Goal: Information Seeking & Learning: Compare options

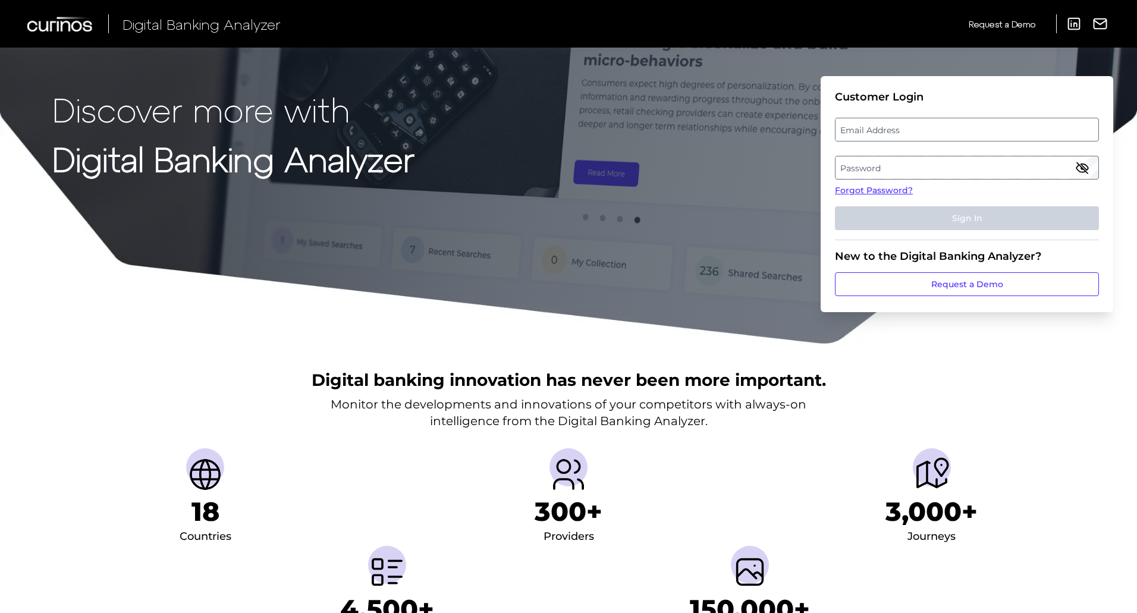
click at [859, 131] on label "Email Address" at bounding box center [967, 129] width 262 height 21
click at [859, 131] on input "email" at bounding box center [967, 130] width 264 height 24
type input "elizabeth.cornelius@regions.com"
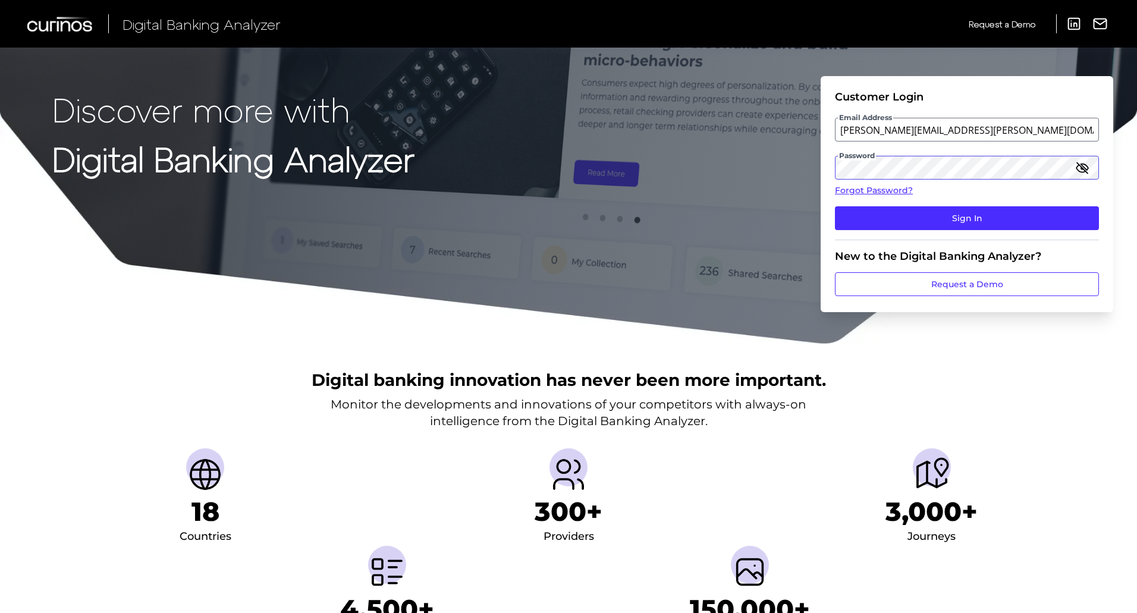
click at [835, 206] on button "Sign In" at bounding box center [967, 218] width 264 height 24
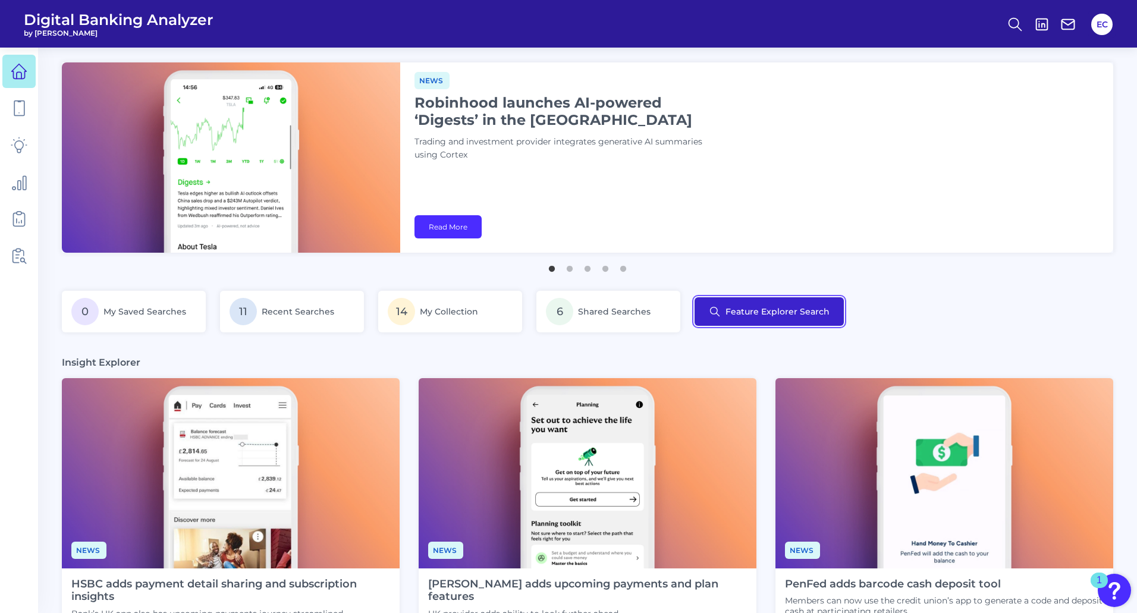
click at [789, 313] on button "Feature Explorer Search" at bounding box center [769, 311] width 149 height 29
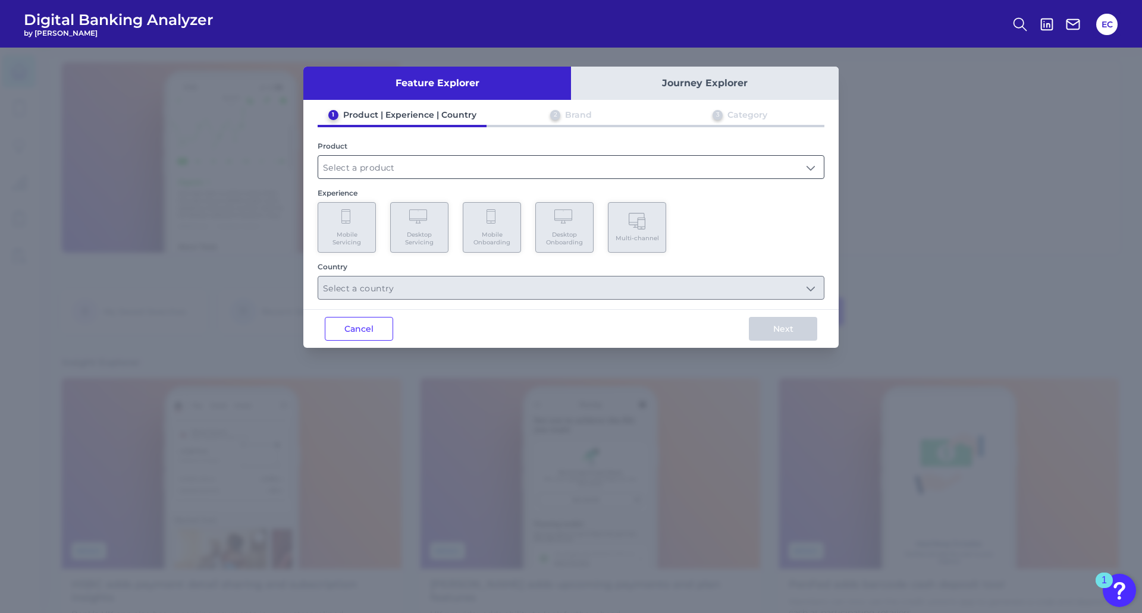
click at [496, 164] on input "text" at bounding box center [571, 167] width 506 height 23
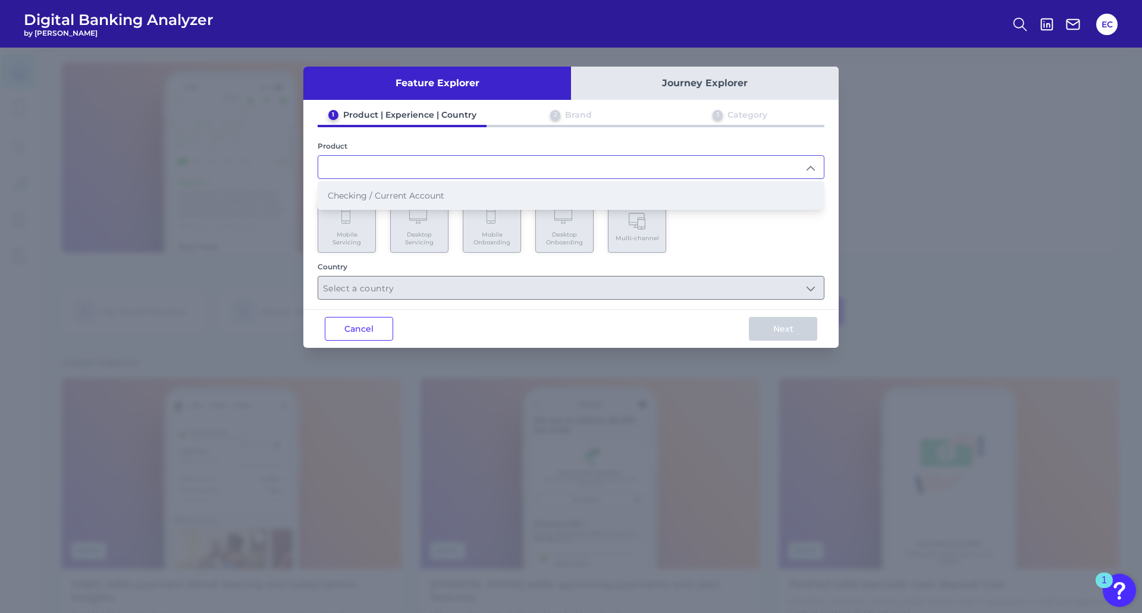
click at [355, 199] on span "Checking / Current Account" at bounding box center [386, 195] width 117 height 11
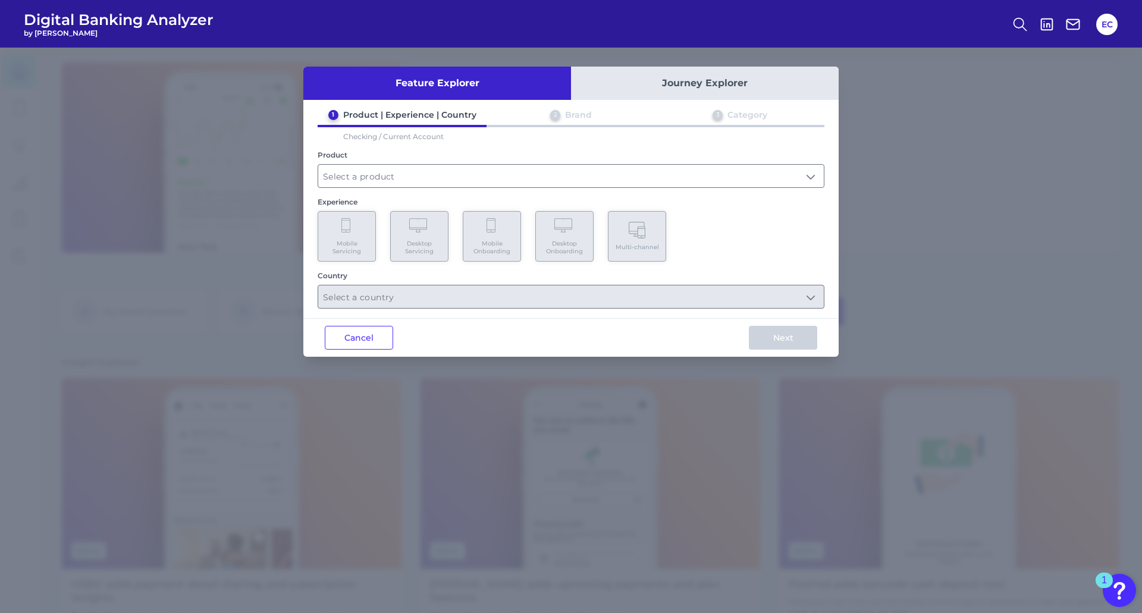
type input "Checking / Current Account"
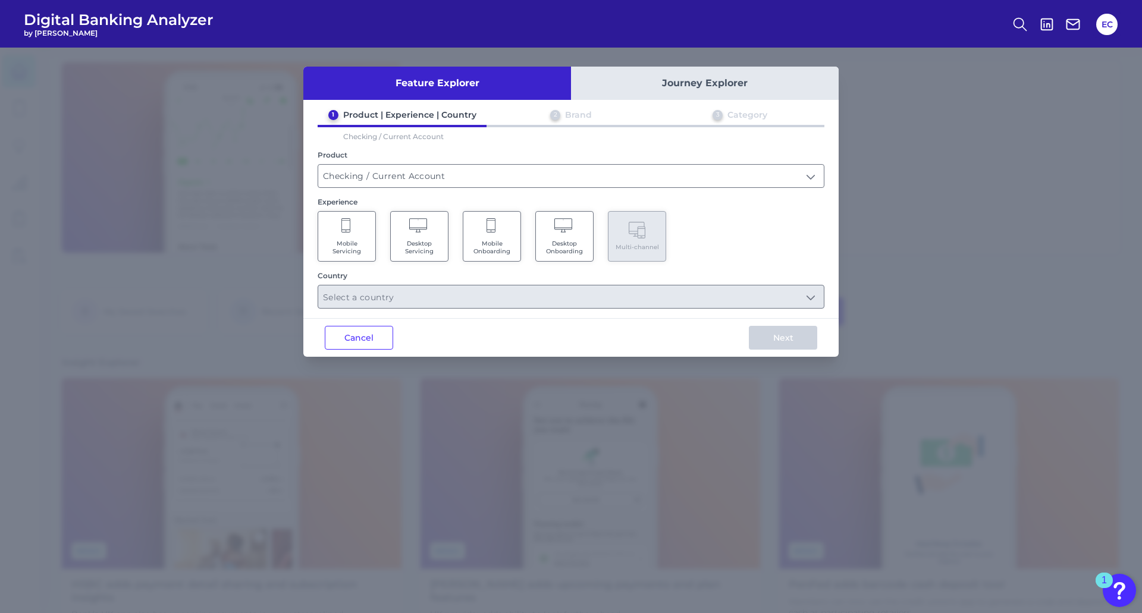
click at [426, 243] on span "Desktop Servicing" at bounding box center [419, 247] width 45 height 15
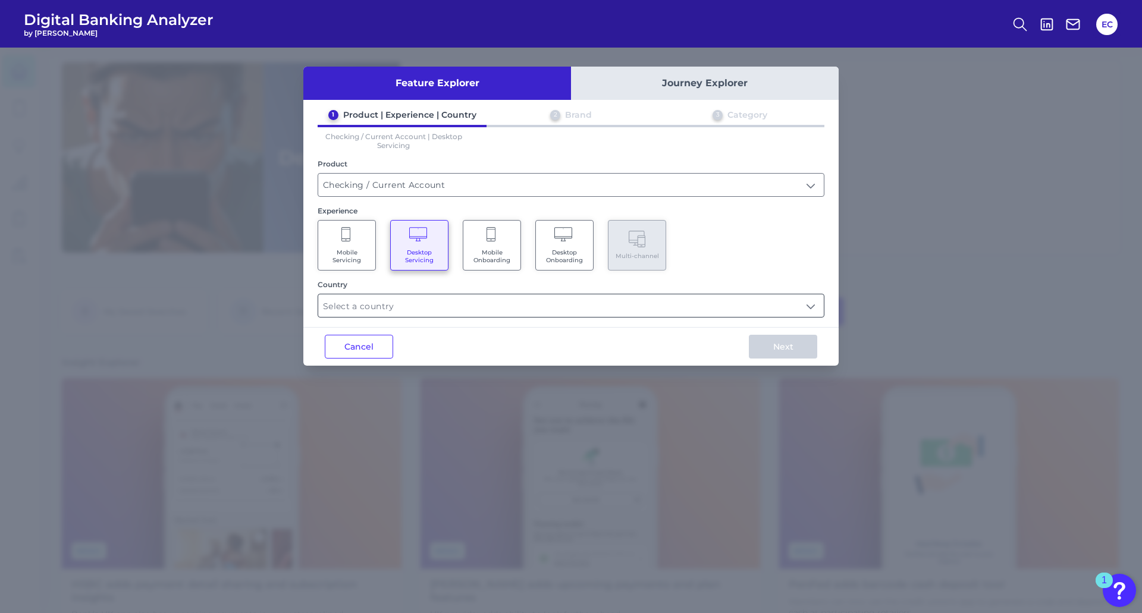
click at [456, 306] on input "text" at bounding box center [571, 305] width 506 height 23
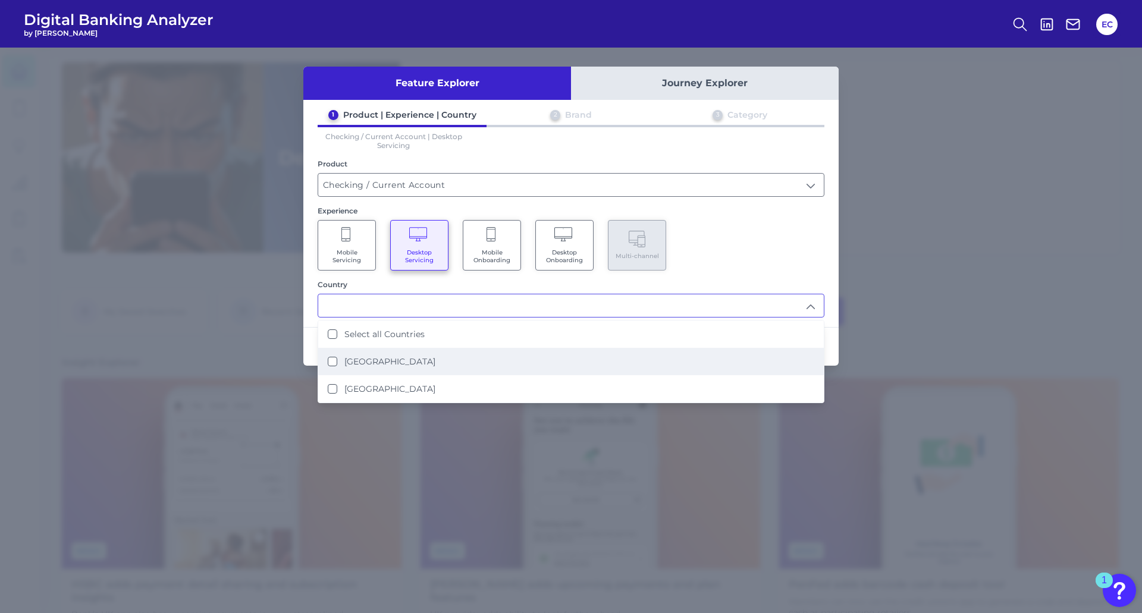
click at [381, 365] on label "United States" at bounding box center [389, 361] width 91 height 11
type input "United States"
click at [792, 275] on div "1 Product | Experience | Country 2 Brand 3 Category Checking / Current Account …" at bounding box center [570, 213] width 535 height 208
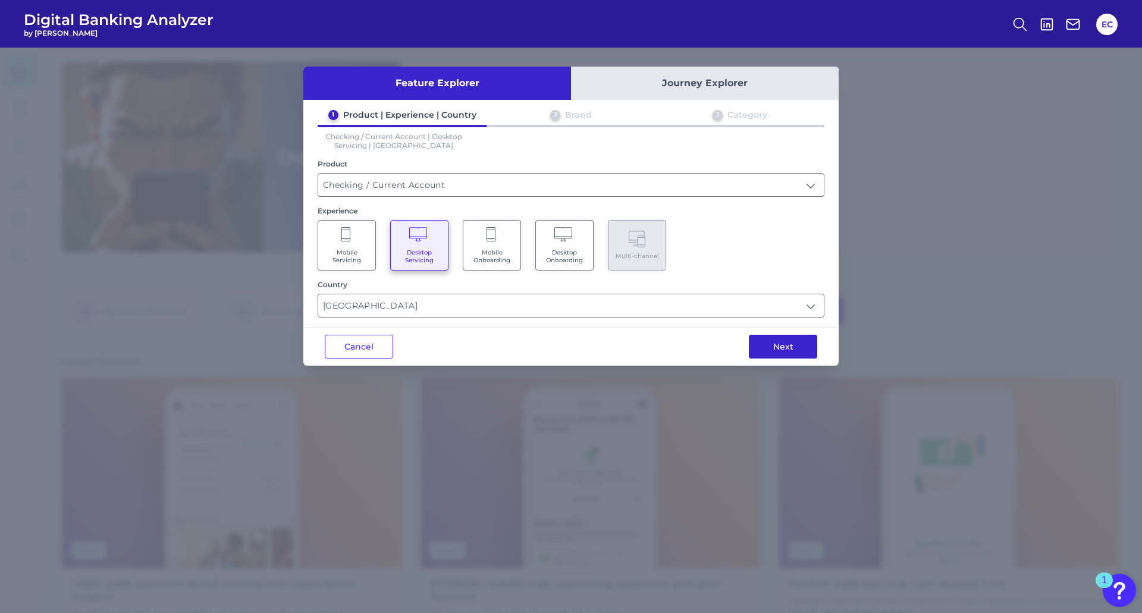
click at [782, 353] on button "Next" at bounding box center [783, 347] width 68 height 24
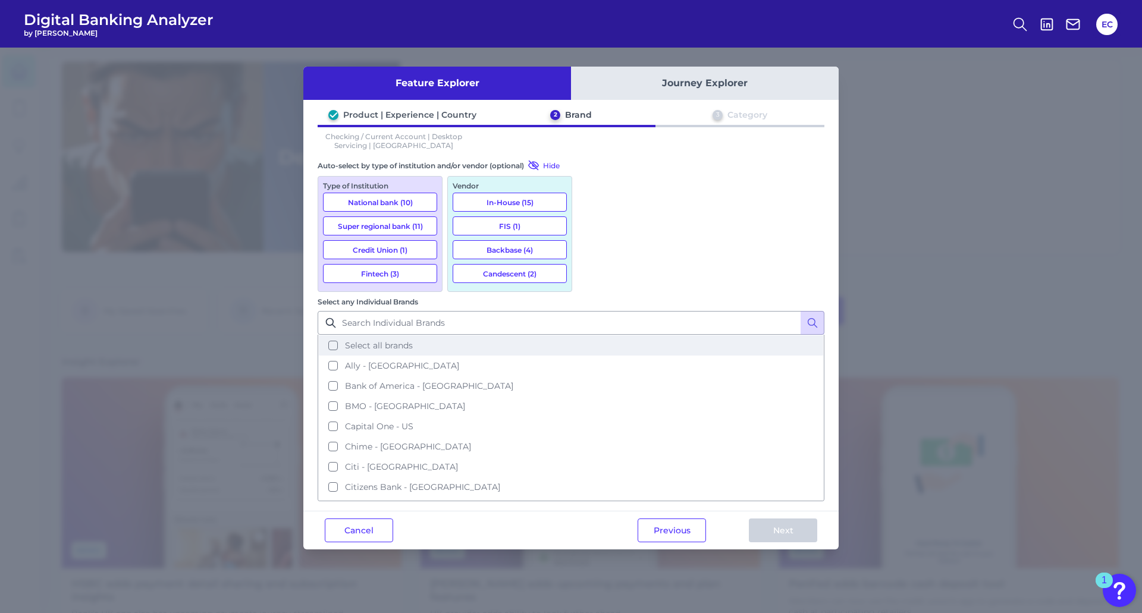
click at [413, 340] on span "Select all brands" at bounding box center [379, 345] width 68 height 11
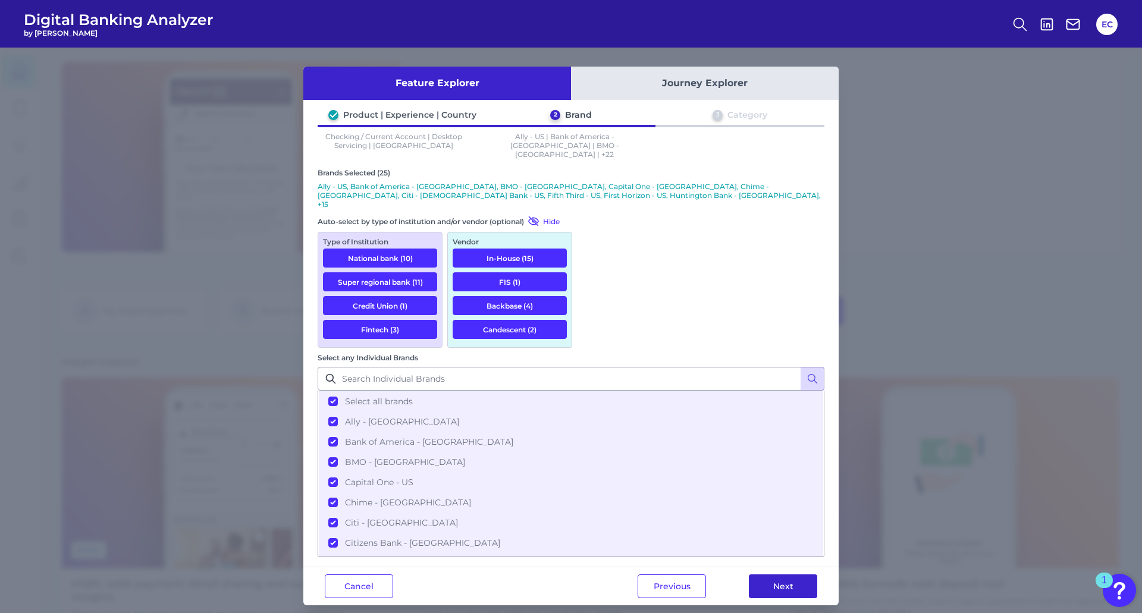
click at [793, 575] on button "Next" at bounding box center [783, 587] width 68 height 24
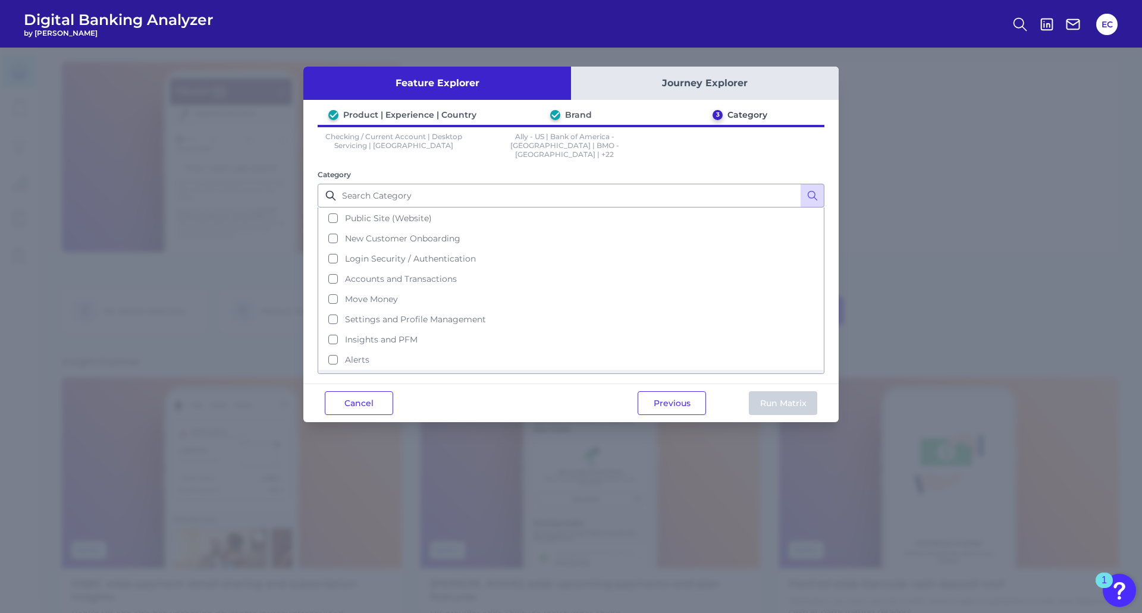
scroll to position [0, 0]
click at [387, 190] on input "Category" at bounding box center [571, 196] width 507 height 24
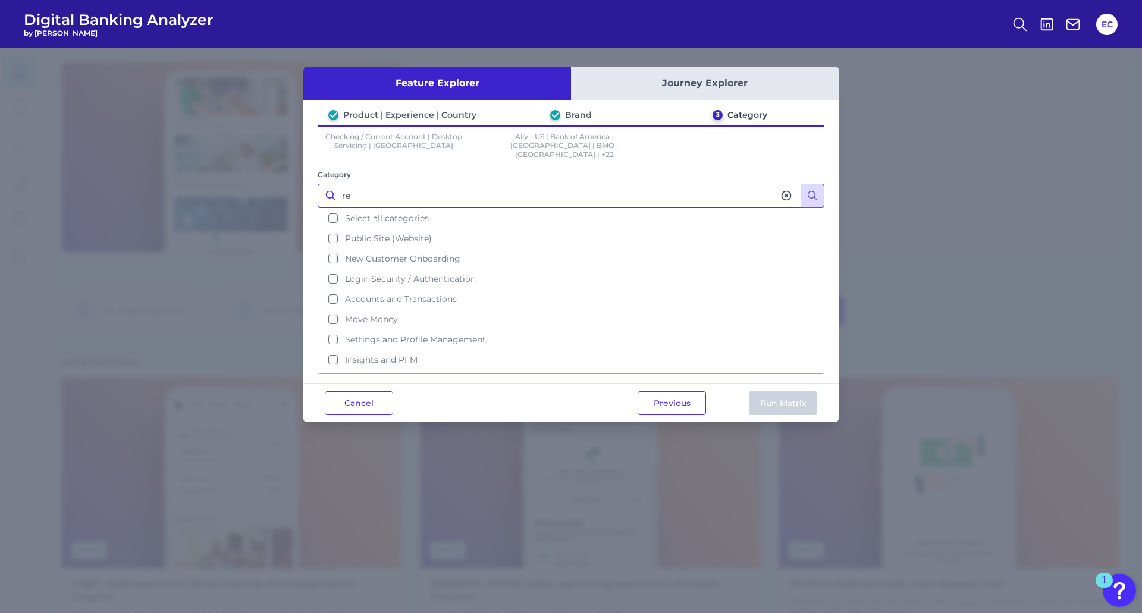
type input "r"
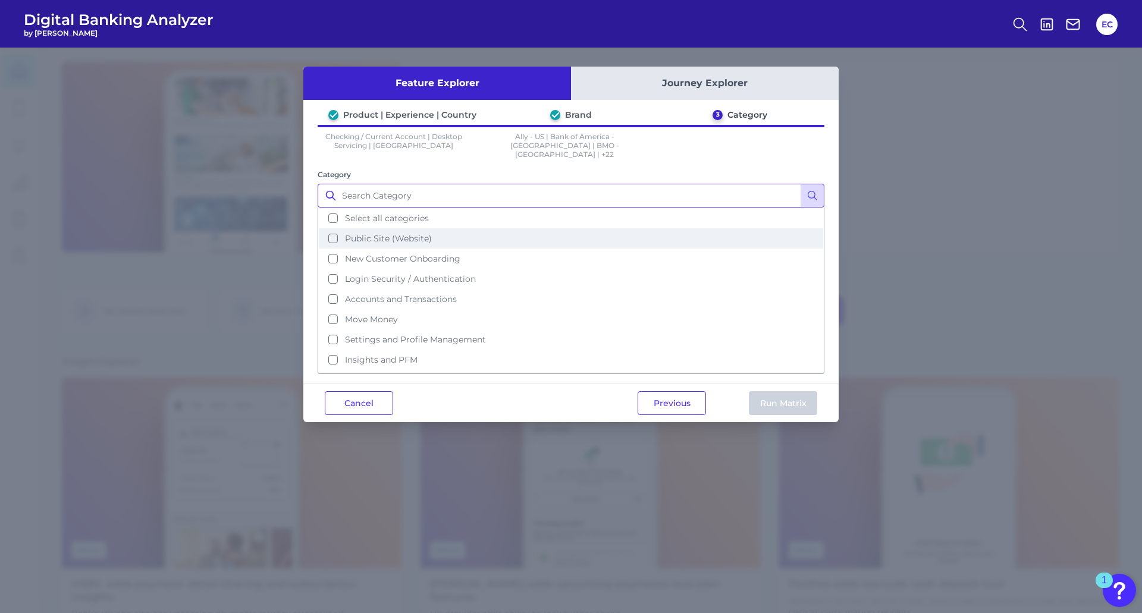
click at [387, 233] on span "Public Site (Website)" at bounding box center [388, 238] width 87 height 11
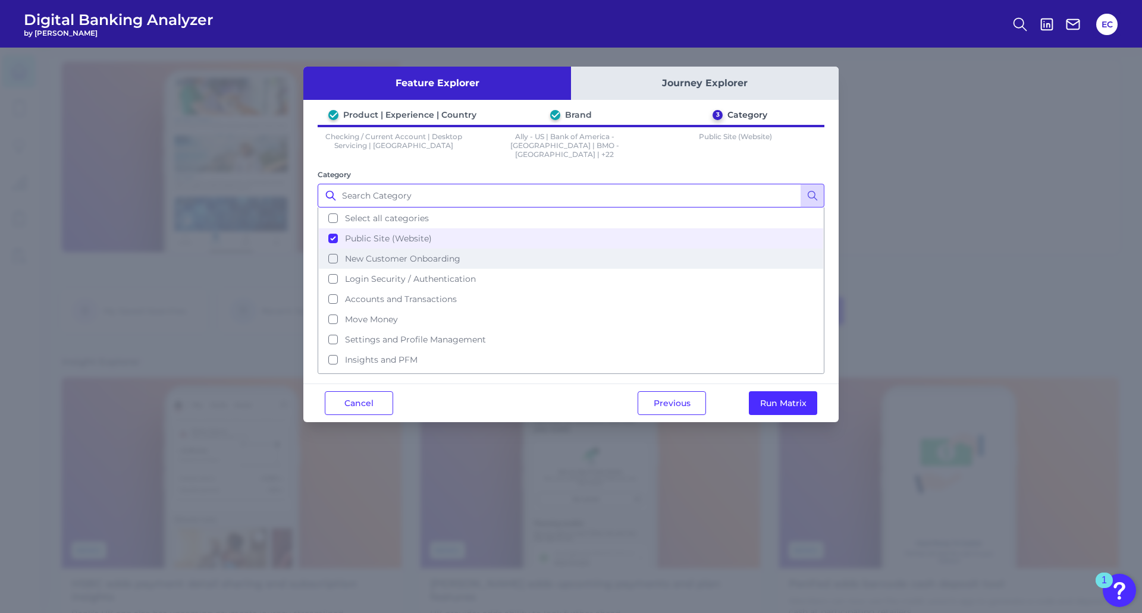
click at [385, 253] on span "New Customer Onboarding" at bounding box center [402, 258] width 115 height 11
click at [798, 392] on button "Run Matrix" at bounding box center [783, 403] width 68 height 24
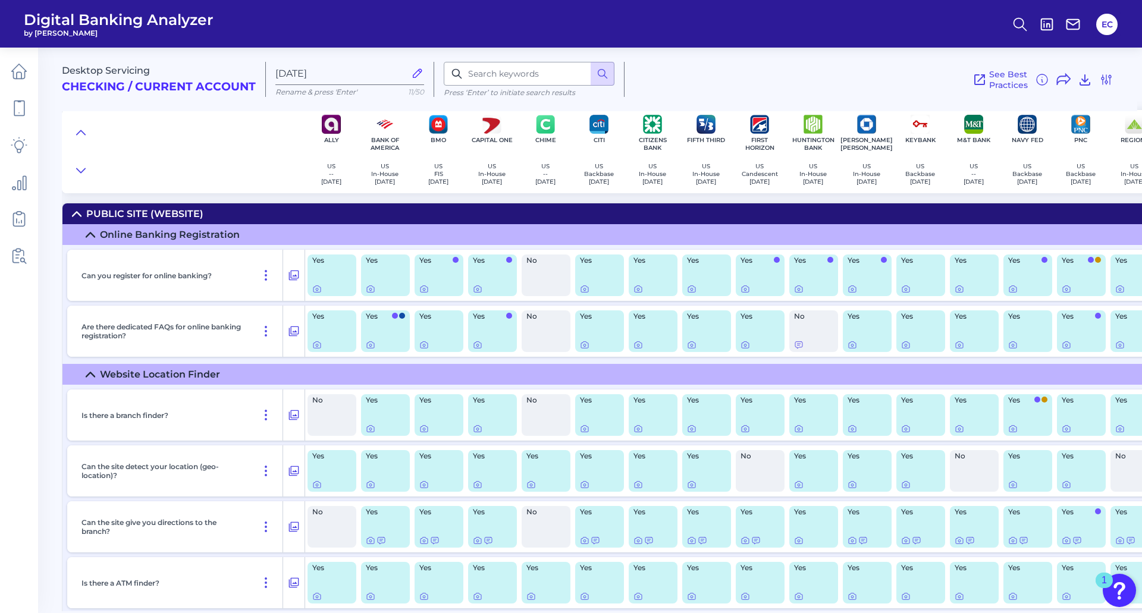
click at [96, 233] on summary "Online Banking Registration" at bounding box center [852, 234] width 1581 height 21
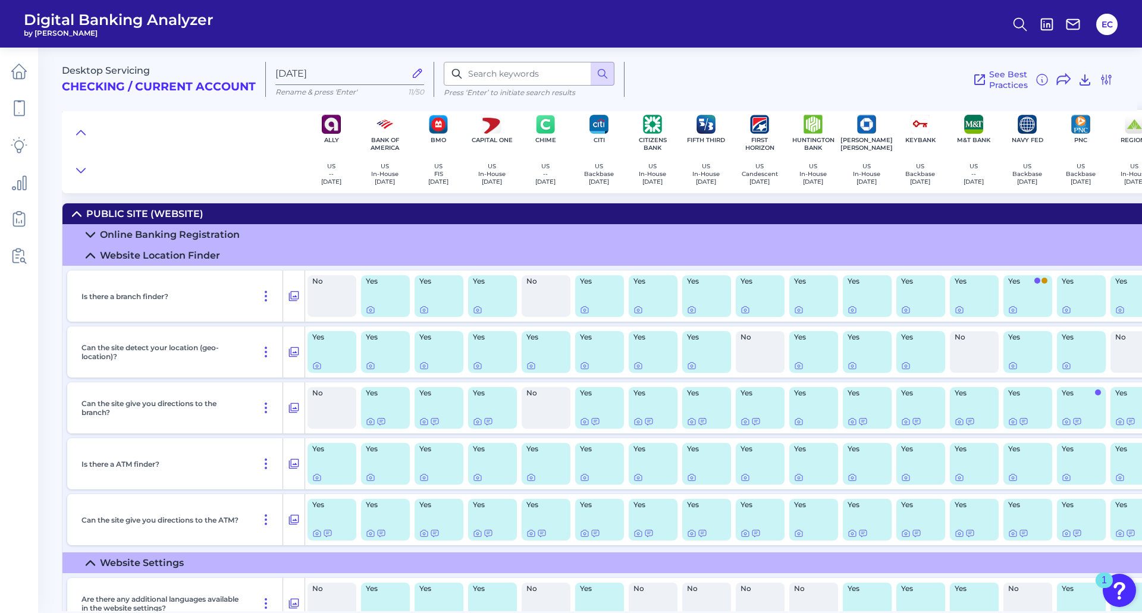
click at [91, 255] on icon at bounding box center [90, 255] width 8 height 4
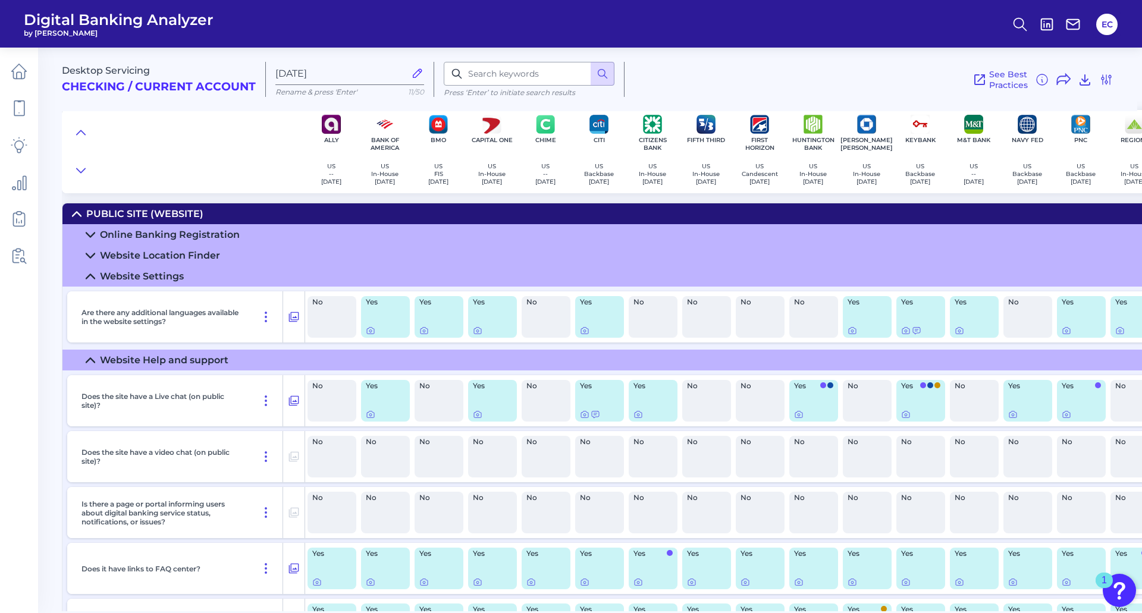
click at [91, 277] on icon at bounding box center [91, 277] width 10 height 10
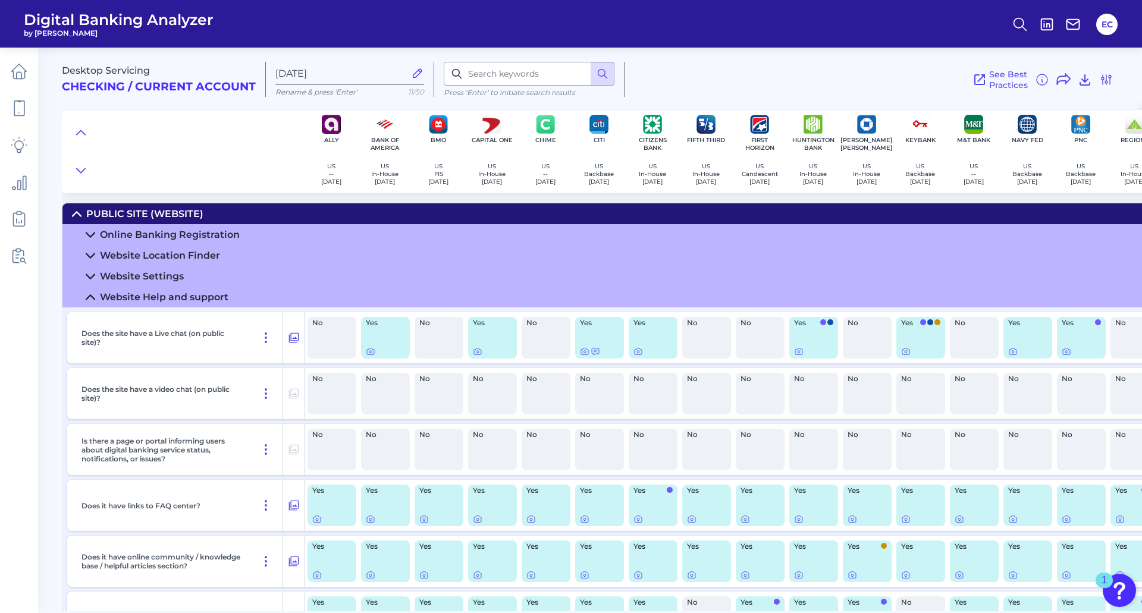
click at [89, 303] on summary "Website Help and support" at bounding box center [852, 297] width 1581 height 21
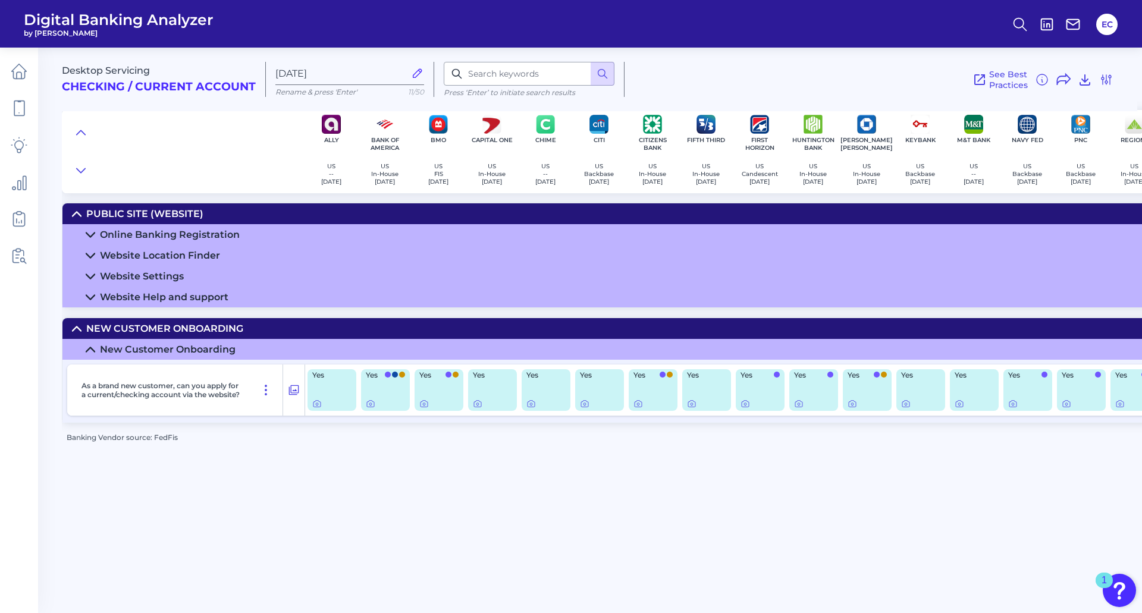
click at [84, 348] on summary "New Customer Onboarding" at bounding box center [852, 349] width 1581 height 21
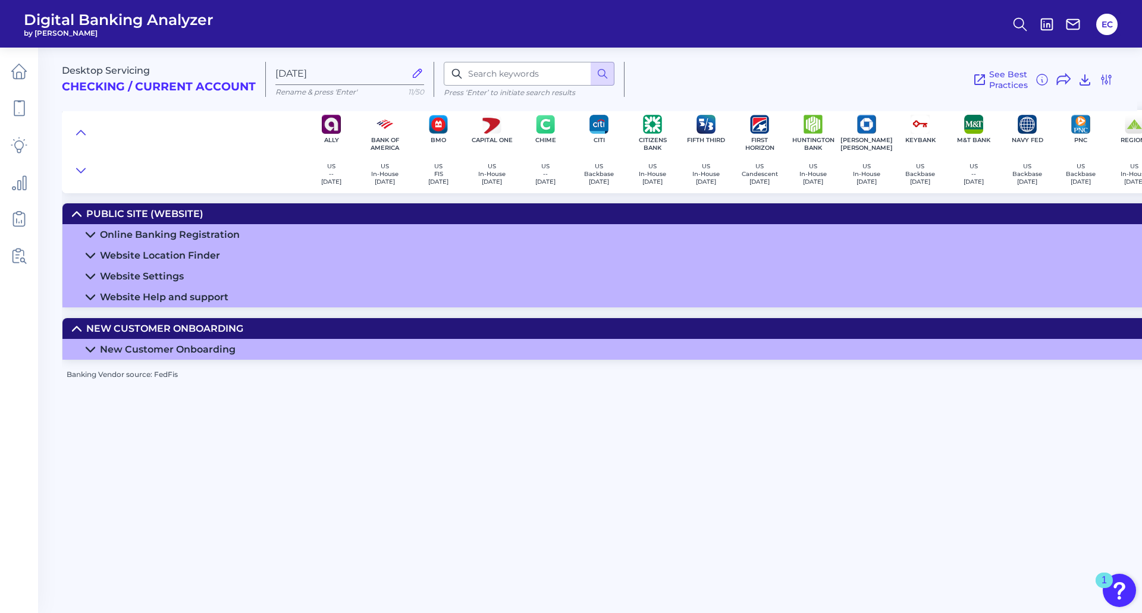
click at [1114, 80] on div "Desktop Servicing Checking / Current Account Aug 26 2025 Rename & press 'Enter'…" at bounding box center [599, 74] width 1075 height 73
click at [1109, 79] on icon at bounding box center [1106, 80] width 14 height 14
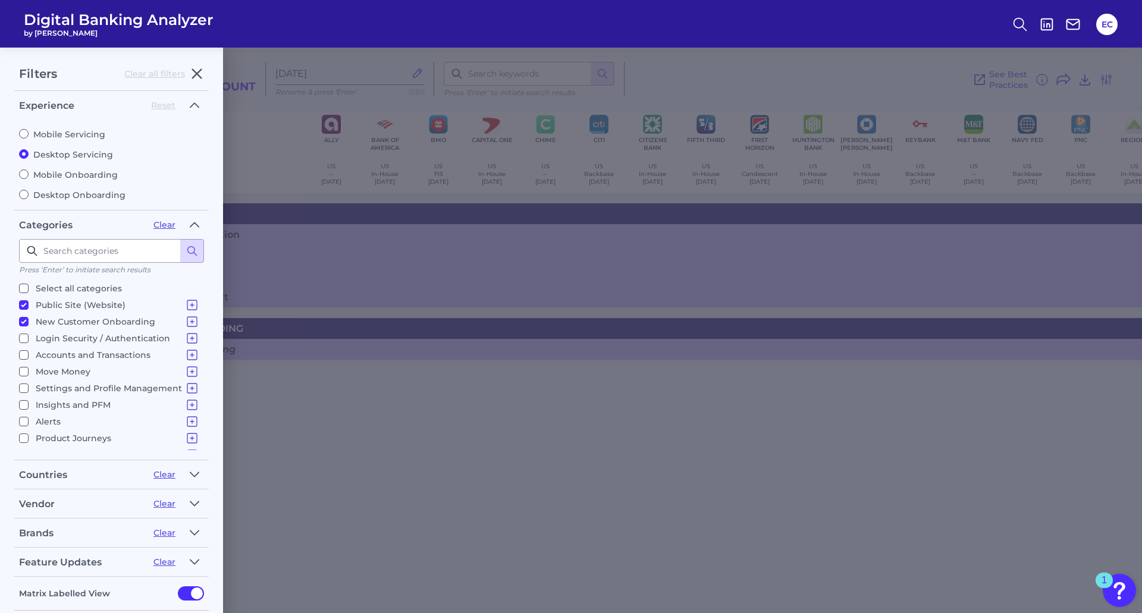
click at [64, 305] on p "Public Site (Website)" at bounding box center [118, 305] width 164 height 14
click at [29, 305] on input "Public Site (Website) Online Banking Registration Website Location Finder Websi…" at bounding box center [24, 305] width 10 height 10
checkbox input "false"
click at [115, 255] on input at bounding box center [111, 251] width 185 height 24
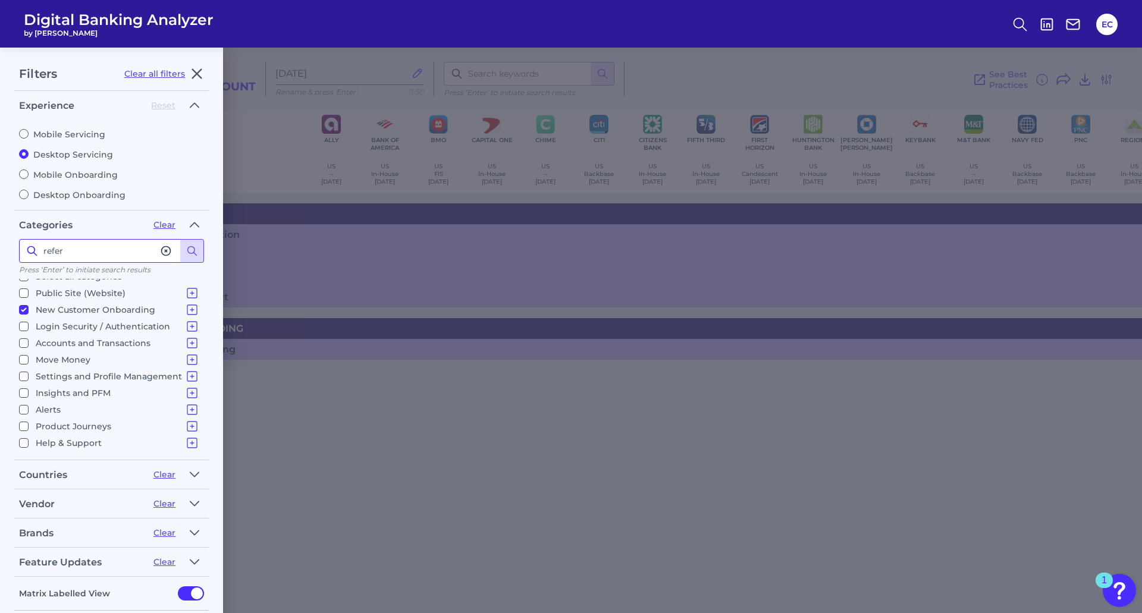
scroll to position [0, 0]
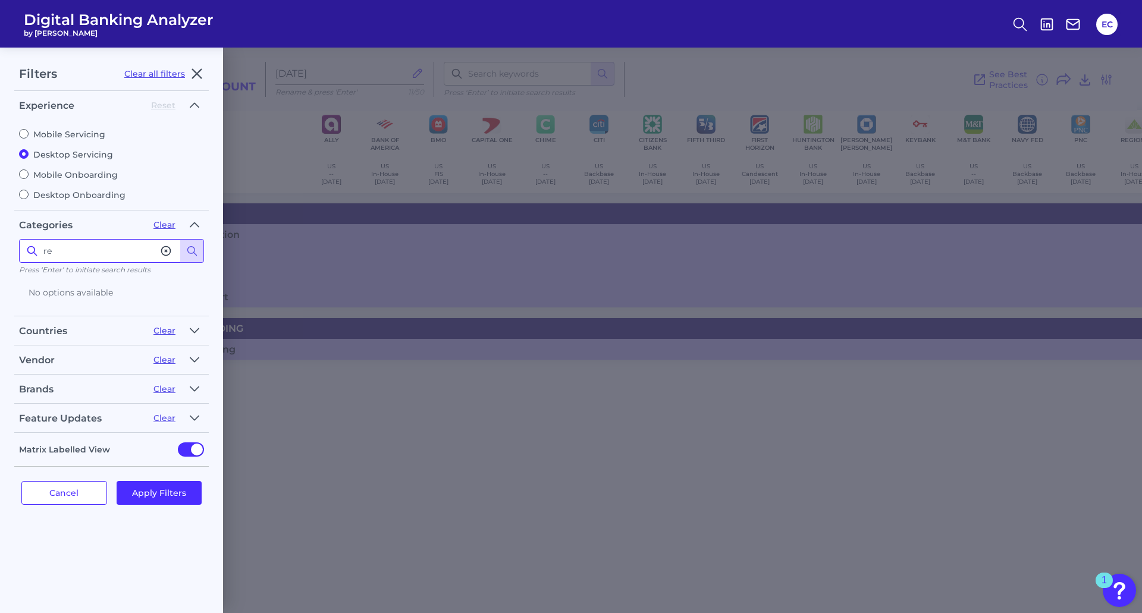
type input "r"
click at [165, 224] on button "Clear" at bounding box center [164, 225] width 22 height 11
click at [101, 238] on legend "Categories Clear" at bounding box center [111, 227] width 185 height 24
click at [101, 250] on input at bounding box center [111, 251] width 185 height 24
click at [101, 278] on div "Press ‘Enter’ to initiate search results No options available" at bounding box center [111, 272] width 185 height 67
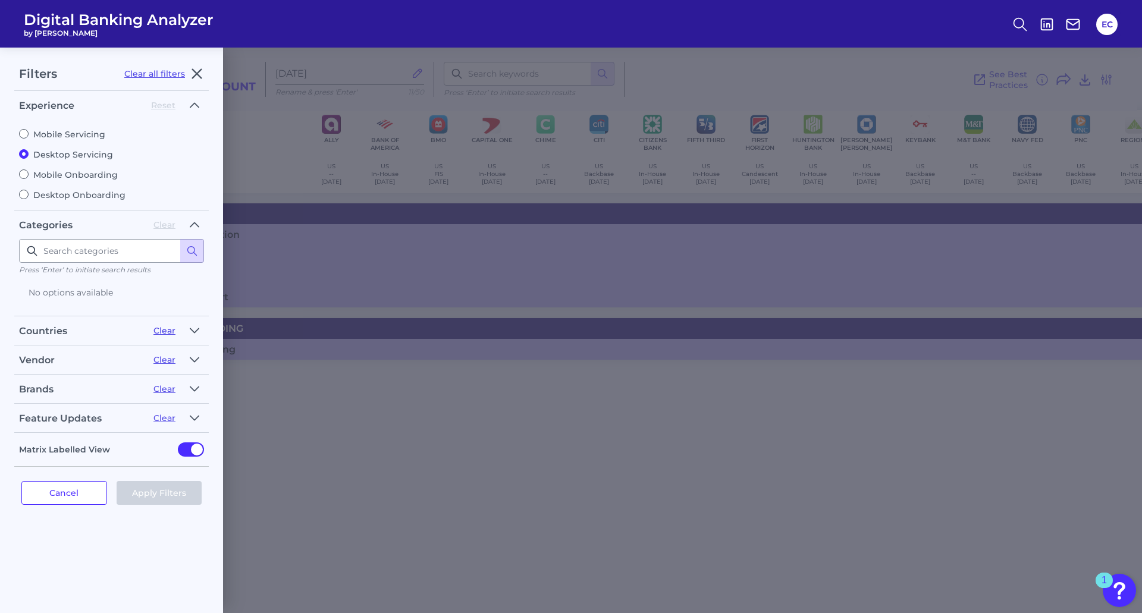
click at [85, 332] on div "Countries" at bounding box center [81, 330] width 125 height 11
click at [199, 331] on icon "button" at bounding box center [195, 331] width 10 height 14
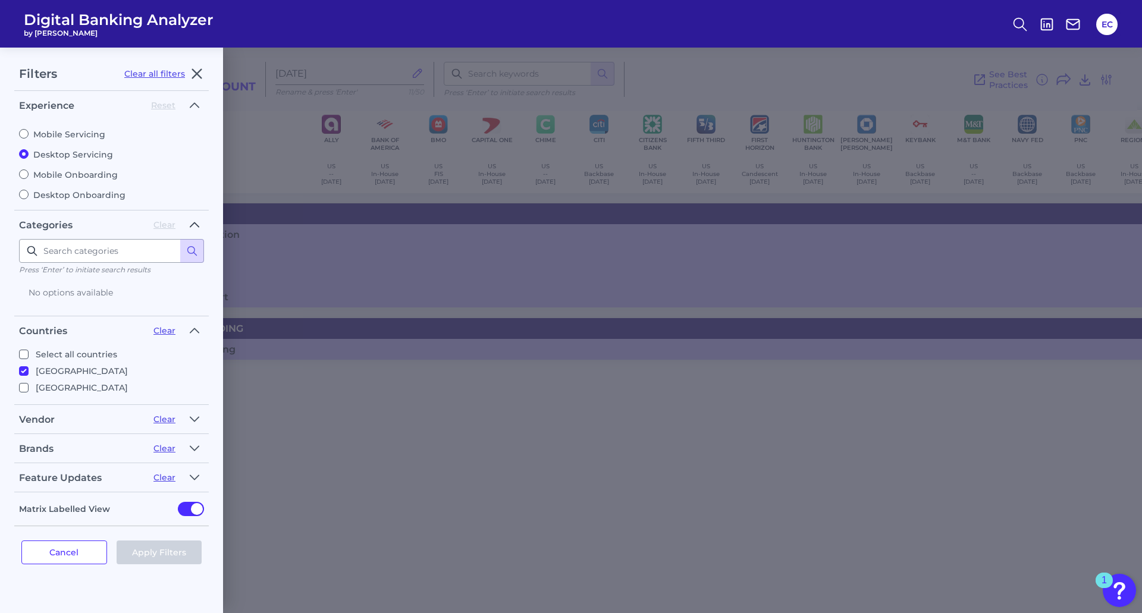
click at [190, 225] on icon "button" at bounding box center [195, 225] width 10 height 14
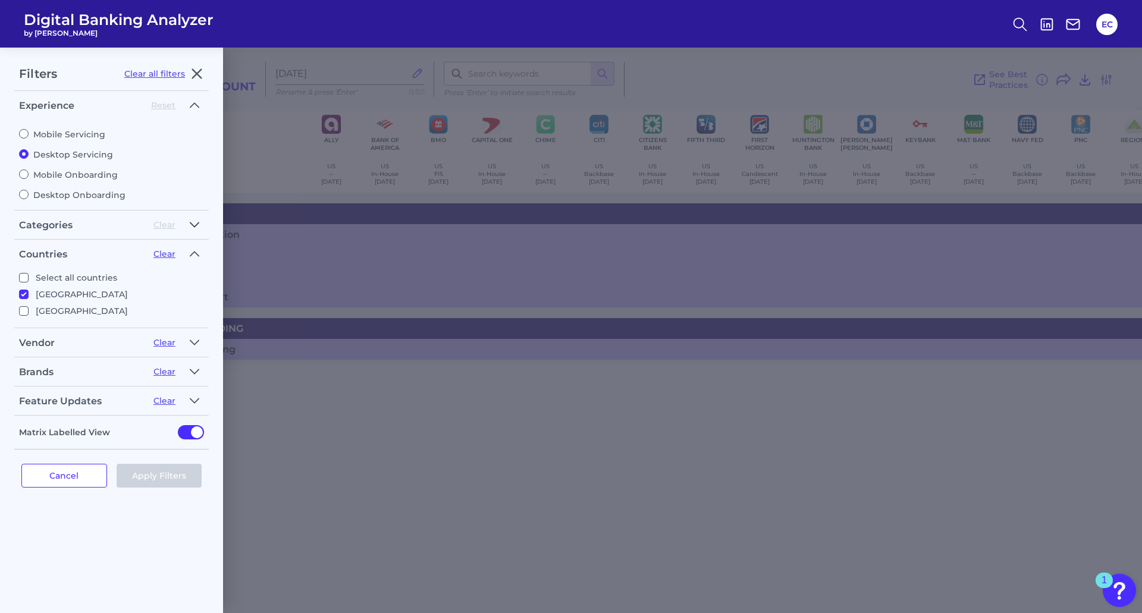
click at [190, 225] on icon "button" at bounding box center [195, 225] width 10 height 14
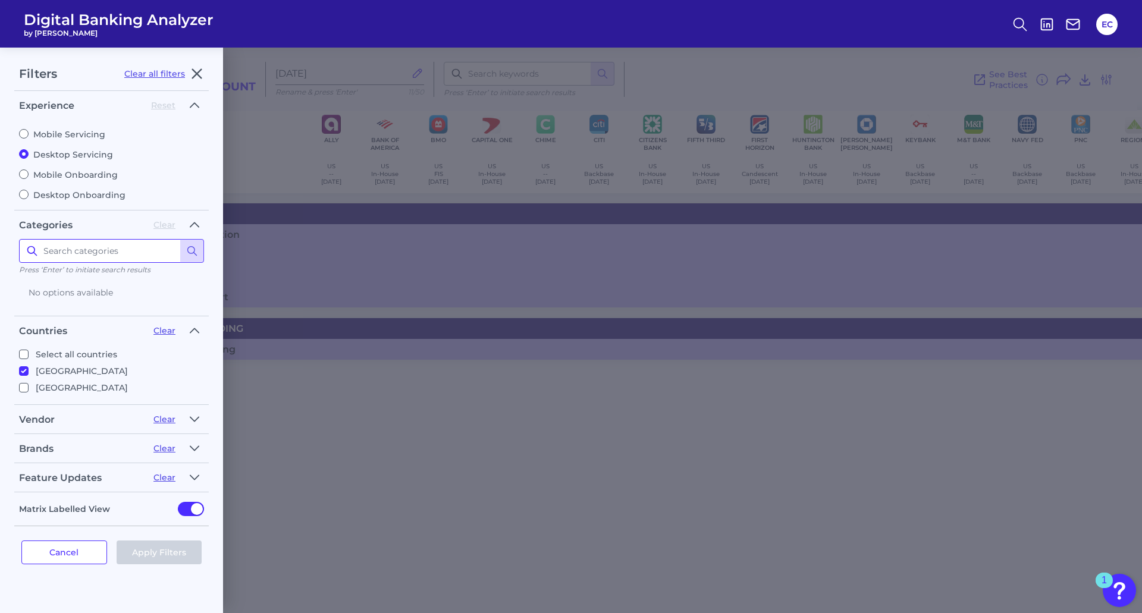
click at [104, 248] on input at bounding box center [111, 251] width 185 height 24
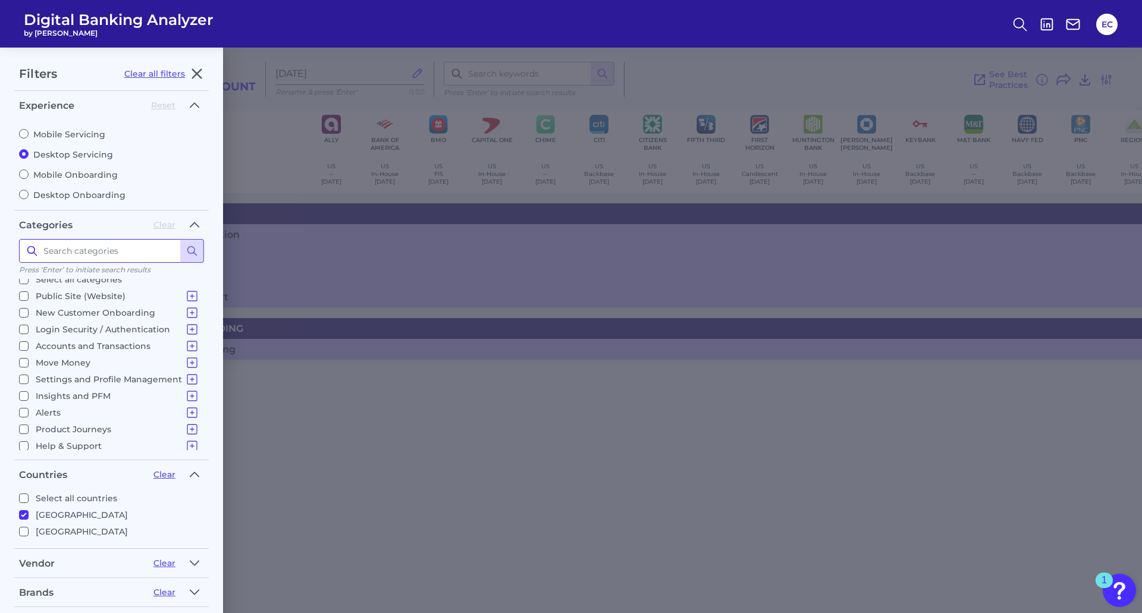
scroll to position [12, 0]
click at [185, 444] on icon at bounding box center [192, 443] width 14 height 14
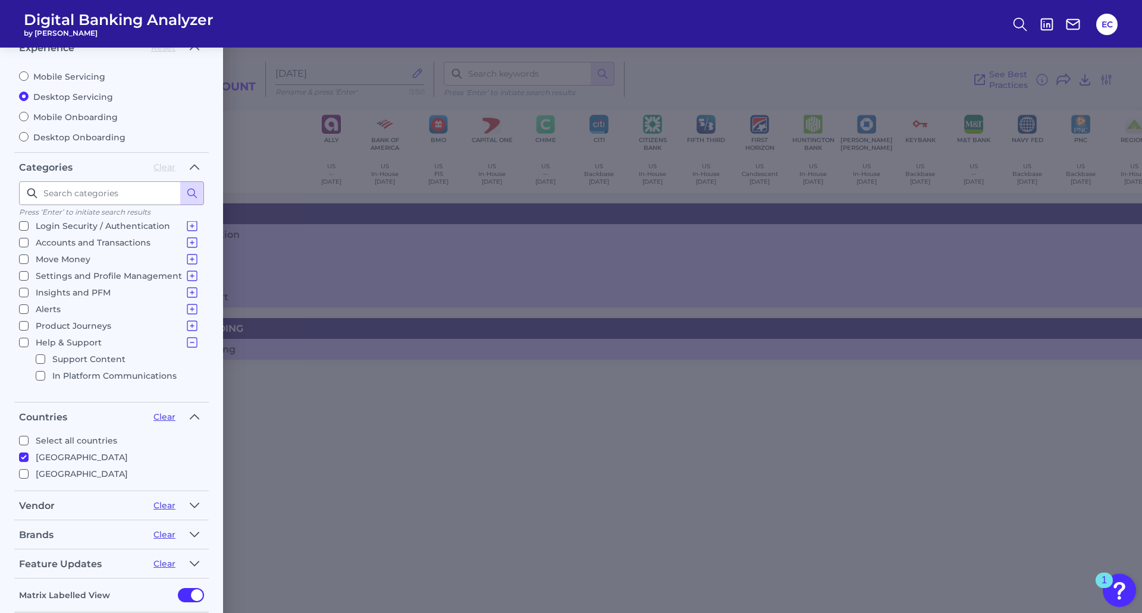
scroll to position [0, 0]
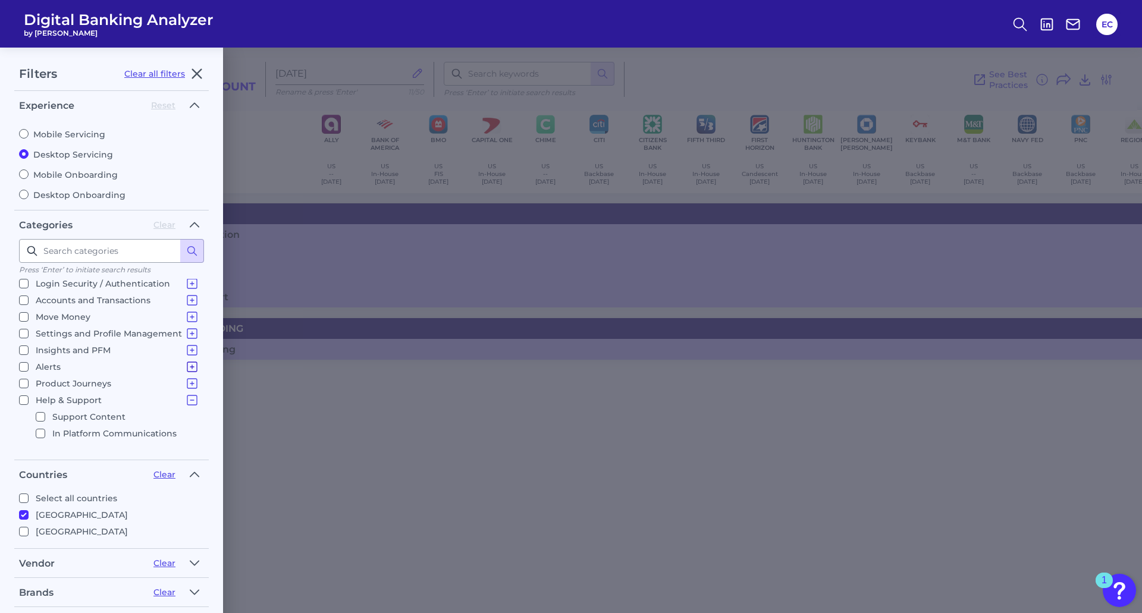
click at [185, 403] on icon at bounding box center [192, 400] width 14 height 14
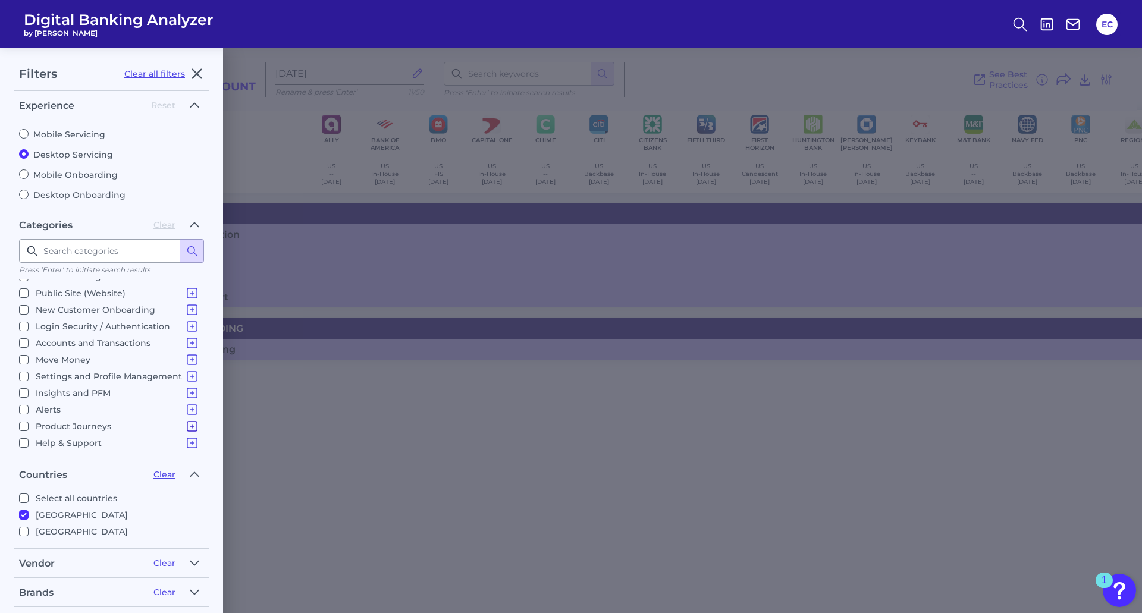
click at [189, 428] on icon at bounding box center [192, 426] width 14 height 14
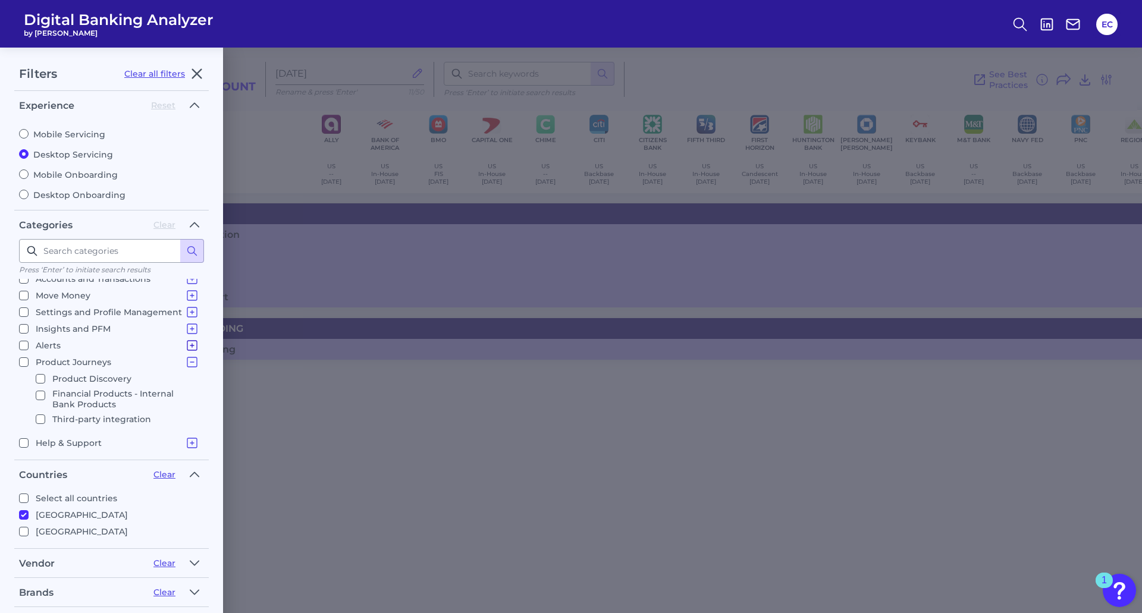
click at [190, 349] on icon at bounding box center [192, 345] width 14 height 14
click at [185, 326] on icon at bounding box center [192, 329] width 14 height 14
click at [185, 312] on icon at bounding box center [192, 312] width 14 height 14
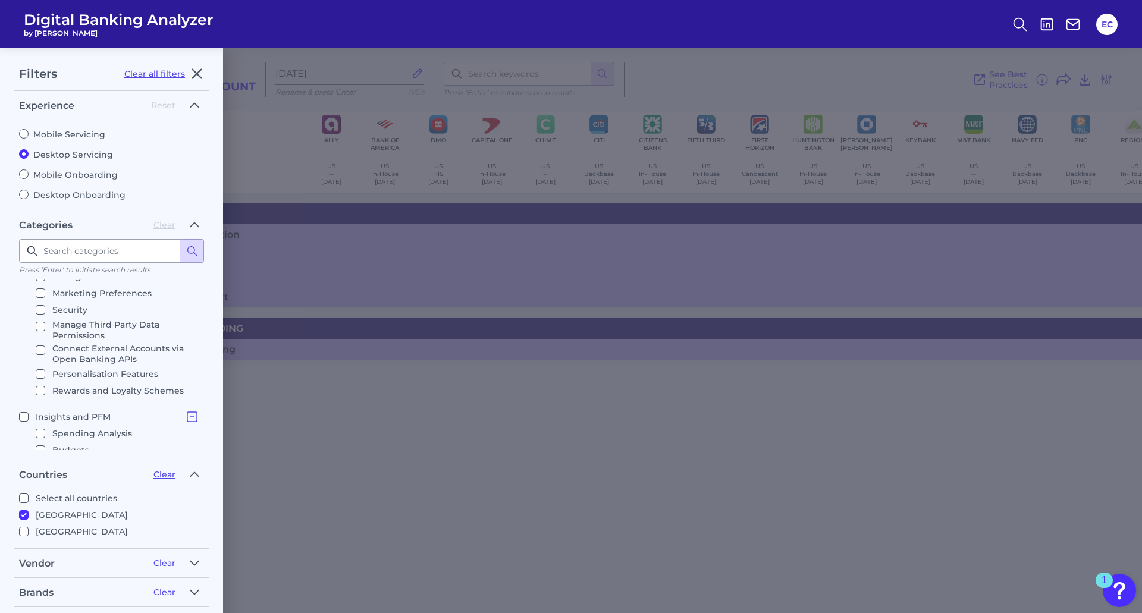
click at [61, 391] on p "Rewards and Loyalty Schemes" at bounding box center [117, 391] width 131 height 14
click at [45, 391] on input "Rewards and Loyalty Schemes" at bounding box center [41, 391] width 10 height 10
checkbox input "true"
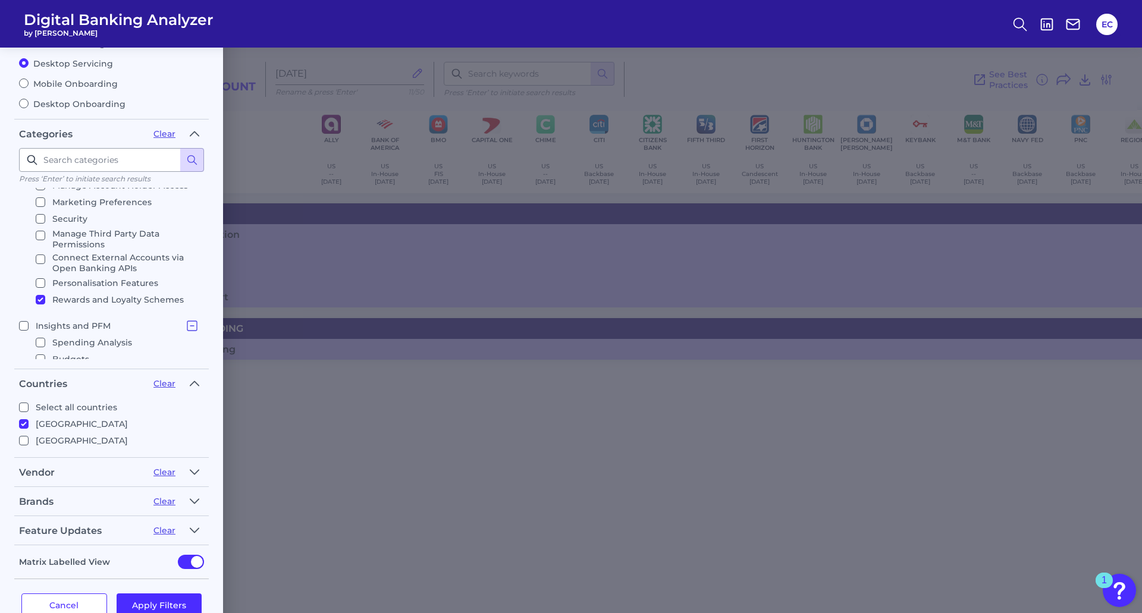
scroll to position [119, 0]
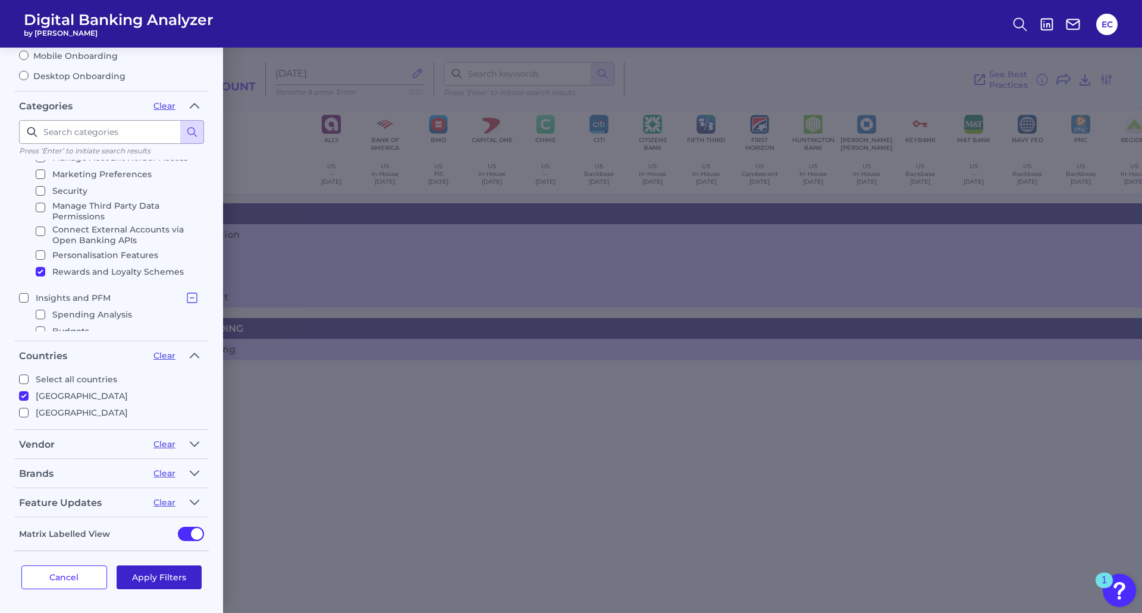
click at [168, 576] on button "Apply Filters" at bounding box center [160, 578] width 86 height 24
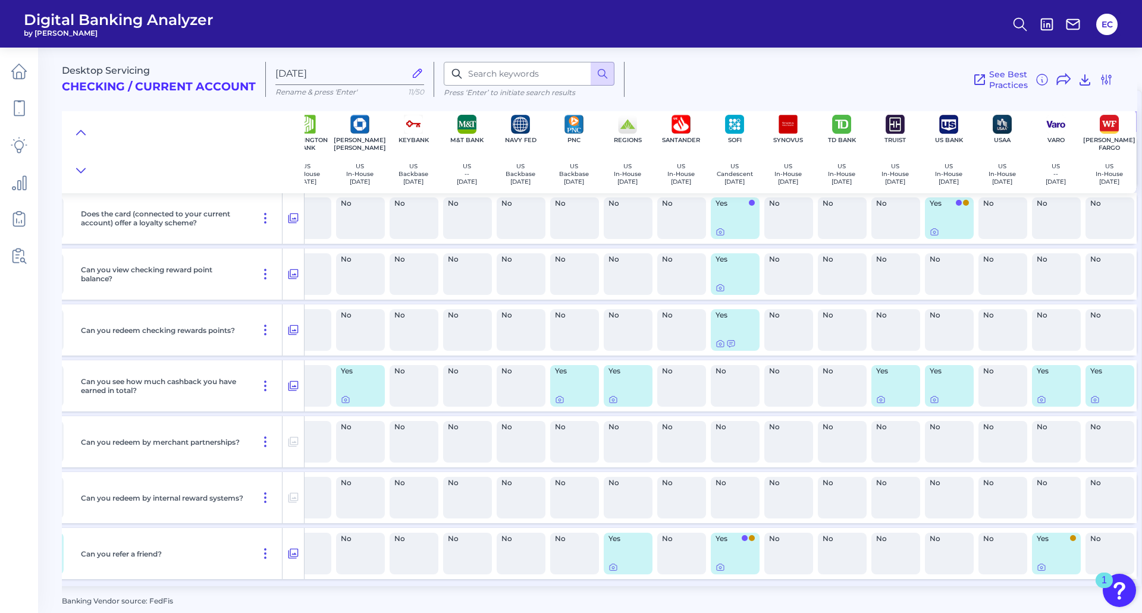
scroll to position [118, 0]
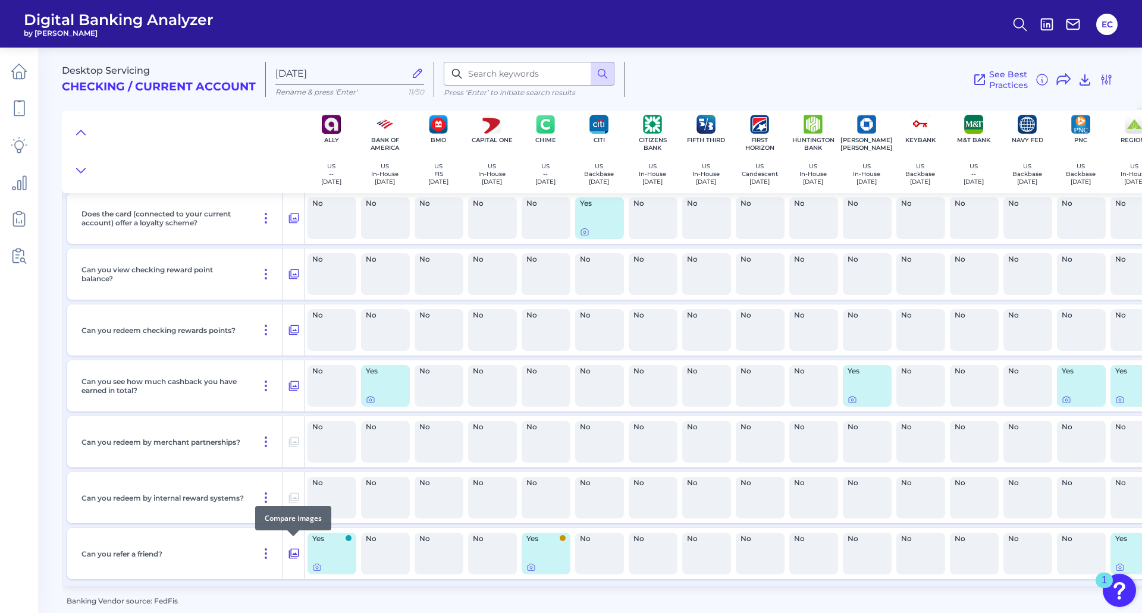
click at [296, 550] on icon at bounding box center [294, 554] width 12 height 14
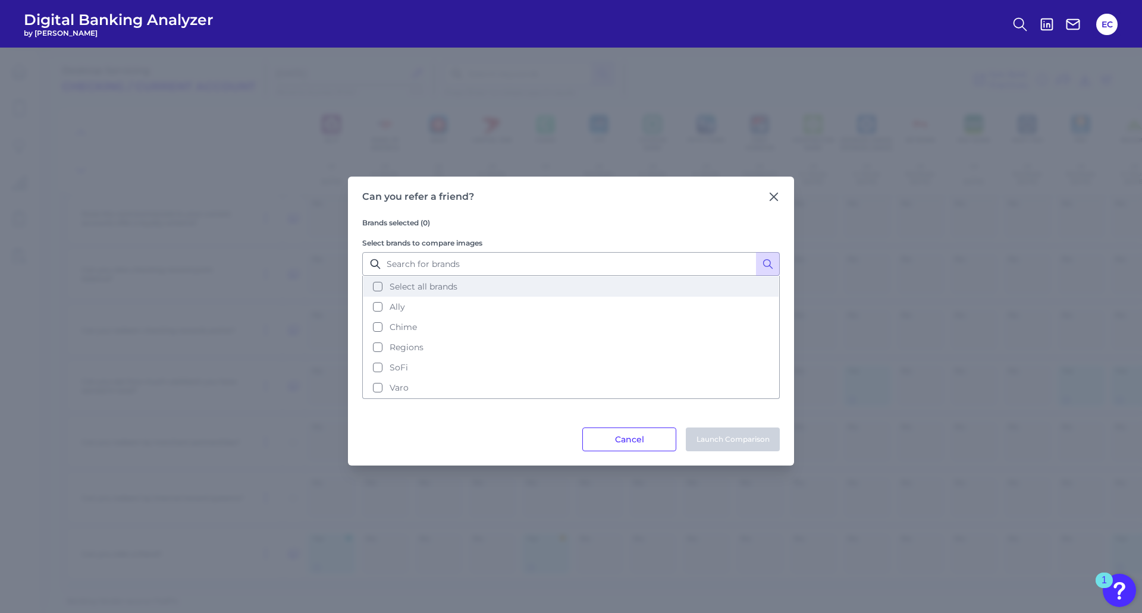
click at [422, 287] on span "Select all brands" at bounding box center [424, 286] width 68 height 11
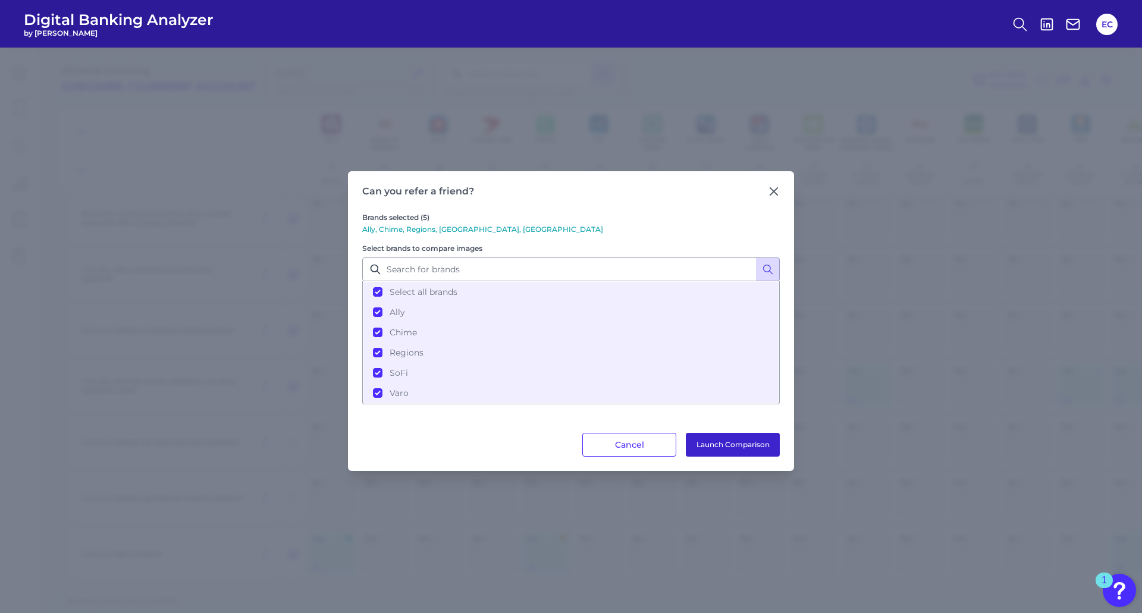
click at [740, 446] on button "Launch Comparison" at bounding box center [733, 445] width 94 height 24
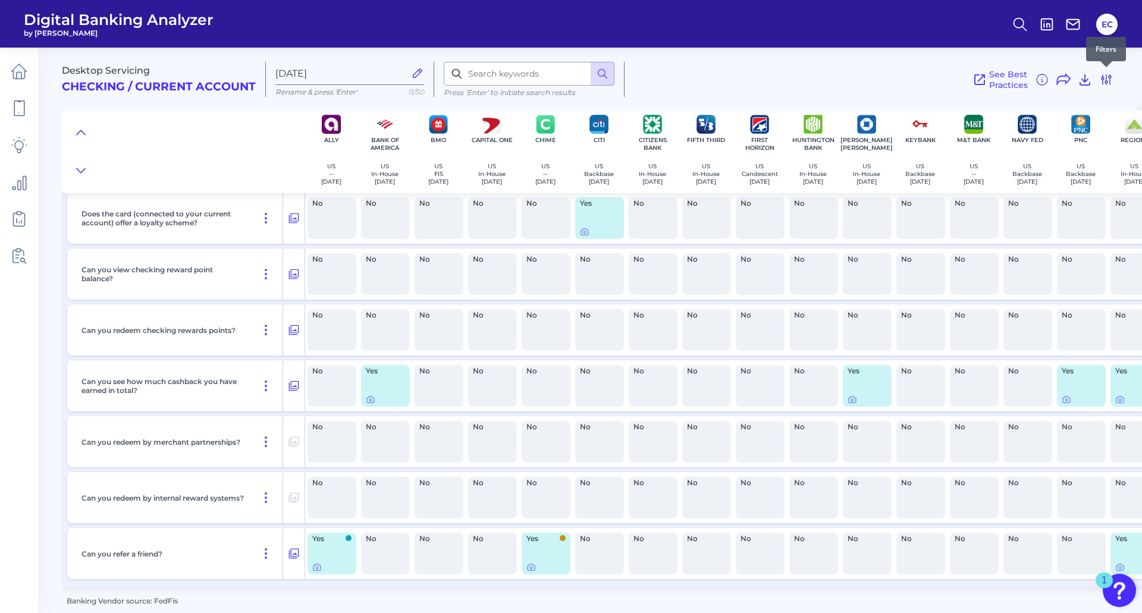
click at [1102, 81] on icon at bounding box center [1106, 80] width 14 height 14
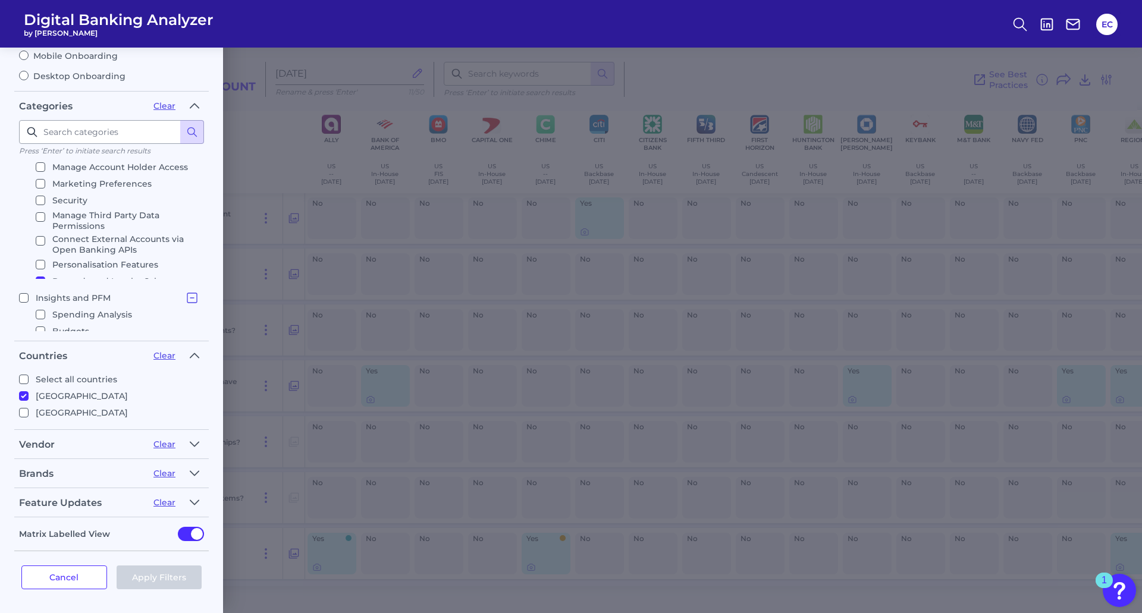
scroll to position [0, 0]
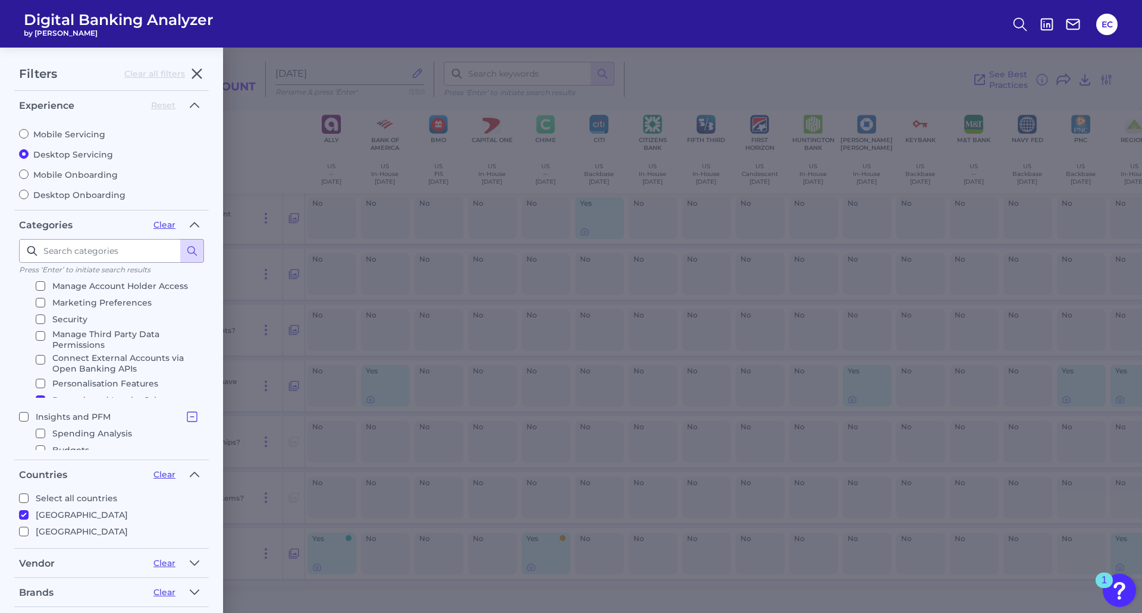
click at [64, 132] on label "Mobile Servicing" at bounding box center [111, 134] width 185 height 11
click at [29, 132] on input "Mobile Servicing" at bounding box center [24, 134] width 10 height 10
radio input "true"
radio input "false"
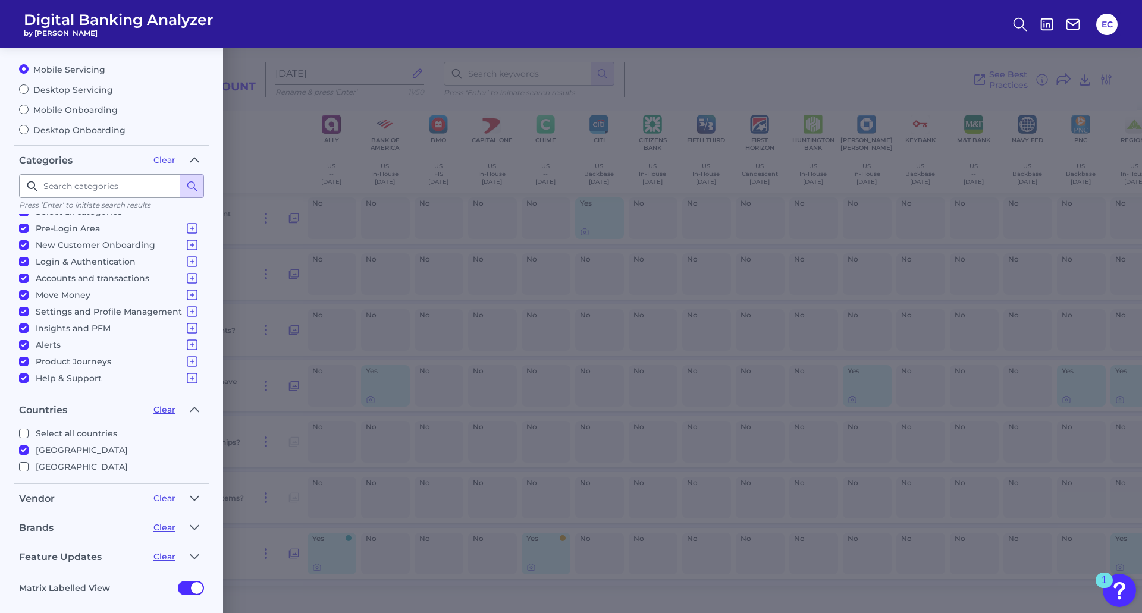
scroll to position [119, 0]
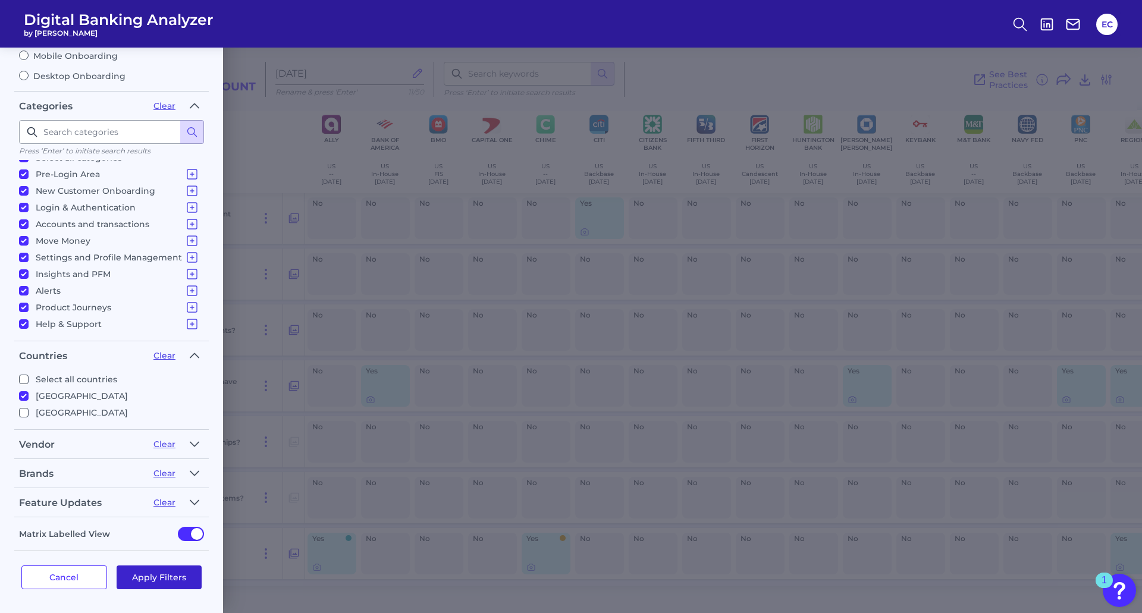
click at [173, 577] on button "Apply Filters" at bounding box center [160, 578] width 86 height 24
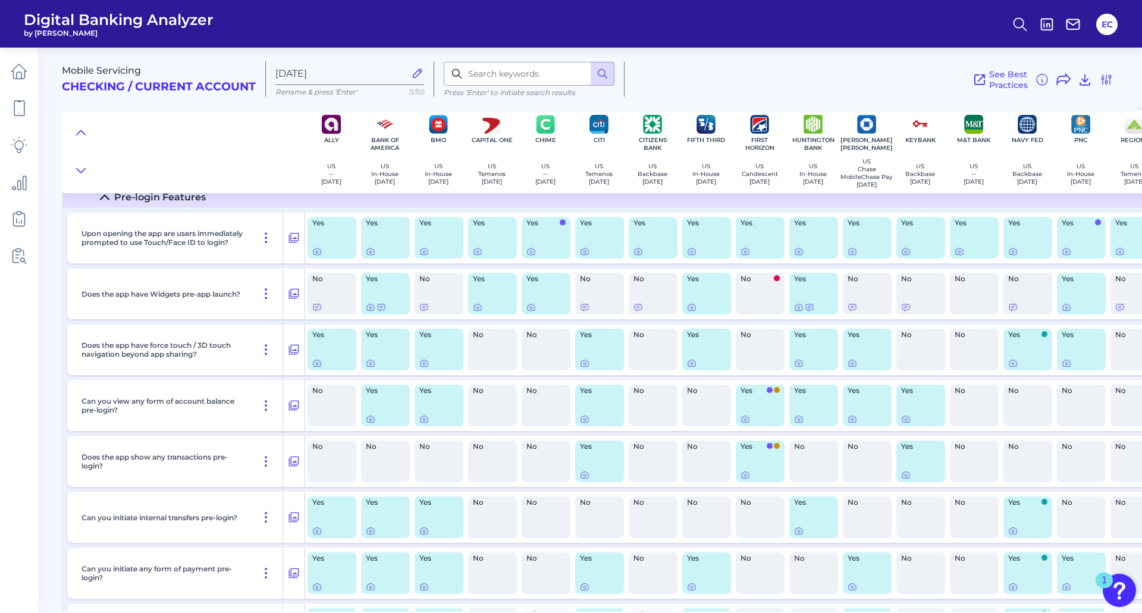
scroll to position [0, 0]
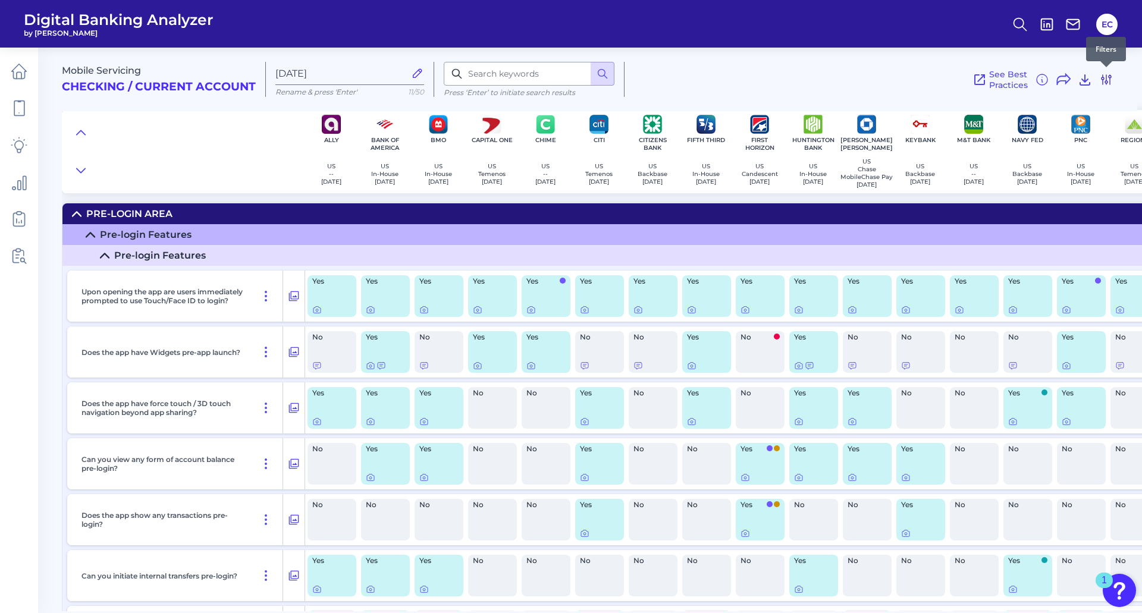
click at [1107, 75] on icon at bounding box center [1106, 80] width 14 height 14
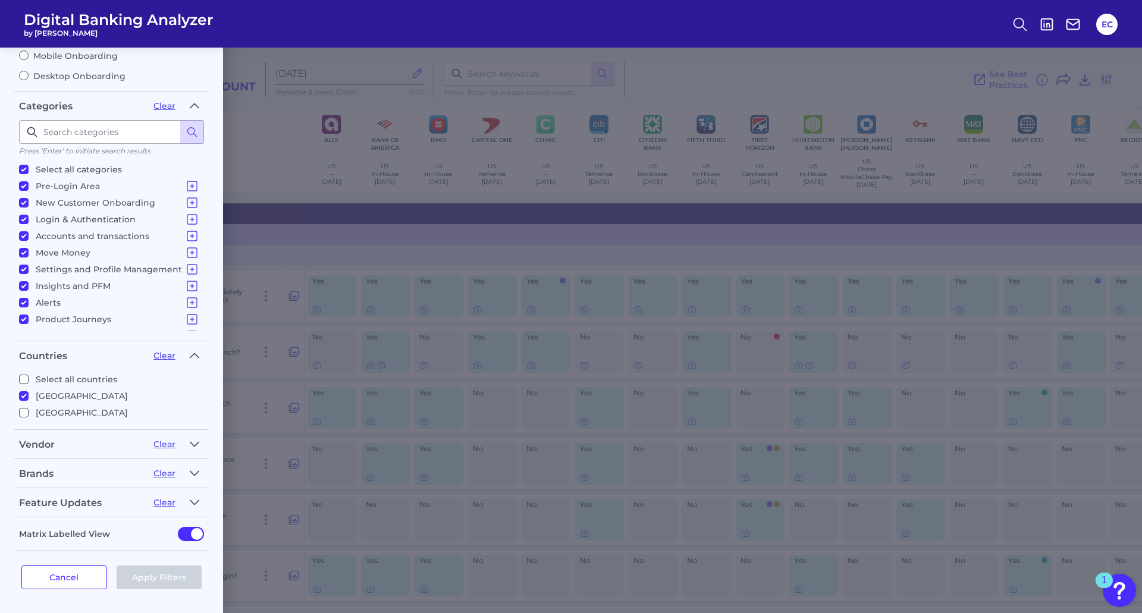
click at [109, 169] on p "Select all categories" at bounding box center [79, 169] width 86 height 14
click at [29, 169] on input "Select all categories" at bounding box center [24, 170] width 10 height 10
checkbox input "false"
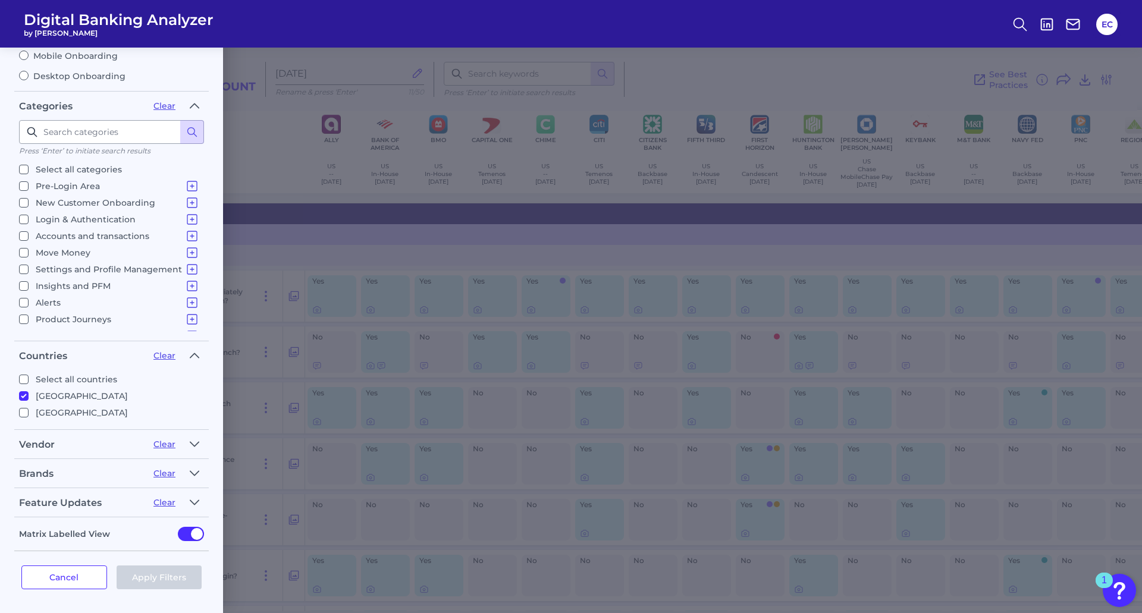
checkbox input "false"
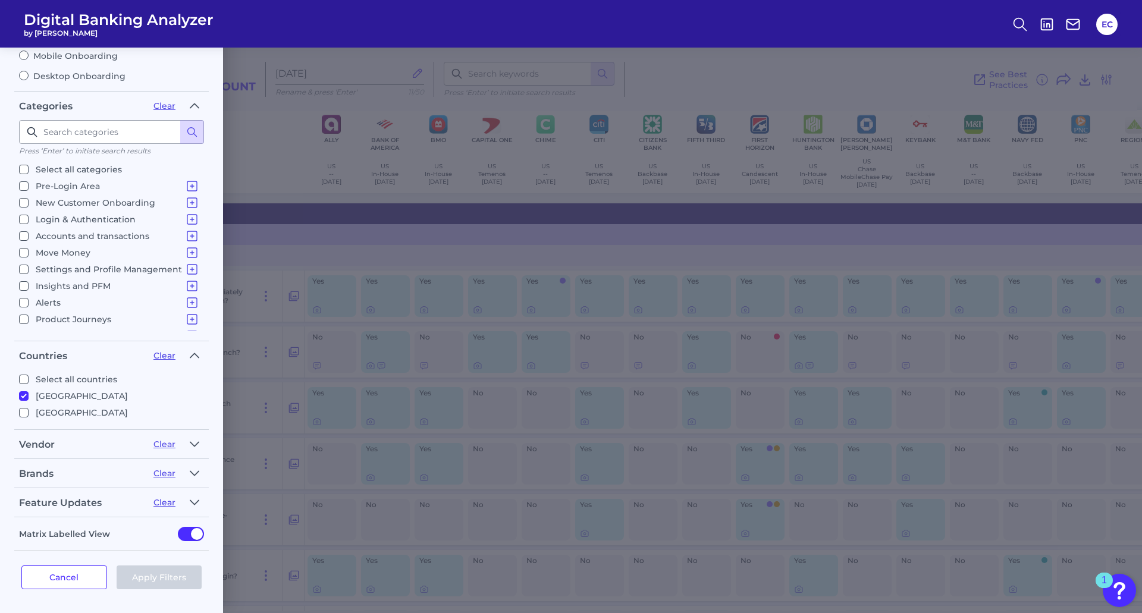
checkbox input "false"
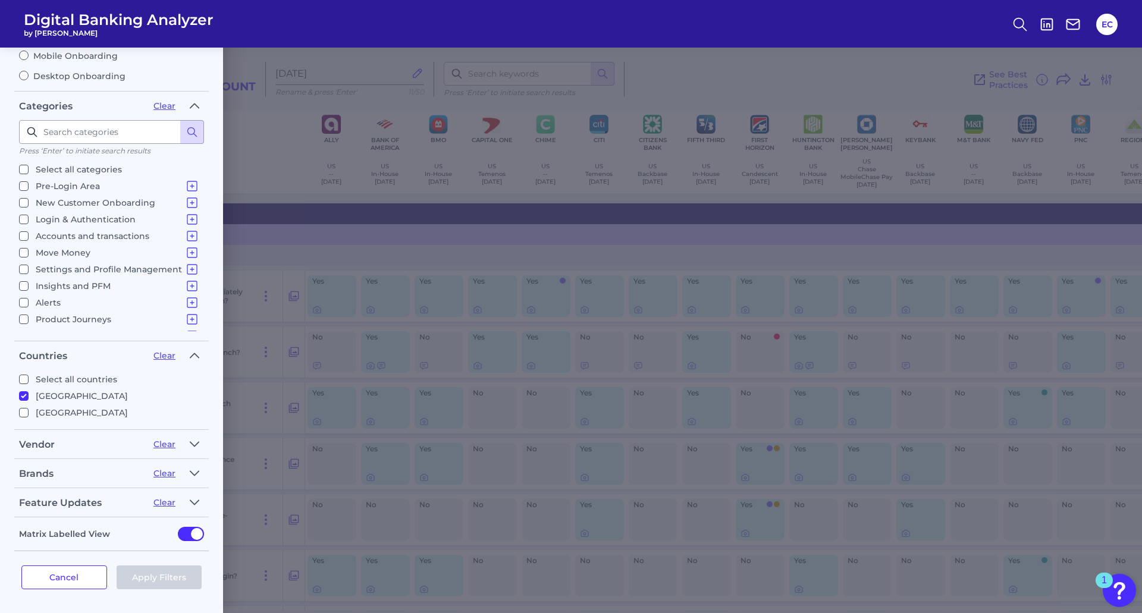
checkbox input "false"
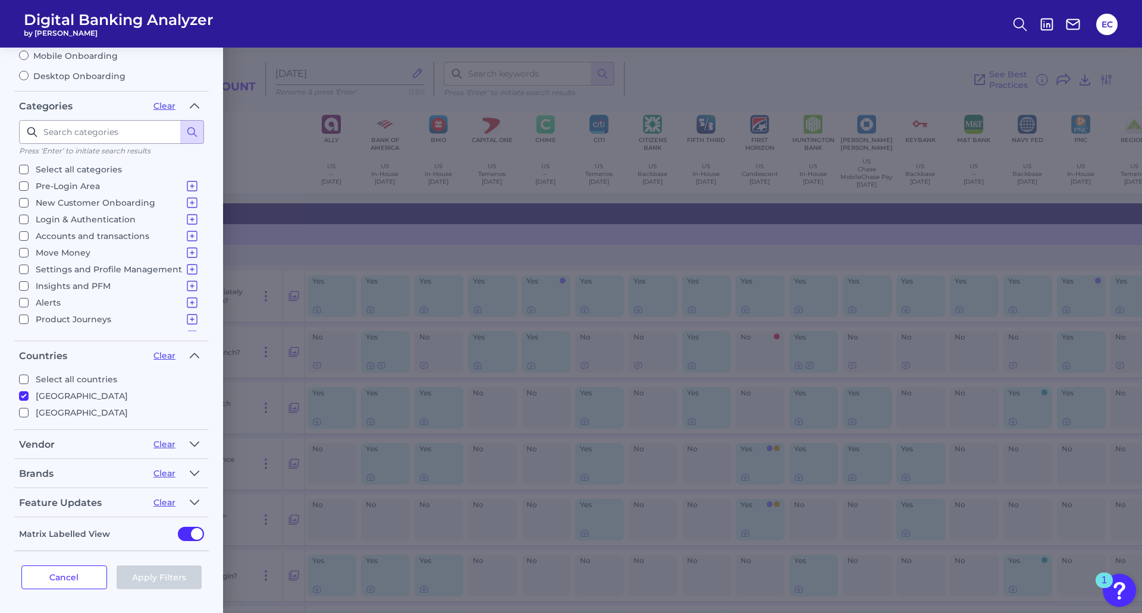
checkbox input "false"
click at [189, 260] on icon at bounding box center [192, 257] width 14 height 14
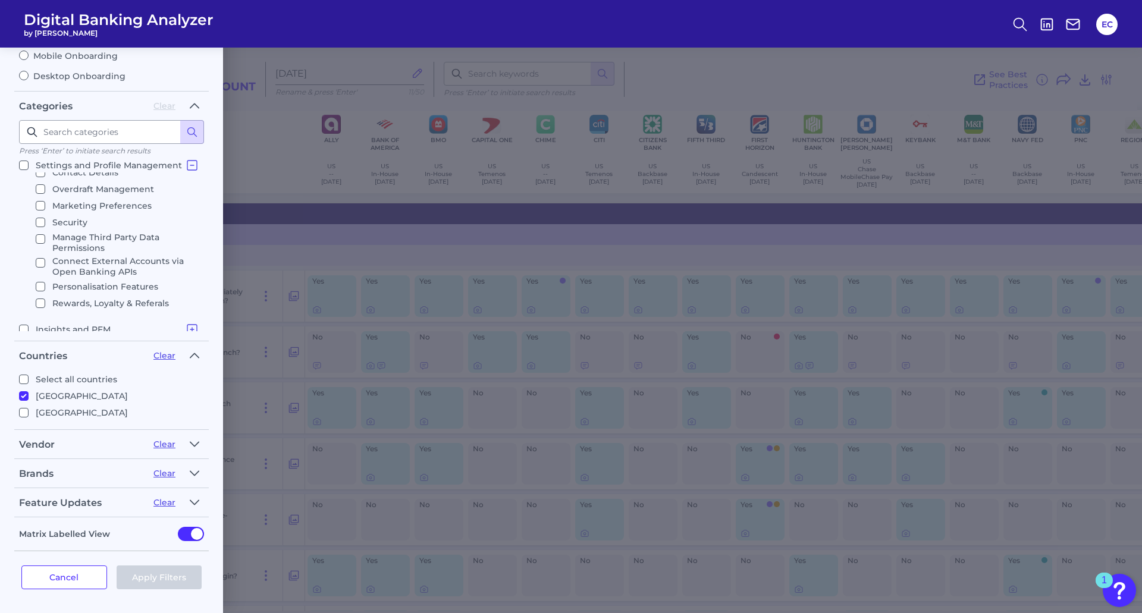
scroll to position [159, 0]
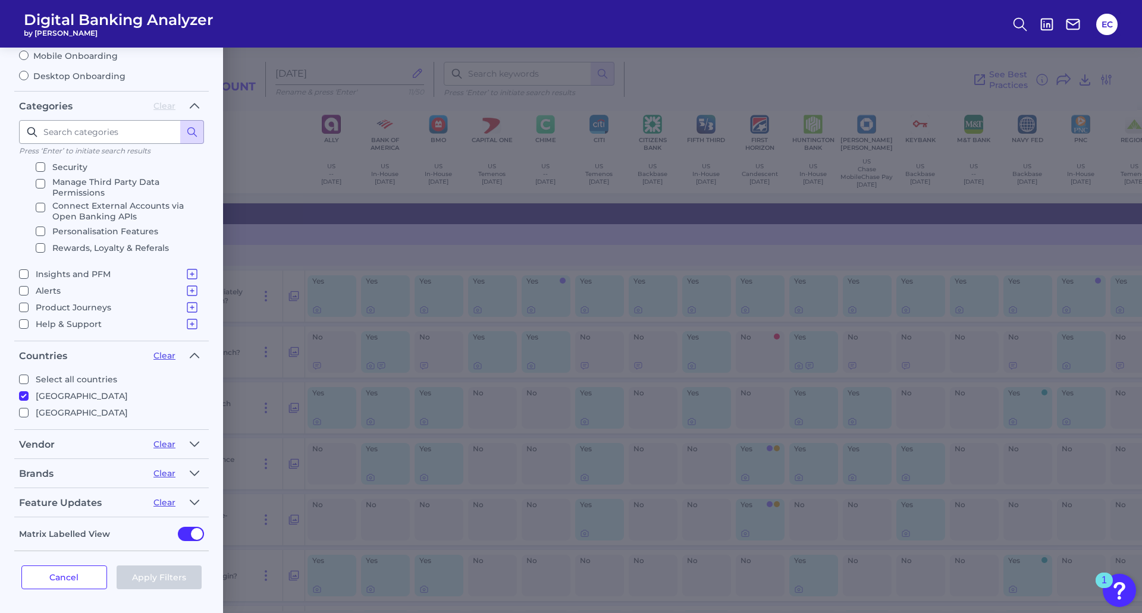
click at [116, 246] on p "Rewards, Loyalty & Referals" at bounding box center [110, 248] width 117 height 14
click at [45, 246] on input "Rewards, Loyalty & Referals" at bounding box center [41, 248] width 10 height 10
checkbox input "true"
click at [161, 569] on button "Apply Filters" at bounding box center [160, 578] width 86 height 24
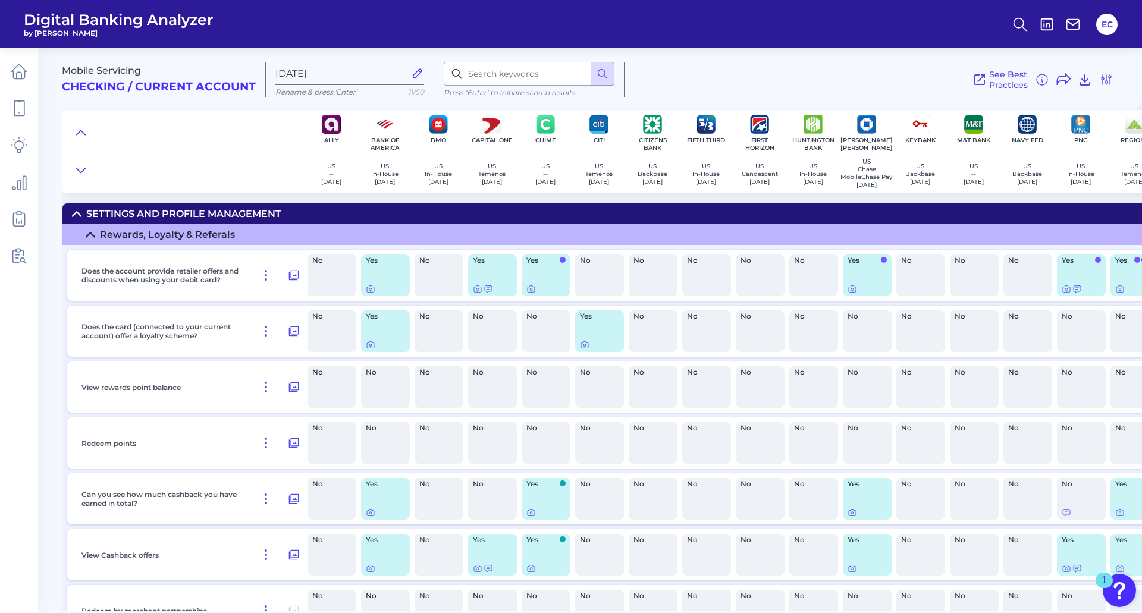
scroll to position [234, 0]
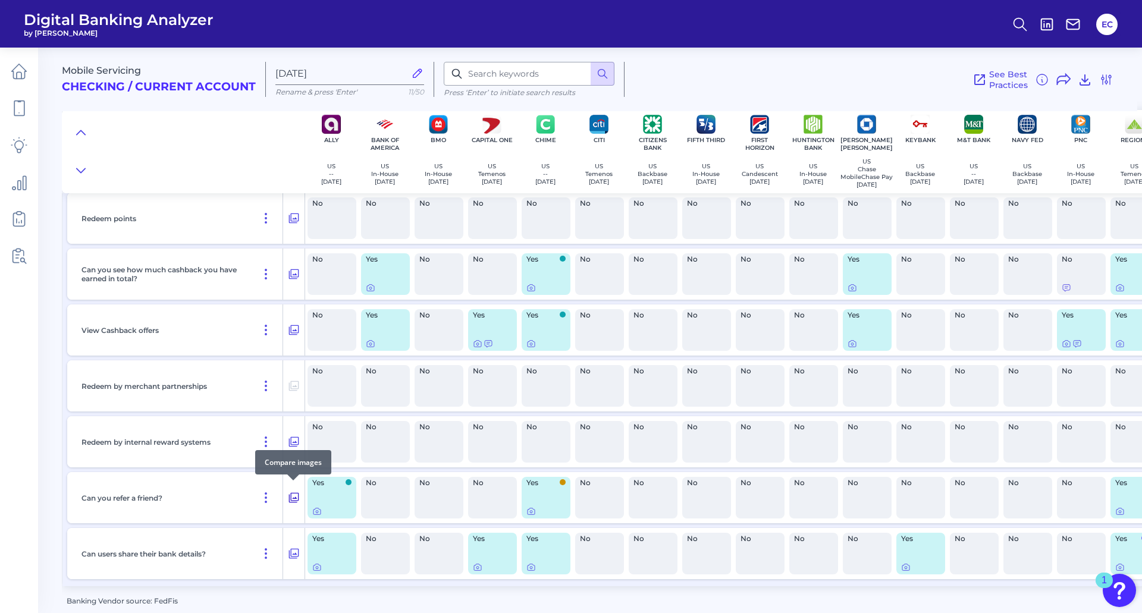
click at [291, 497] on icon at bounding box center [294, 498] width 12 height 14
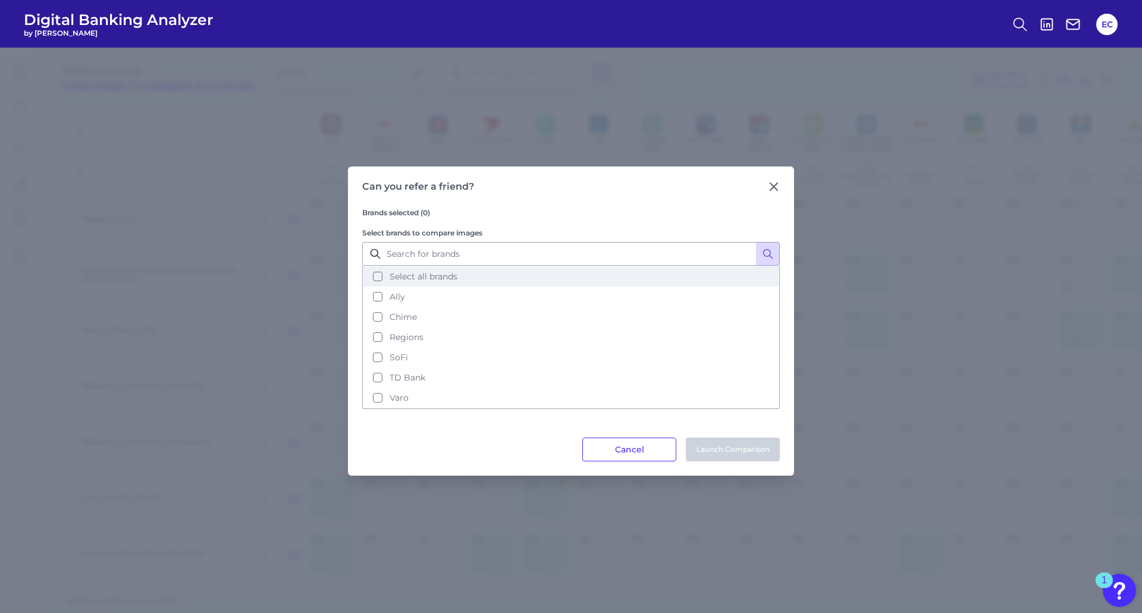
click at [394, 277] on span "Select all brands" at bounding box center [424, 276] width 68 height 11
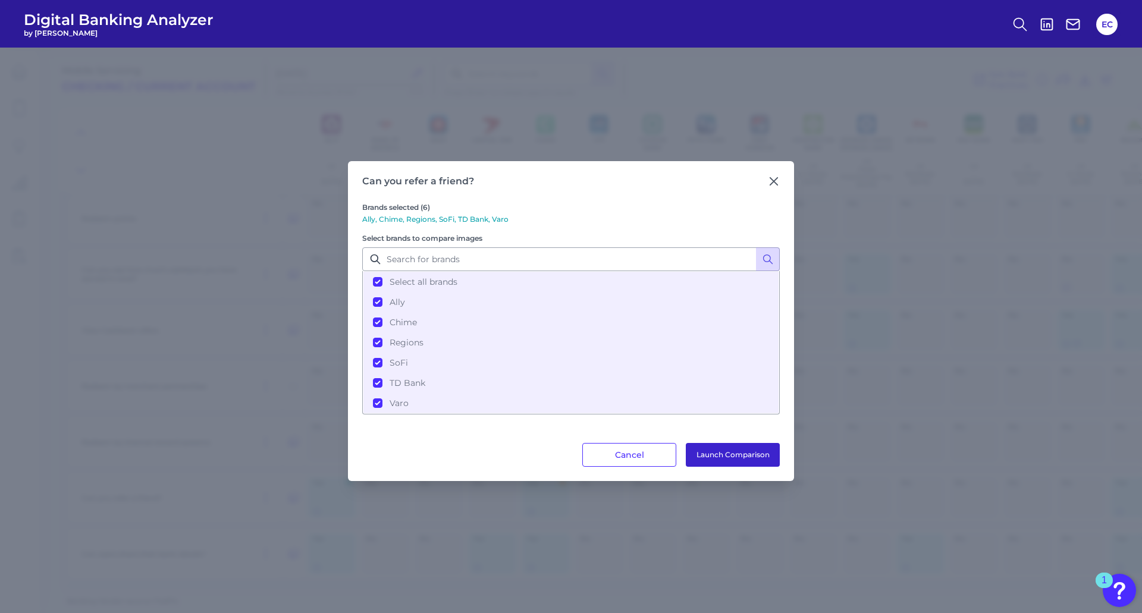
click at [740, 450] on button "Launch Comparison" at bounding box center [733, 455] width 94 height 24
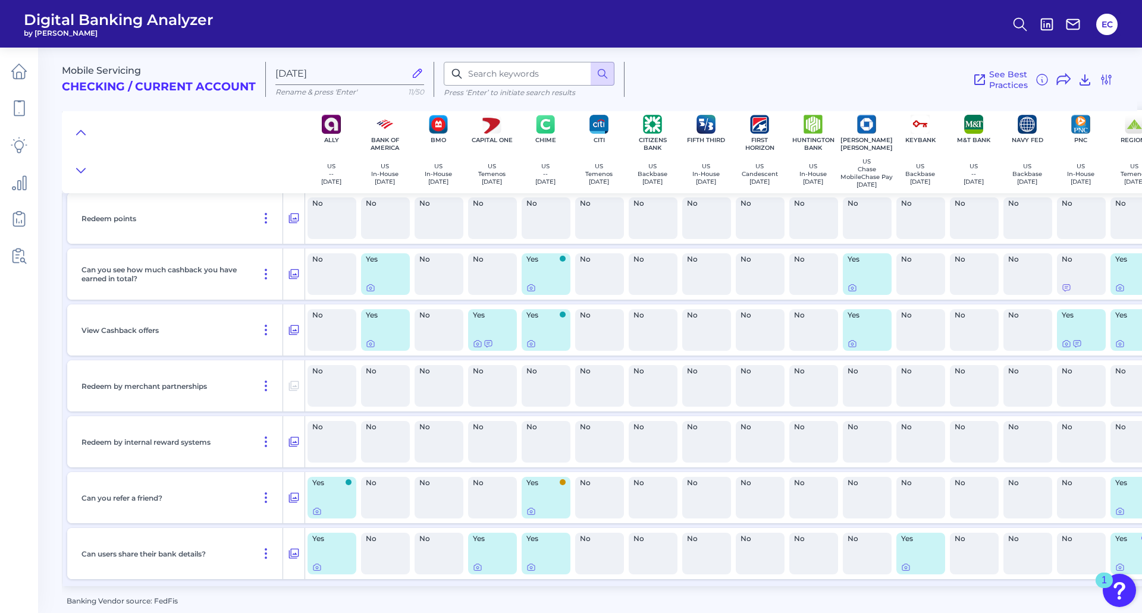
scroll to position [0, 0]
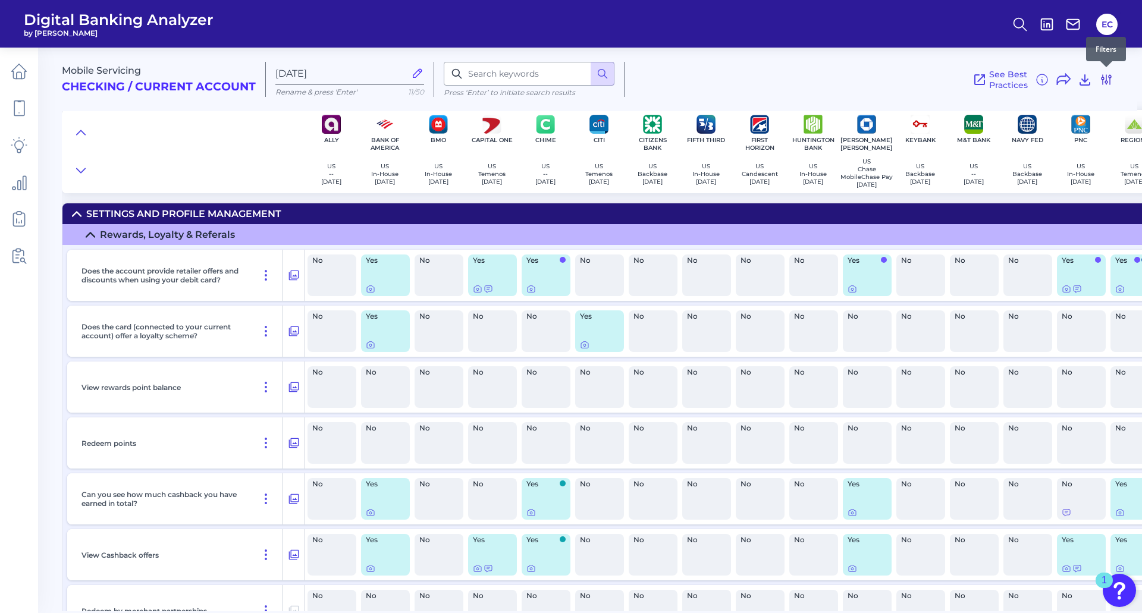
click at [1108, 77] on icon at bounding box center [1106, 80] width 14 height 14
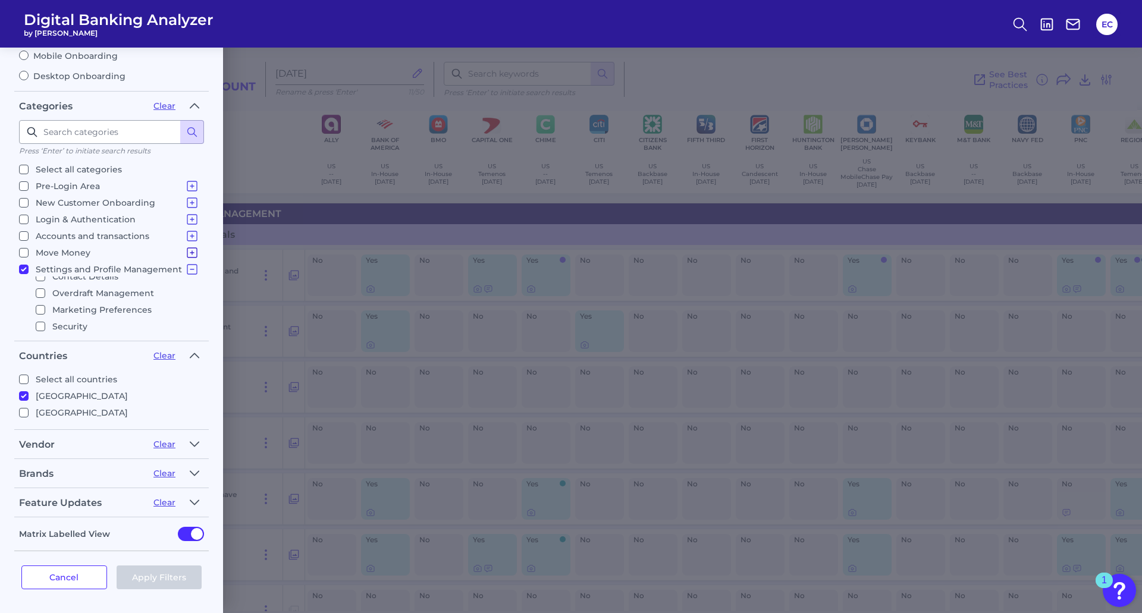
click at [190, 251] on icon at bounding box center [192, 253] width 14 height 14
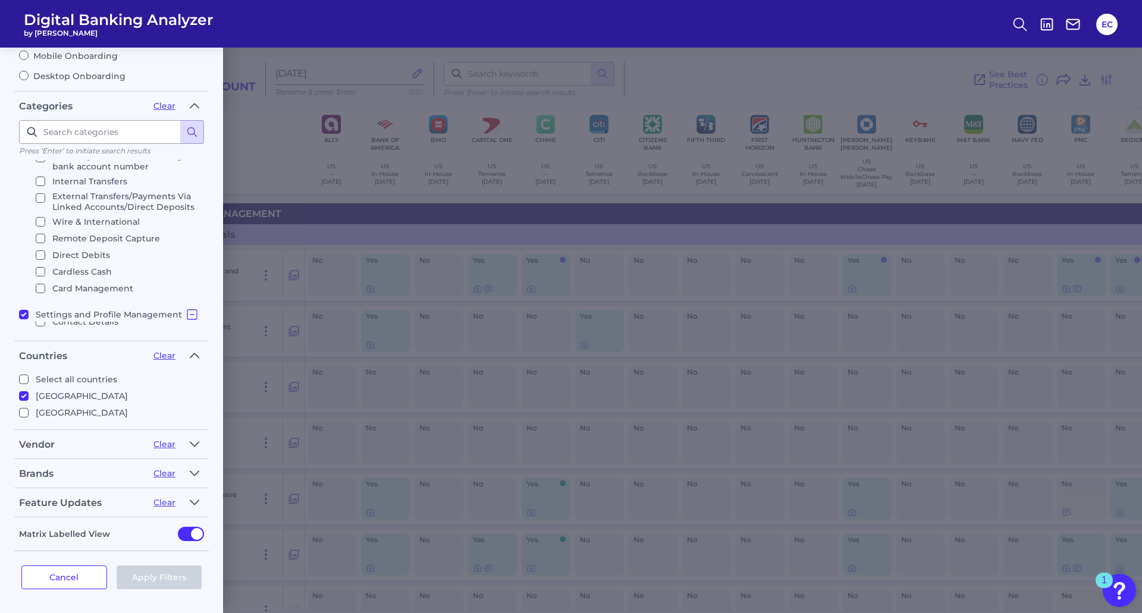
click at [65, 287] on p "Card Management" at bounding box center [92, 288] width 81 height 14
click at [45, 287] on input "Card Management" at bounding box center [41, 289] width 10 height 10
checkbox input "true"
click at [171, 575] on button "Apply Filters" at bounding box center [160, 578] width 86 height 24
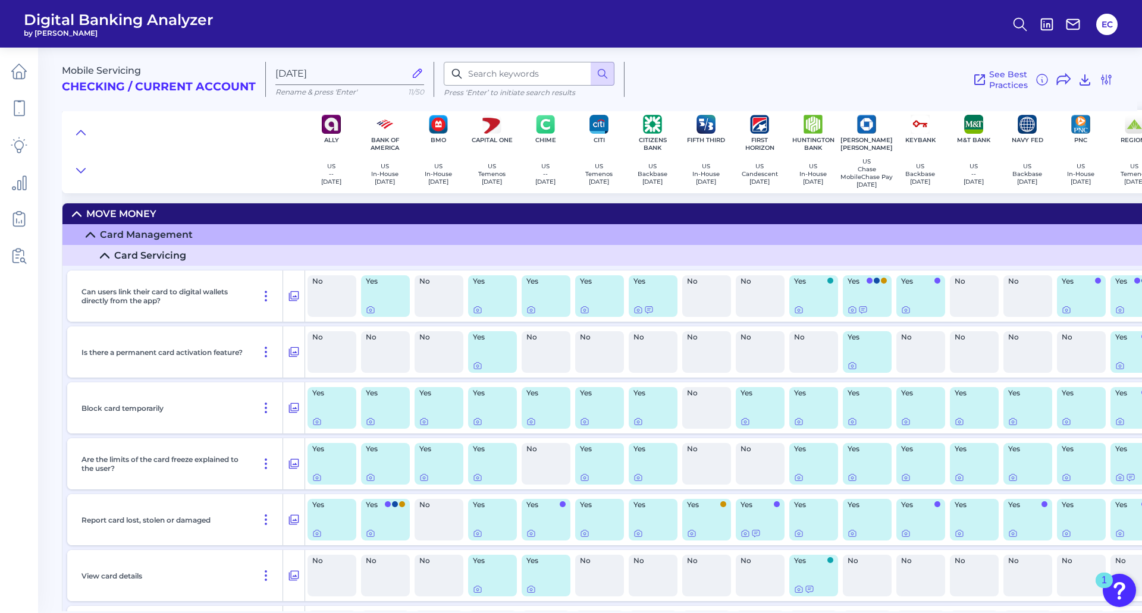
scroll to position [0, 0]
click at [313, 77] on input "Aug 26 2025" at bounding box center [340, 73] width 130 height 11
click at [310, 76] on input "Aug 26 2025" at bounding box center [340, 73] width 130 height 11
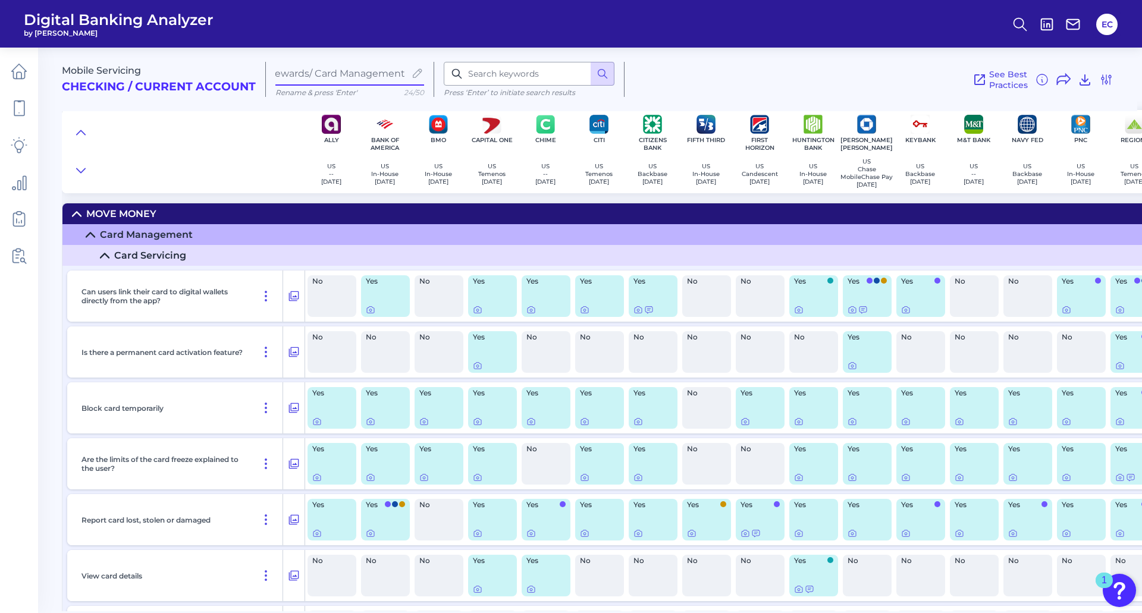
scroll to position [0, 12]
type input "Rewards/ Card Management"
click at [780, 95] on div "See Best Practices Filters Clear all filters Experience Reset Mobile Servicing …" at bounding box center [869, 79] width 489 height 35
click at [417, 72] on icon at bounding box center [417, 73] width 8 height 8
click at [405, 72] on input "Rewards/ Card Management" at bounding box center [340, 73] width 130 height 11
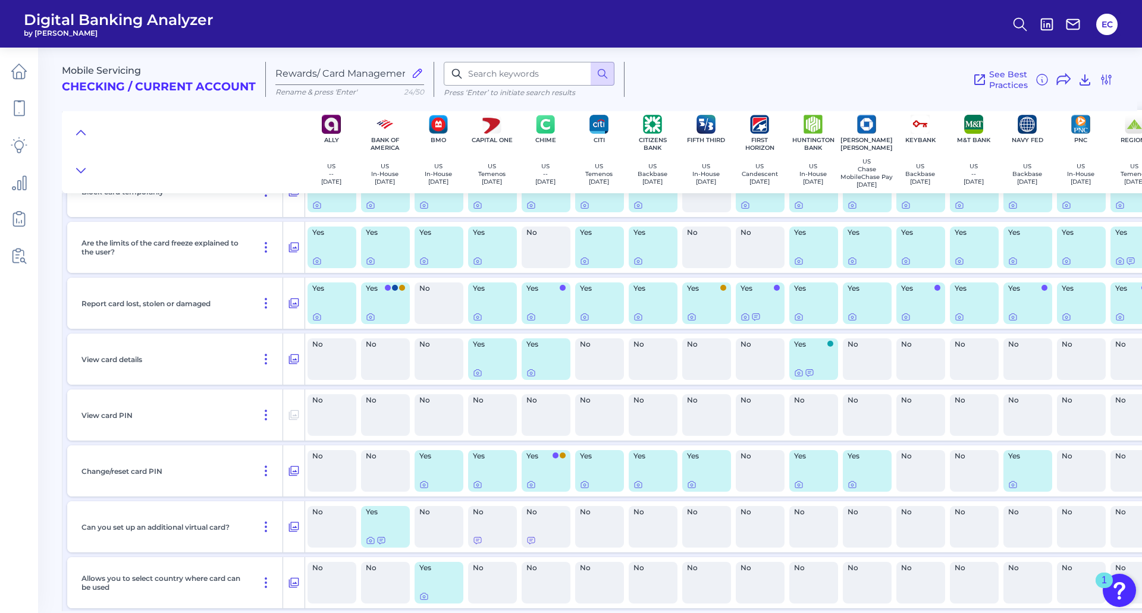
scroll to position [297, 0]
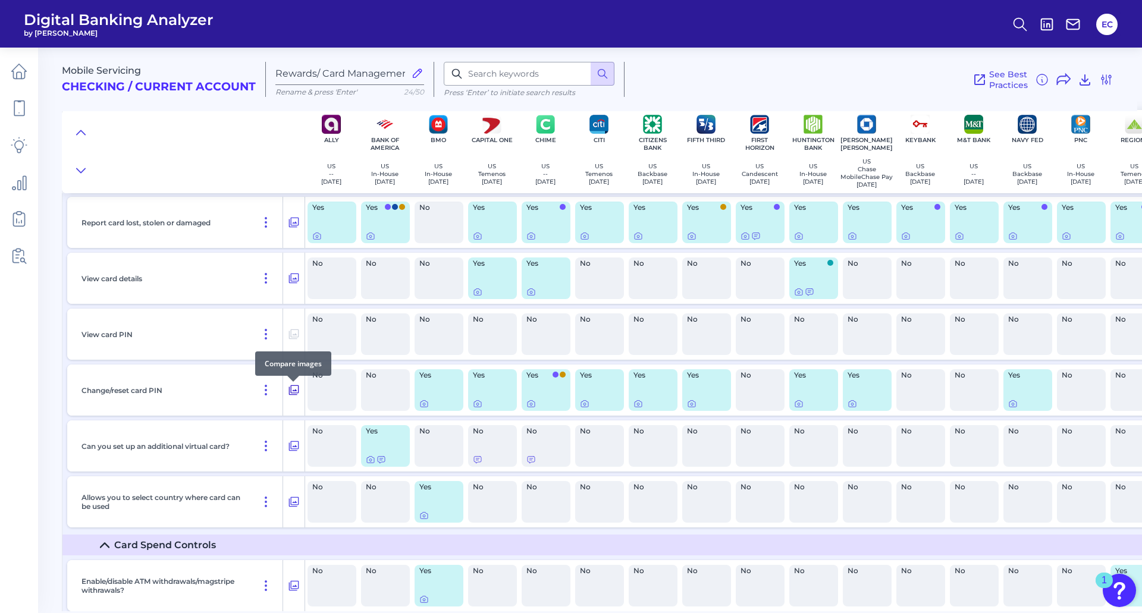
click at [297, 394] on icon at bounding box center [294, 390] width 12 height 14
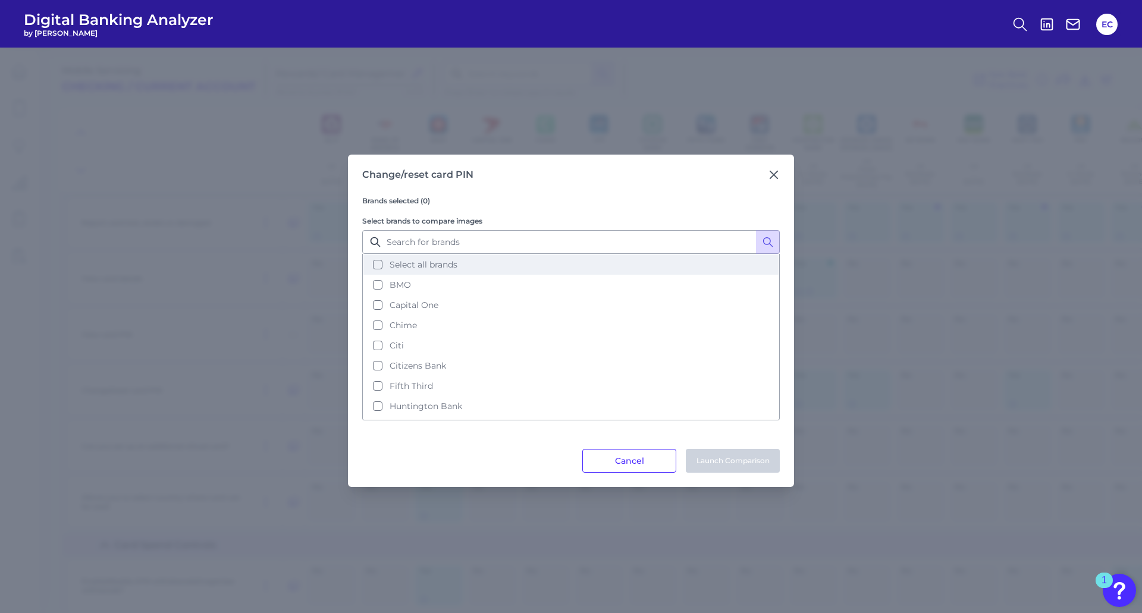
click at [394, 262] on span "Select all brands" at bounding box center [424, 264] width 68 height 11
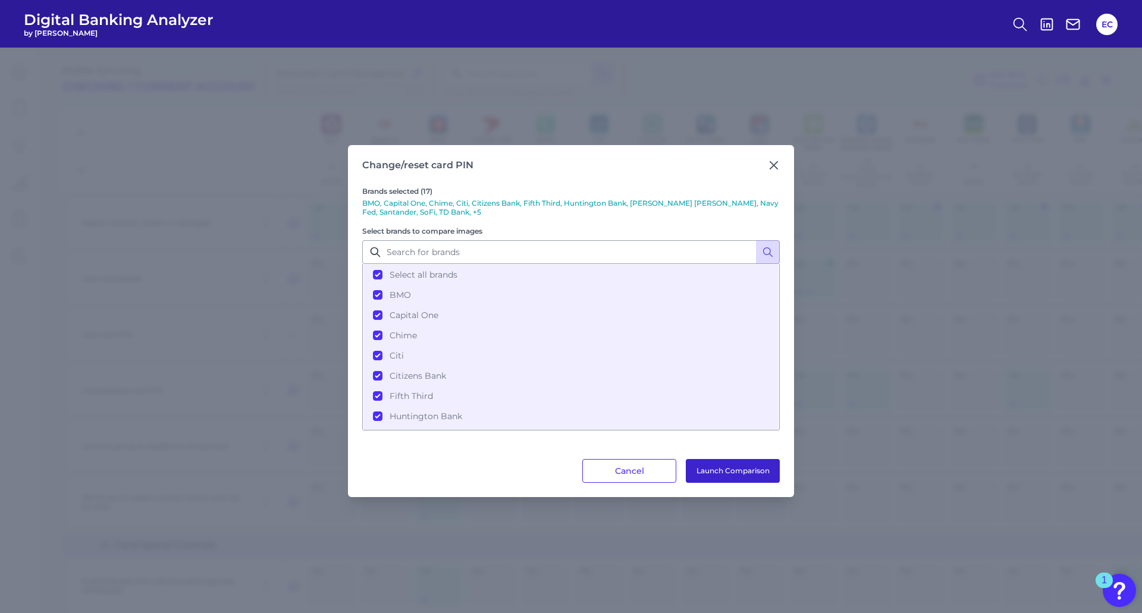
click at [748, 465] on button "Launch Comparison" at bounding box center [733, 471] width 94 height 24
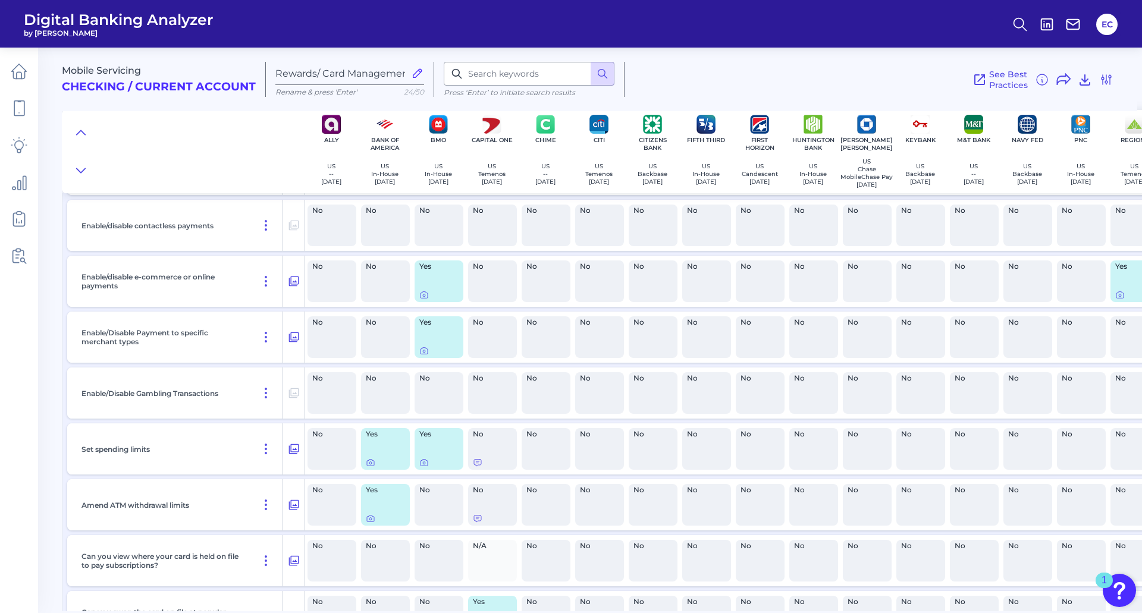
scroll to position [595, 0]
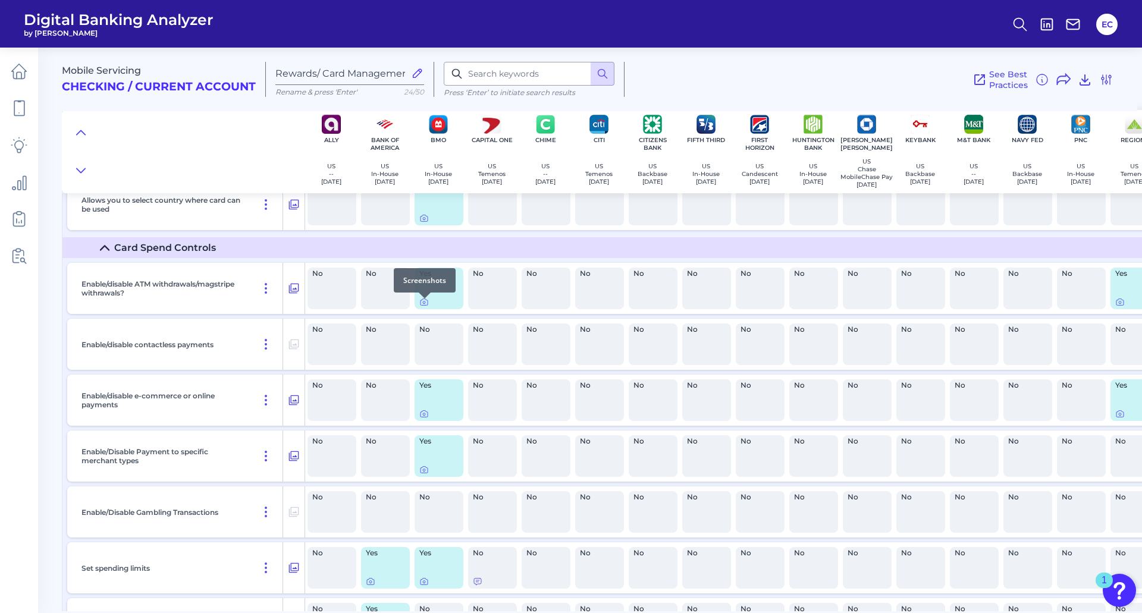
click at [419, 299] on div at bounding box center [425, 299] width 12 height 12
click at [425, 307] on icon at bounding box center [424, 302] width 10 height 10
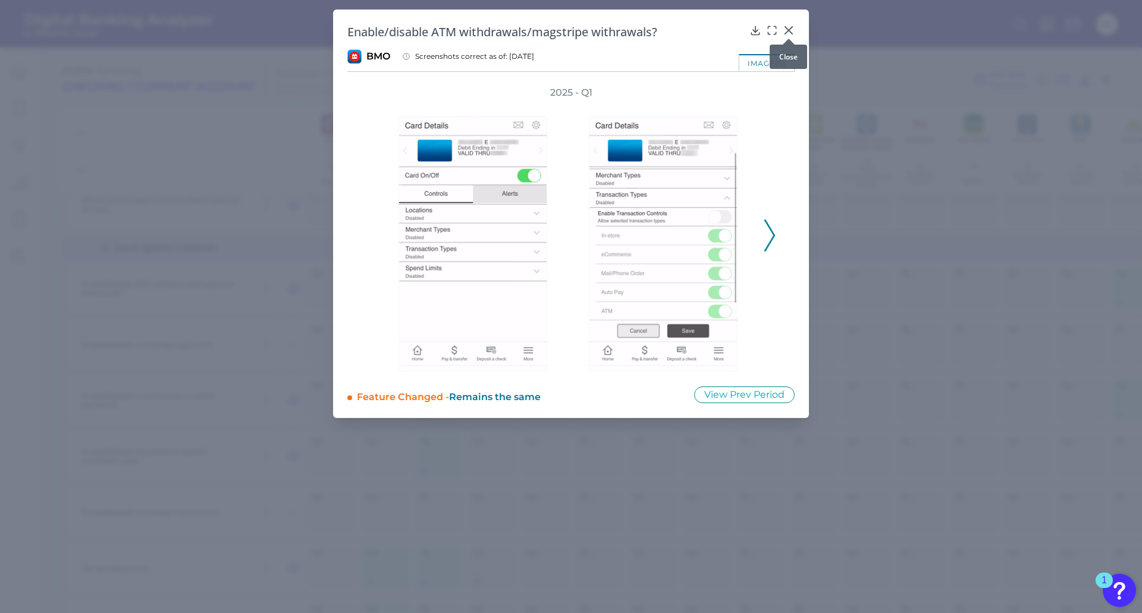
click at [791, 30] on icon at bounding box center [789, 30] width 12 height 12
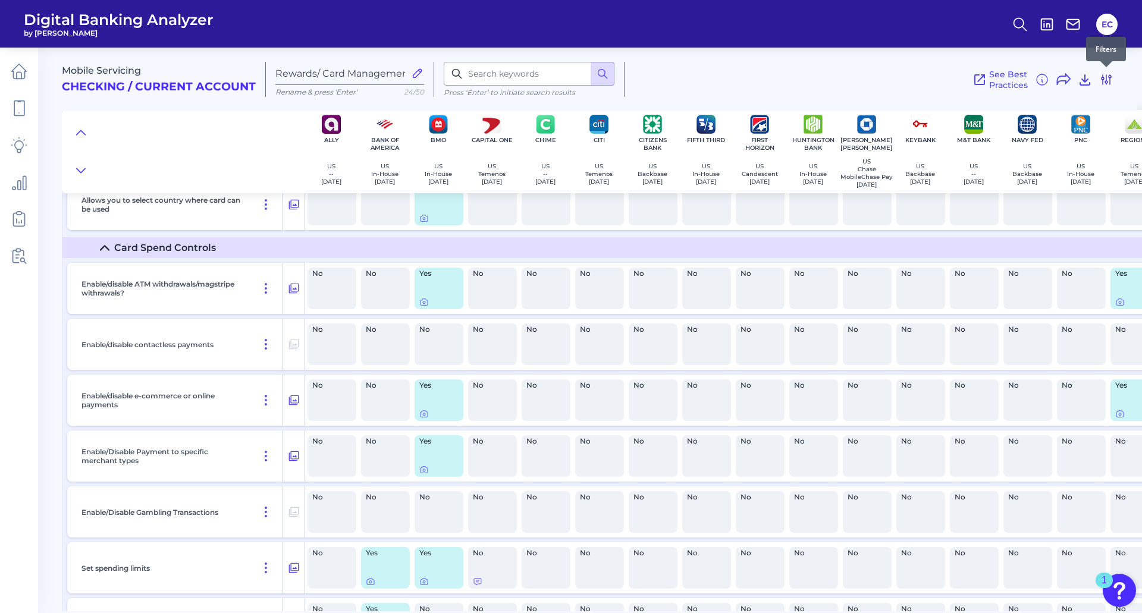
click at [1108, 79] on icon at bounding box center [1106, 80] width 14 height 14
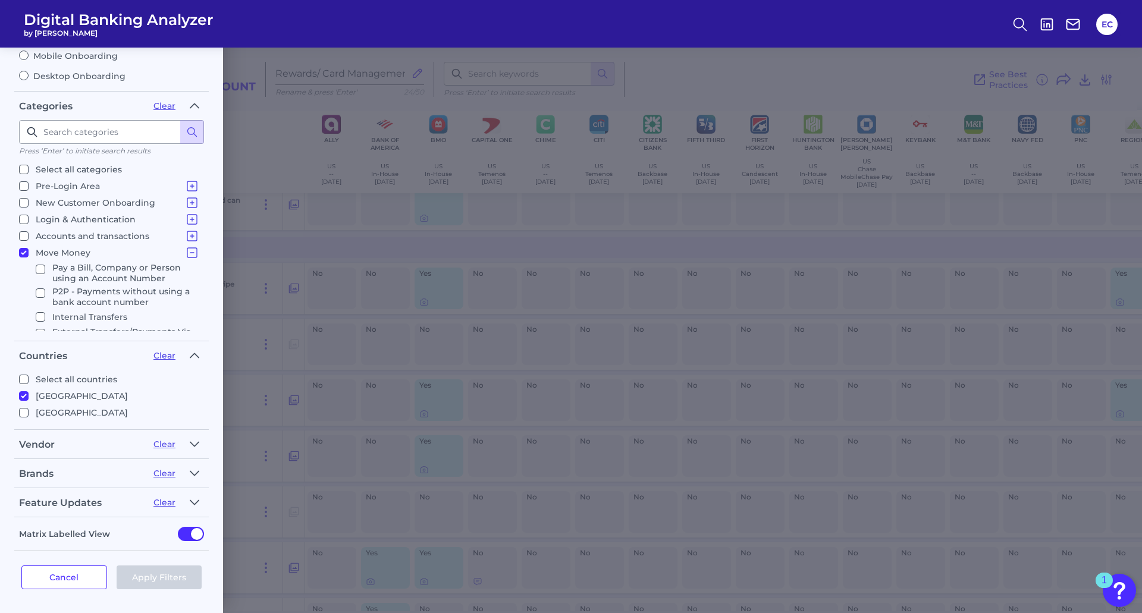
scroll to position [0, 0]
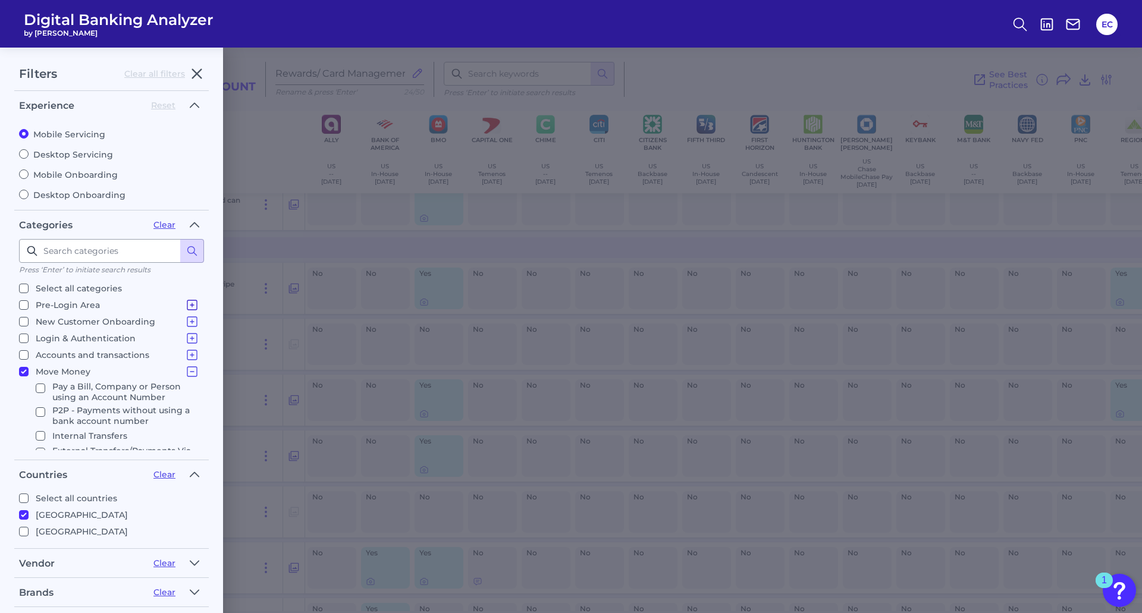
click at [190, 306] on icon at bounding box center [192, 305] width 14 height 14
click at [185, 349] on icon at bounding box center [192, 348] width 14 height 14
click at [189, 331] on icon at bounding box center [192, 332] width 10 height 10
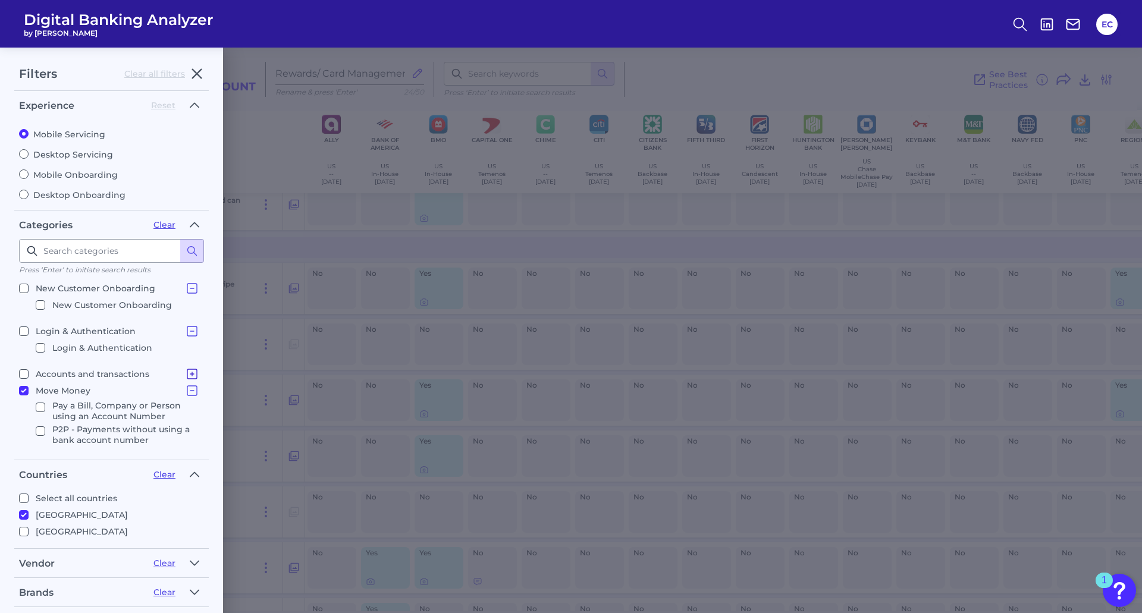
click at [187, 375] on icon at bounding box center [192, 374] width 10 height 10
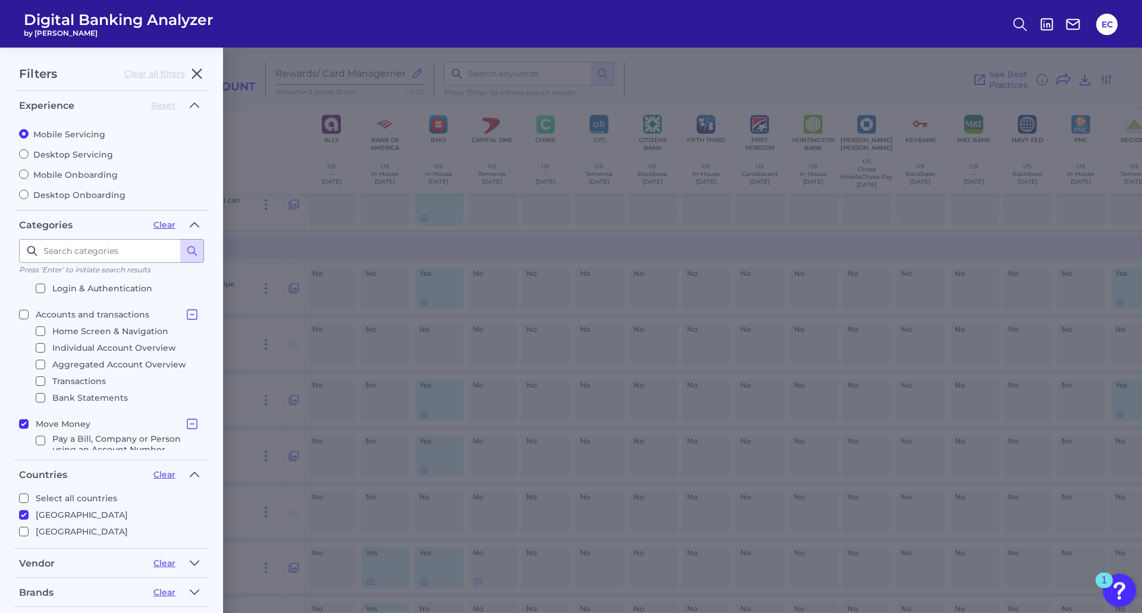
click at [78, 155] on label "Desktop Servicing" at bounding box center [111, 154] width 185 height 11
click at [29, 155] on input "Desktop Servicing" at bounding box center [24, 154] width 10 height 10
radio input "true"
radio input "false"
checkbox input "true"
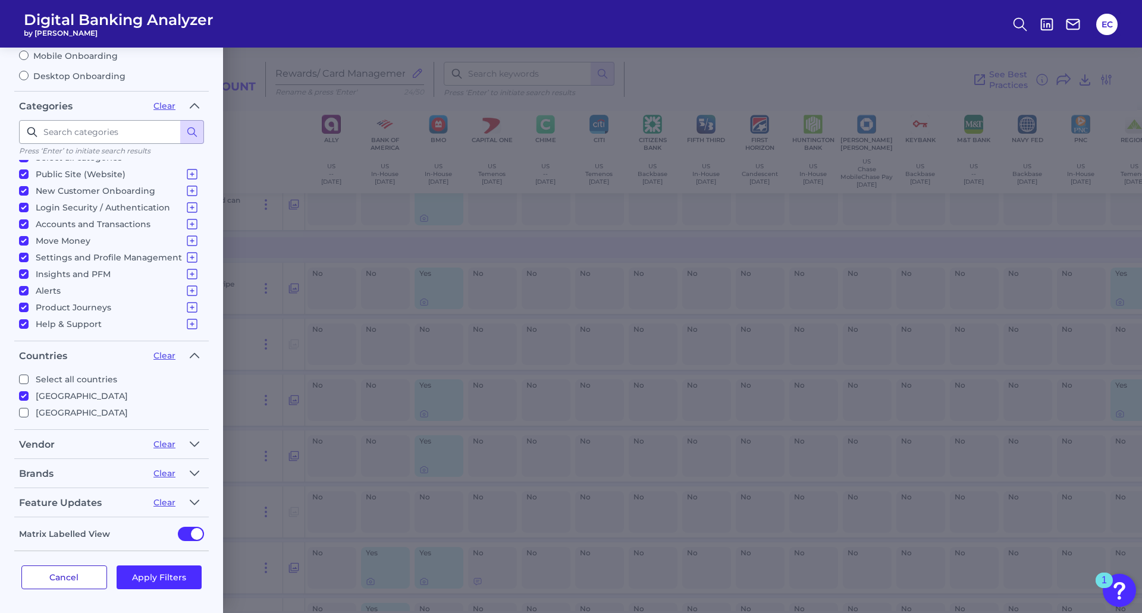
click at [81, 578] on button "Cancel" at bounding box center [64, 578] width 86 height 24
radio input "true"
radio input "false"
checkbox input "false"
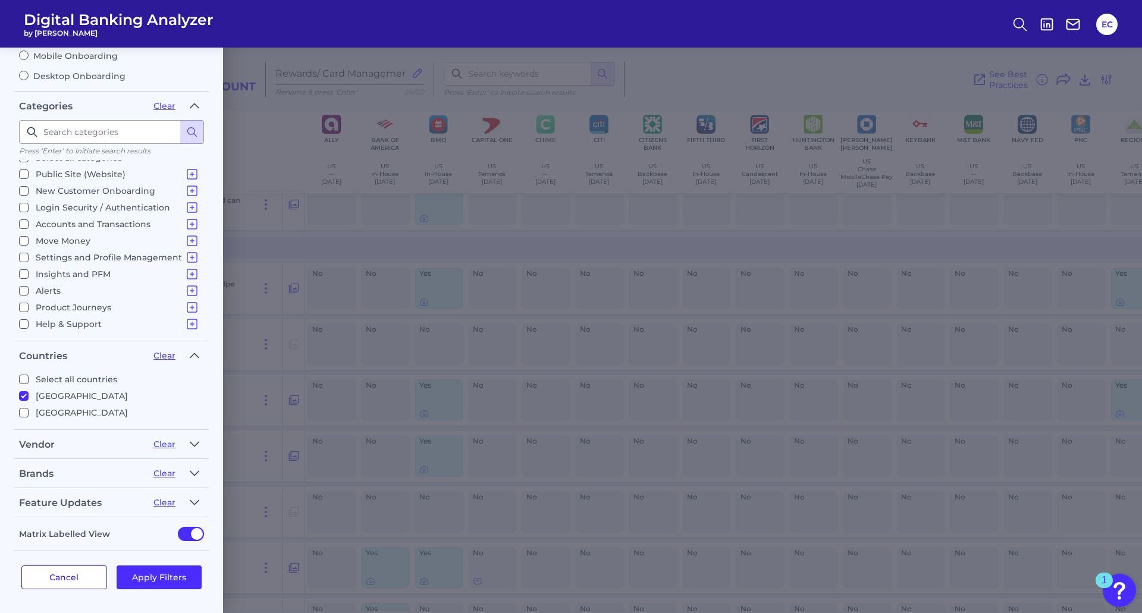
checkbox input "false"
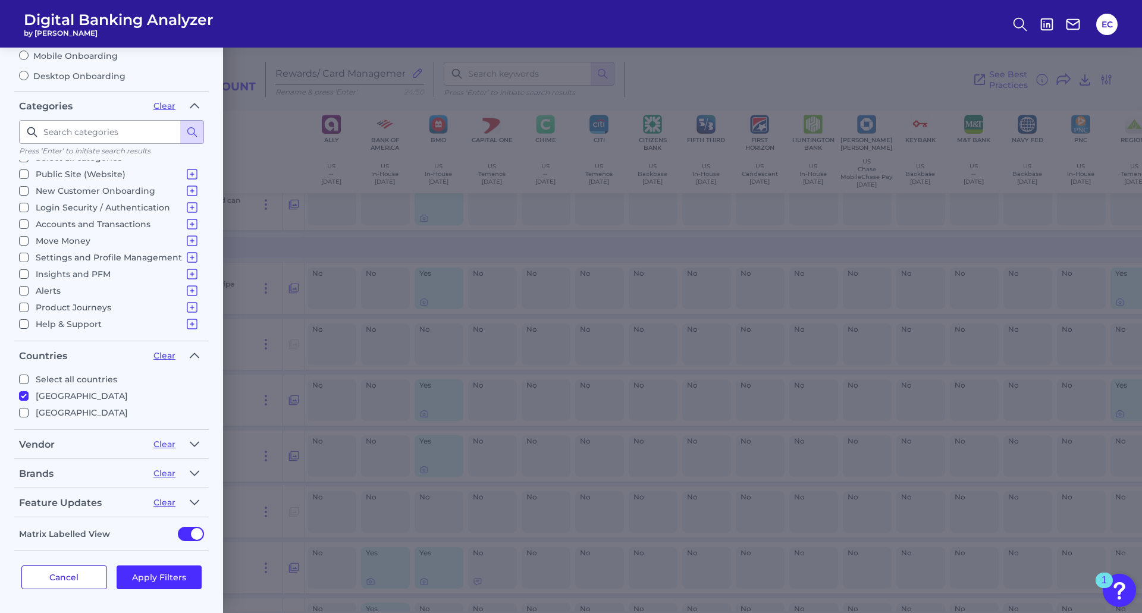
checkbox input "false"
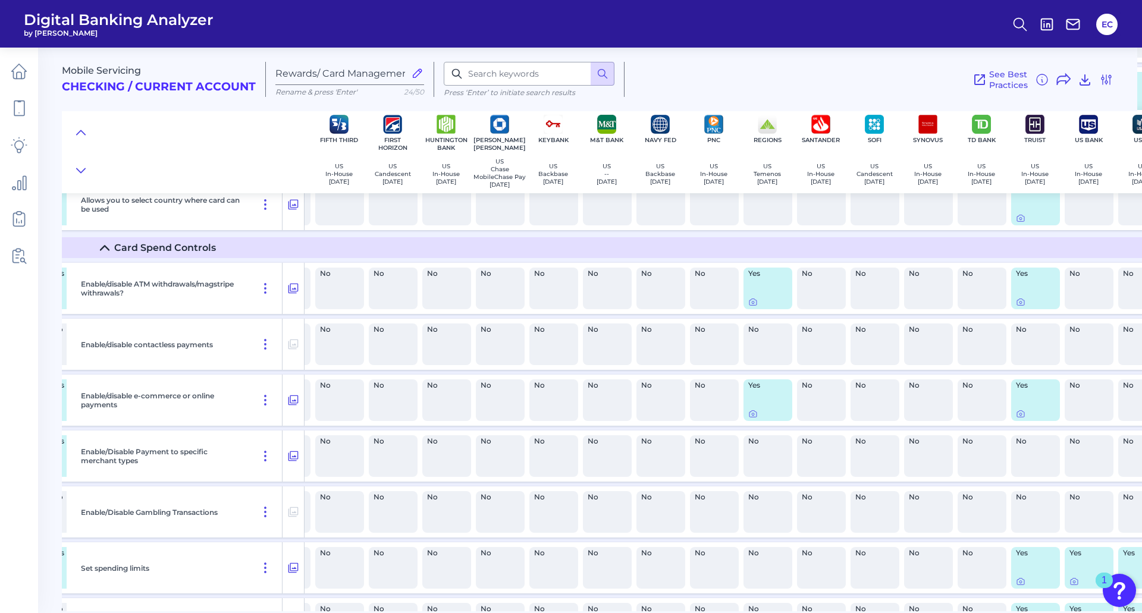
scroll to position [595, 366]
drag, startPoint x: 1033, startPoint y: 596, endPoint x: 936, endPoint y: 594, distance: 97.0
click at [936, 594] on div "Set spending limits No Yes Yes No No No No No No No No No No No No No No No No …" at bounding box center [489, 568] width 1576 height 51
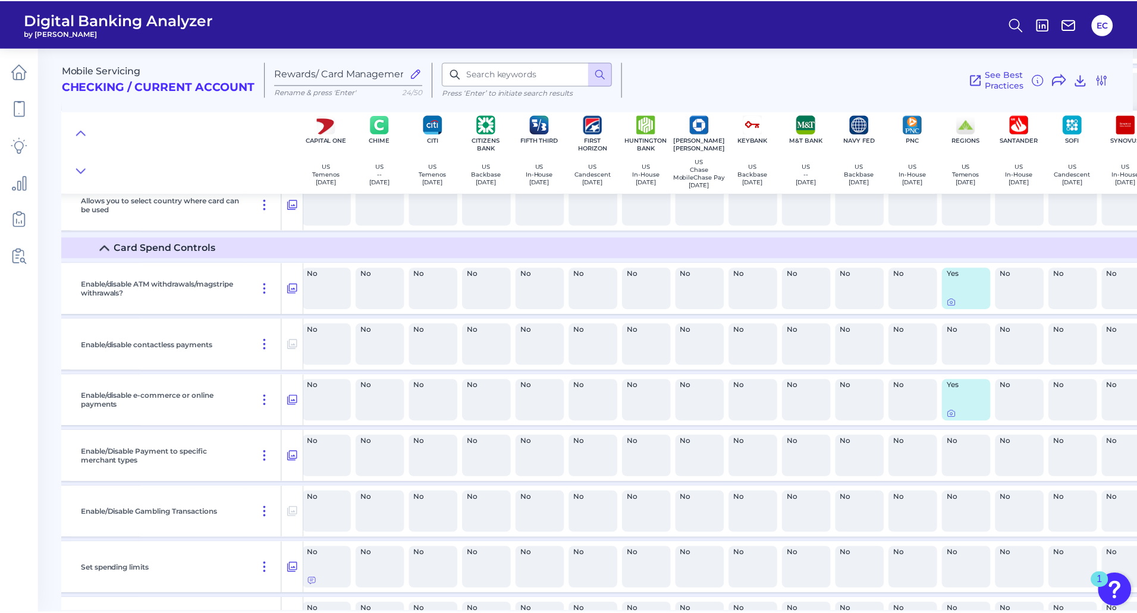
scroll to position [595, 0]
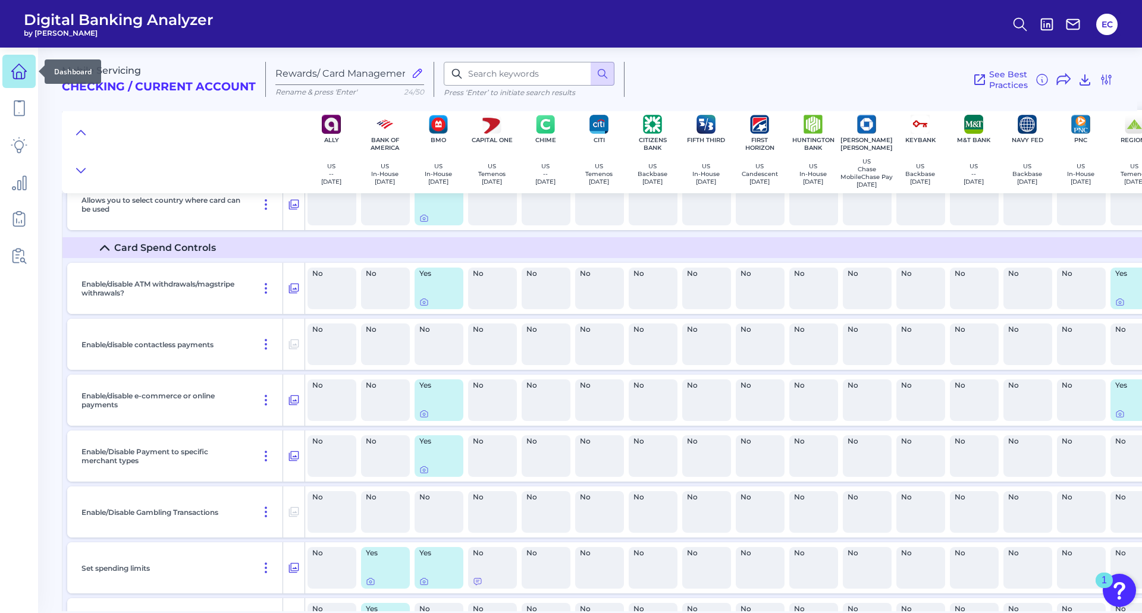
click at [20, 75] on icon at bounding box center [19, 71] width 17 height 17
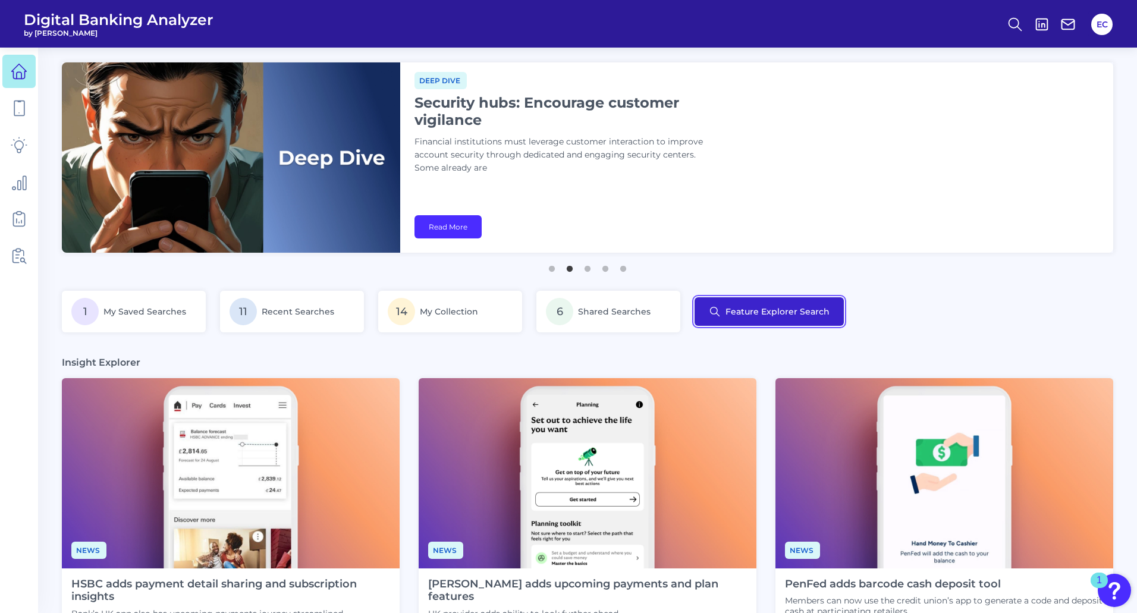
click at [797, 313] on button "Feature Explorer Search" at bounding box center [769, 311] width 149 height 29
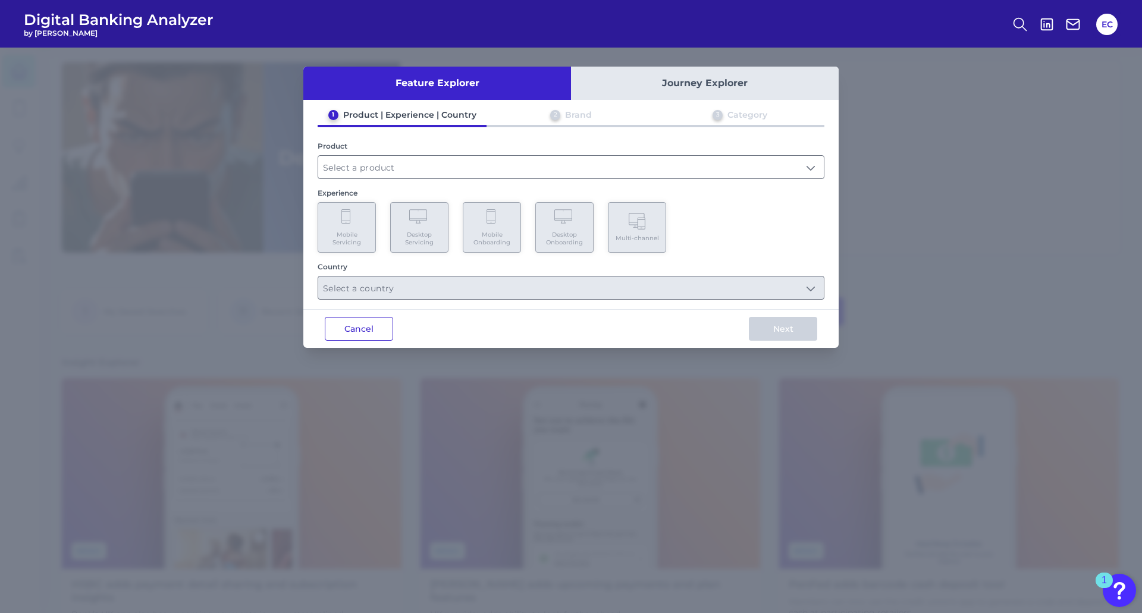
click at [353, 324] on button "Cancel" at bounding box center [359, 329] width 68 height 24
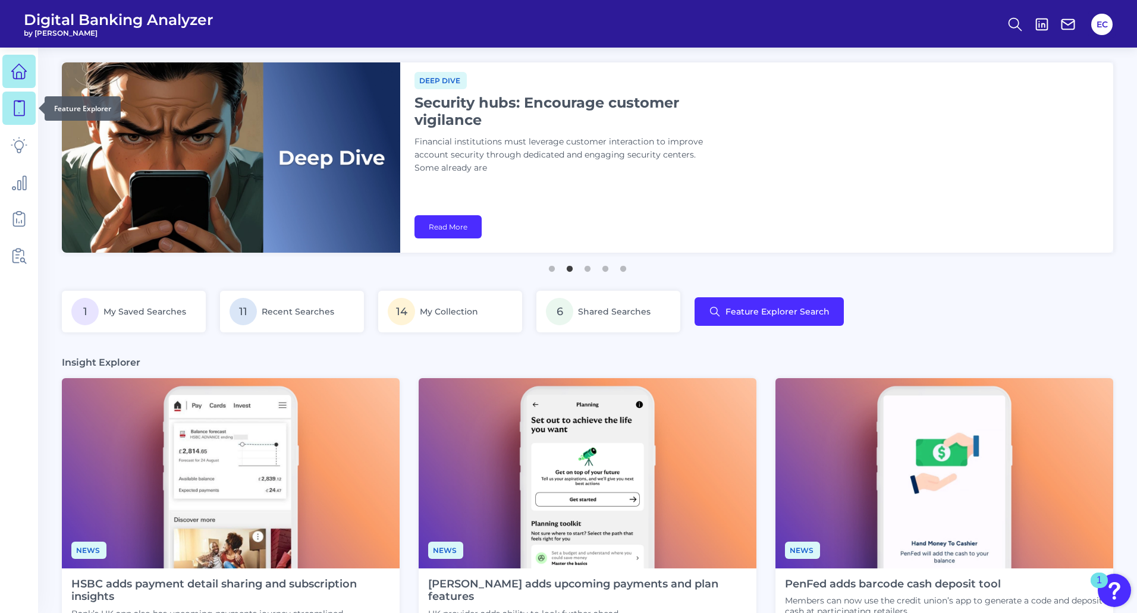
click at [18, 106] on icon at bounding box center [19, 108] width 17 height 17
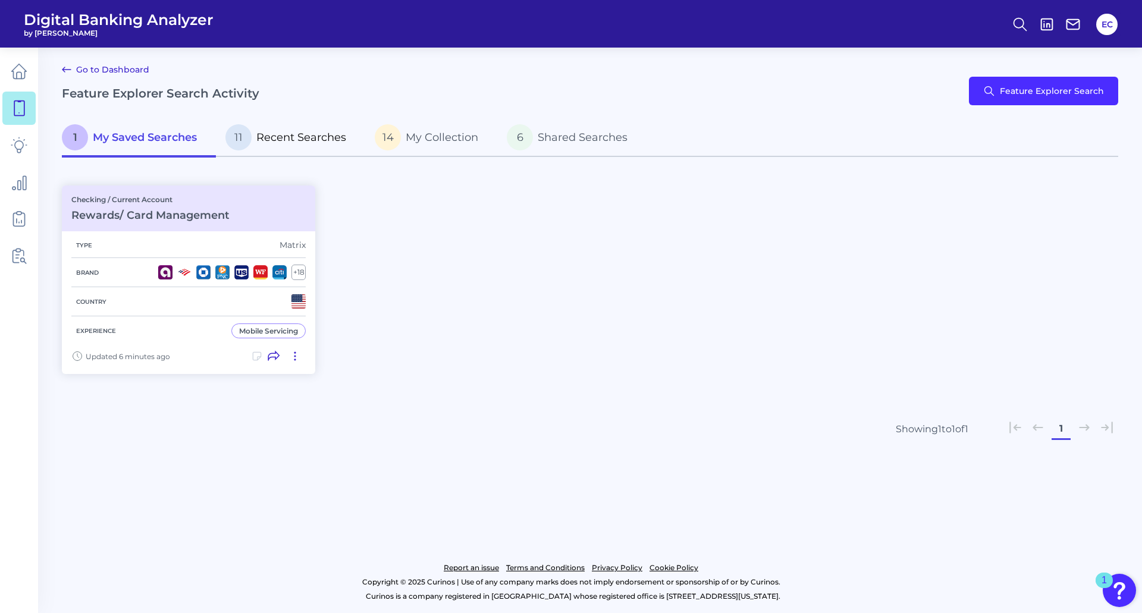
click at [310, 146] on p "11 Recent Searches" at bounding box center [285, 137] width 121 height 26
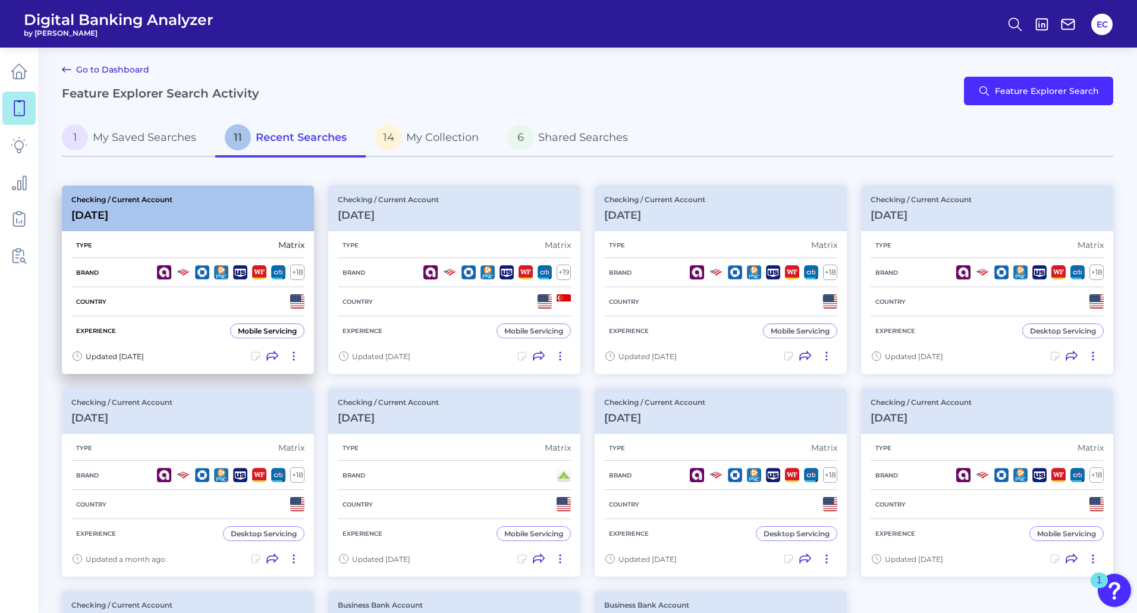
click at [269, 330] on div "Mobile Servicing" at bounding box center [267, 331] width 59 height 9
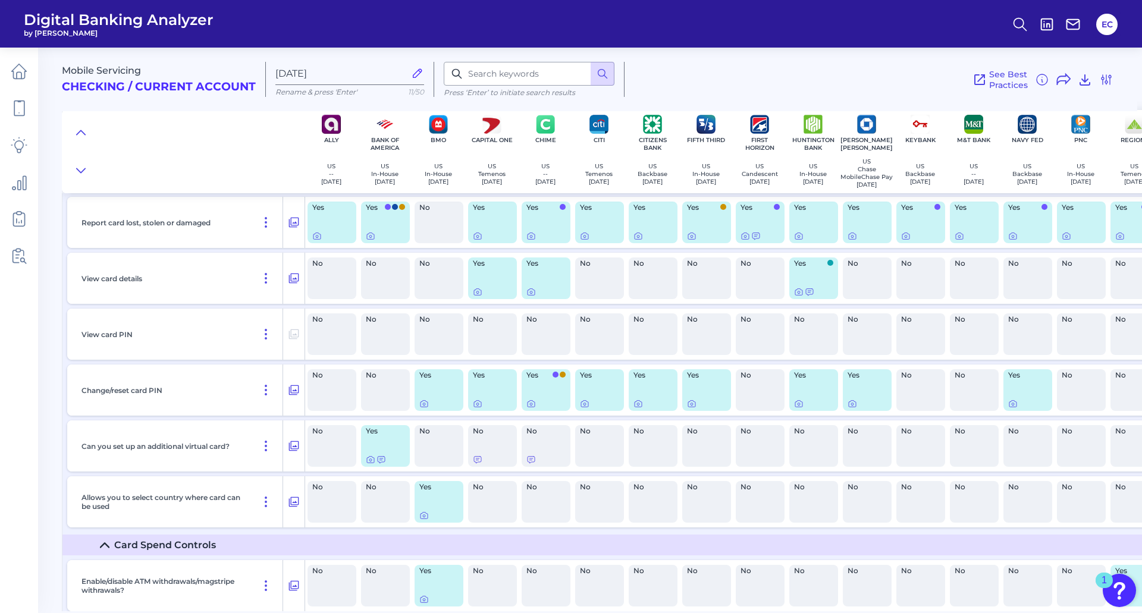
scroll to position [119, 0]
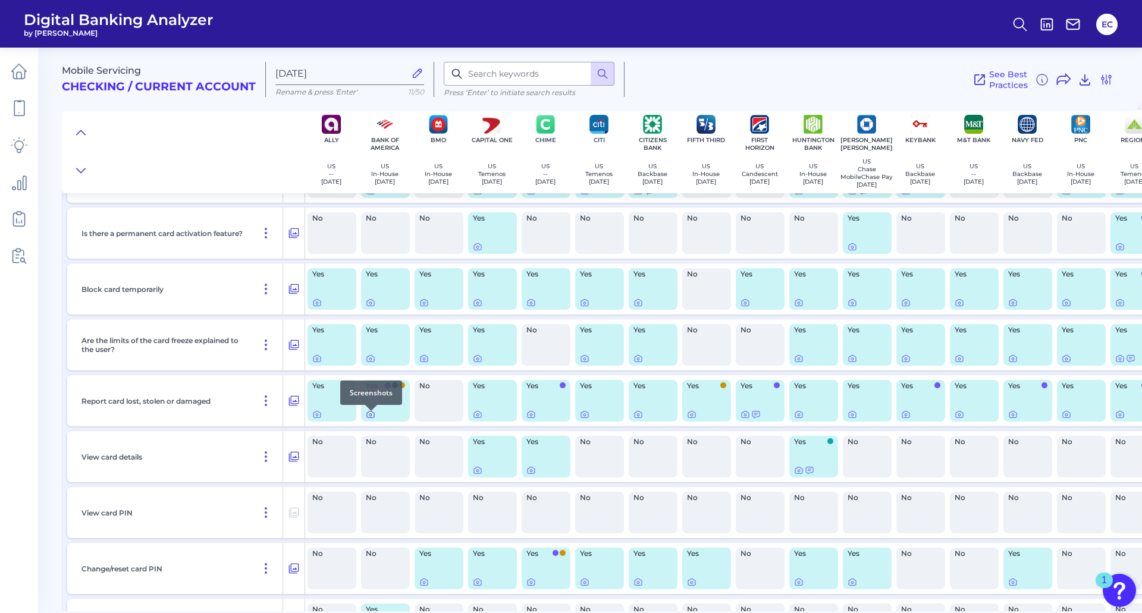
click at [372, 419] on icon at bounding box center [371, 415] width 10 height 10
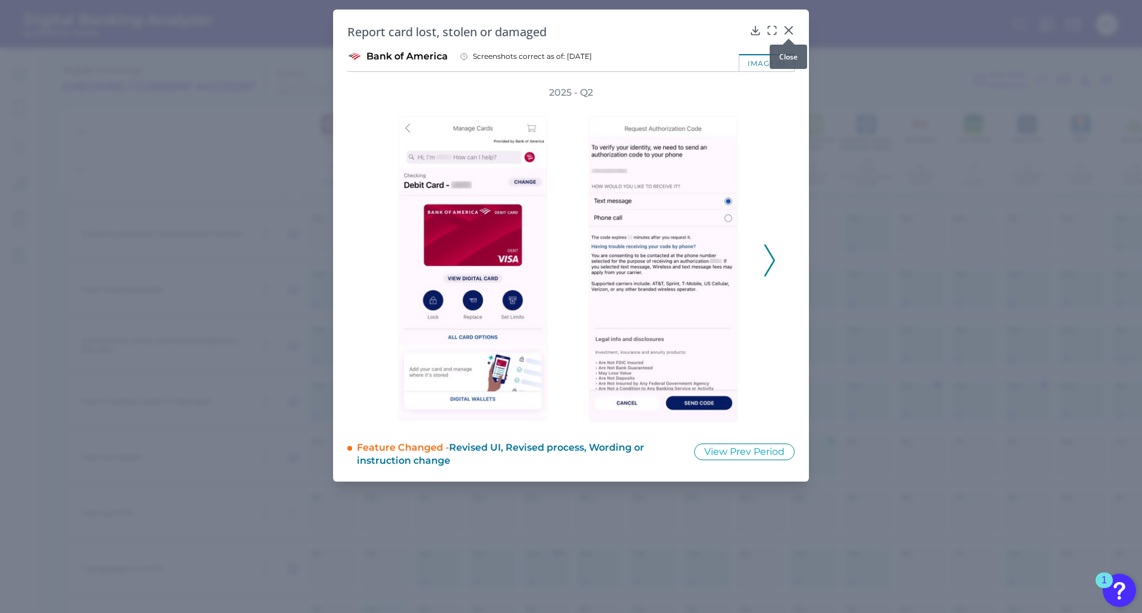
click at [791, 29] on icon at bounding box center [788, 30] width 7 height 7
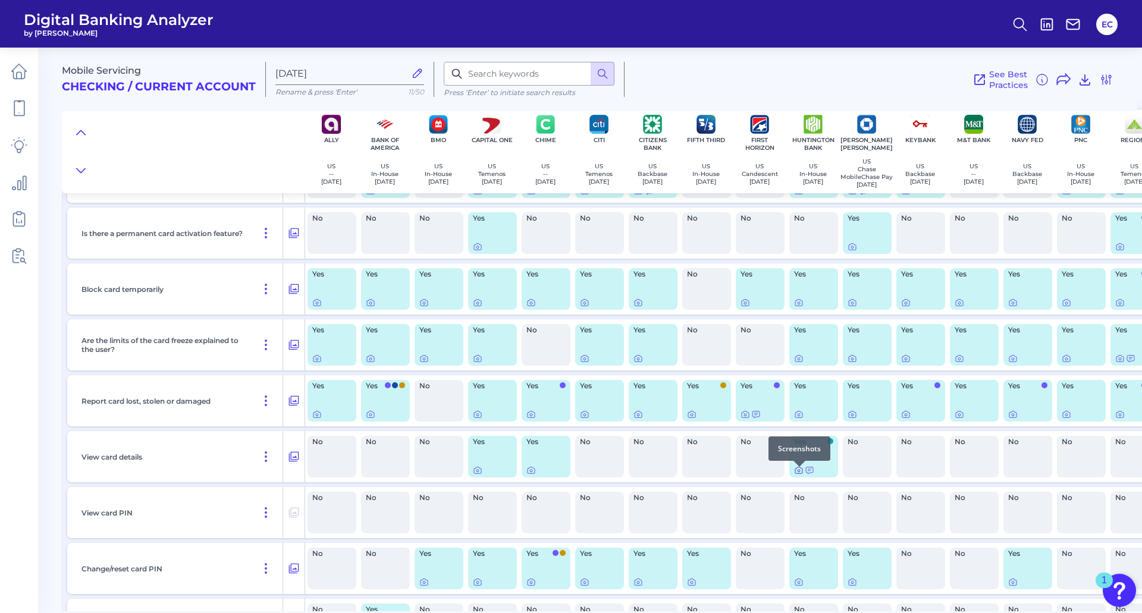
click at [798, 475] on icon at bounding box center [799, 471] width 10 height 10
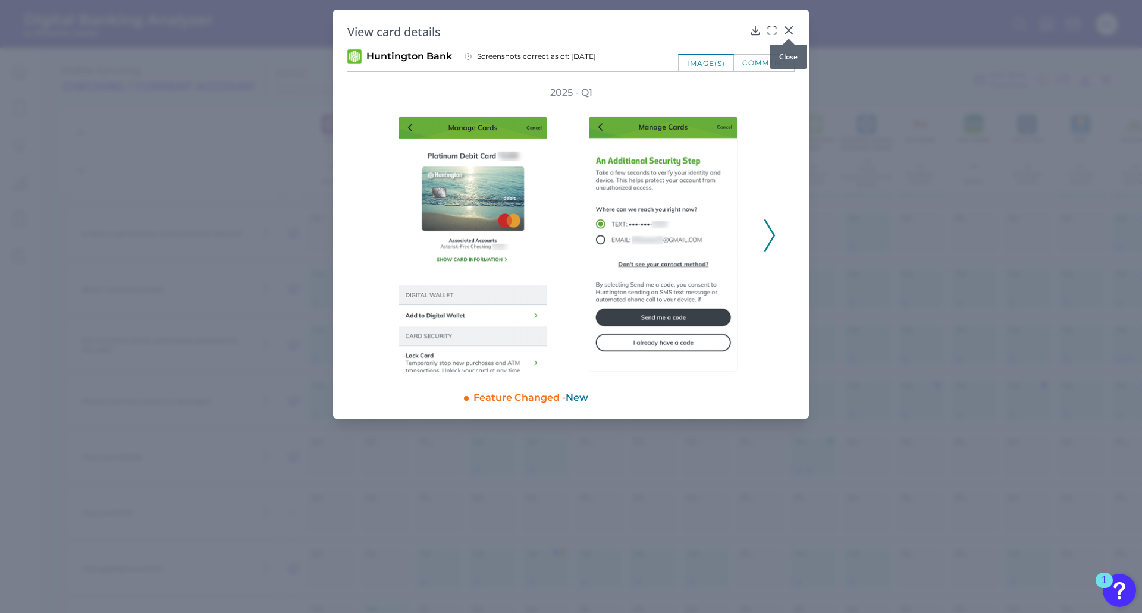
click at [788, 29] on icon at bounding box center [788, 30] width 7 height 7
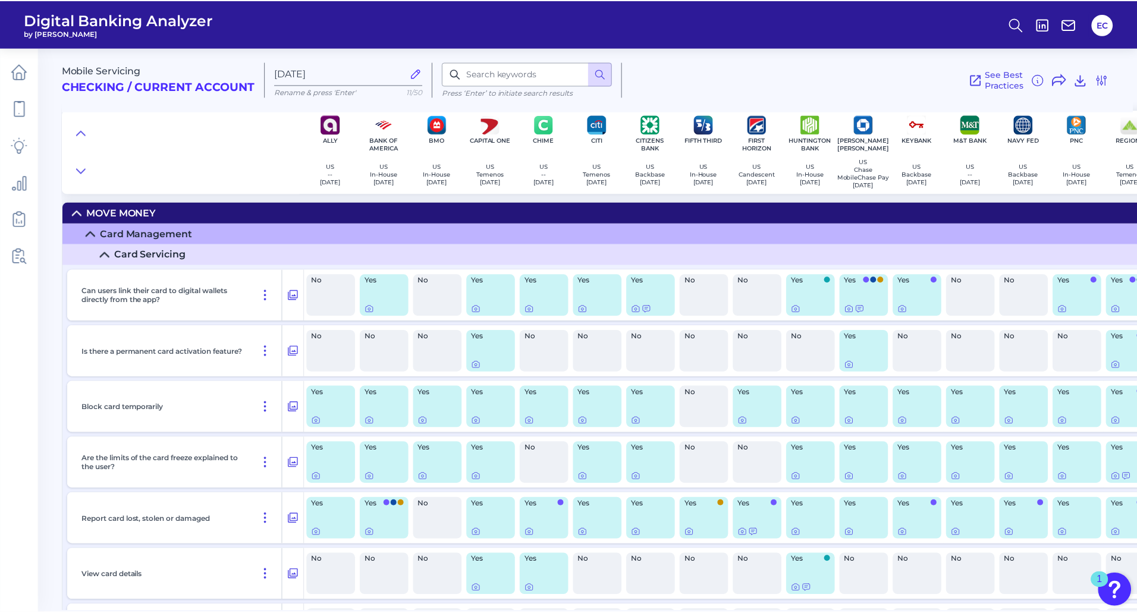
scroll to position [0, 0]
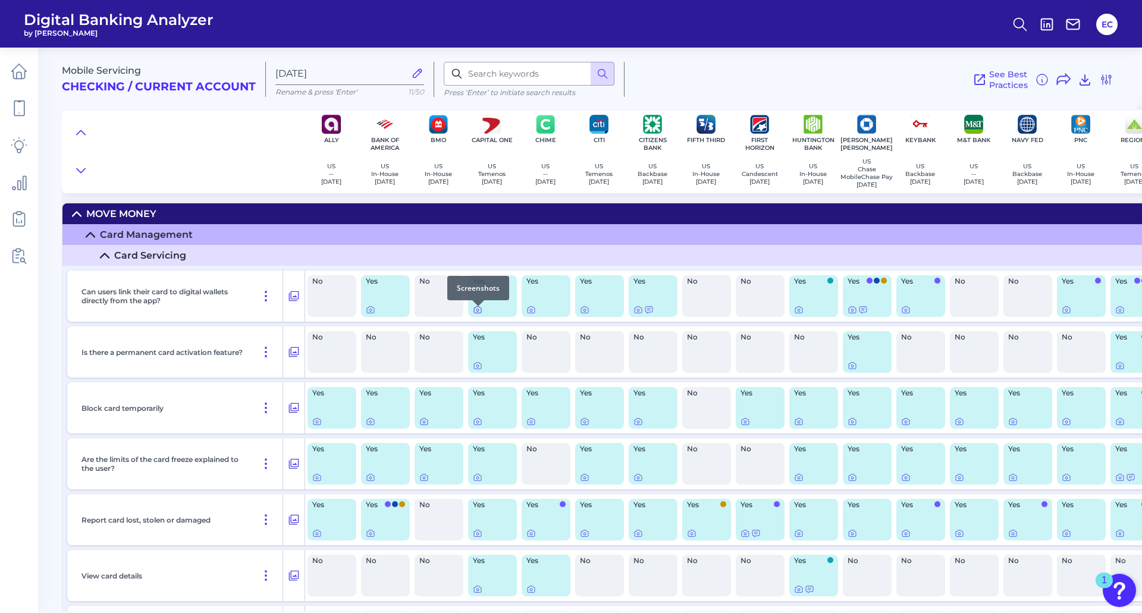
click at [479, 314] on icon at bounding box center [478, 310] width 10 height 10
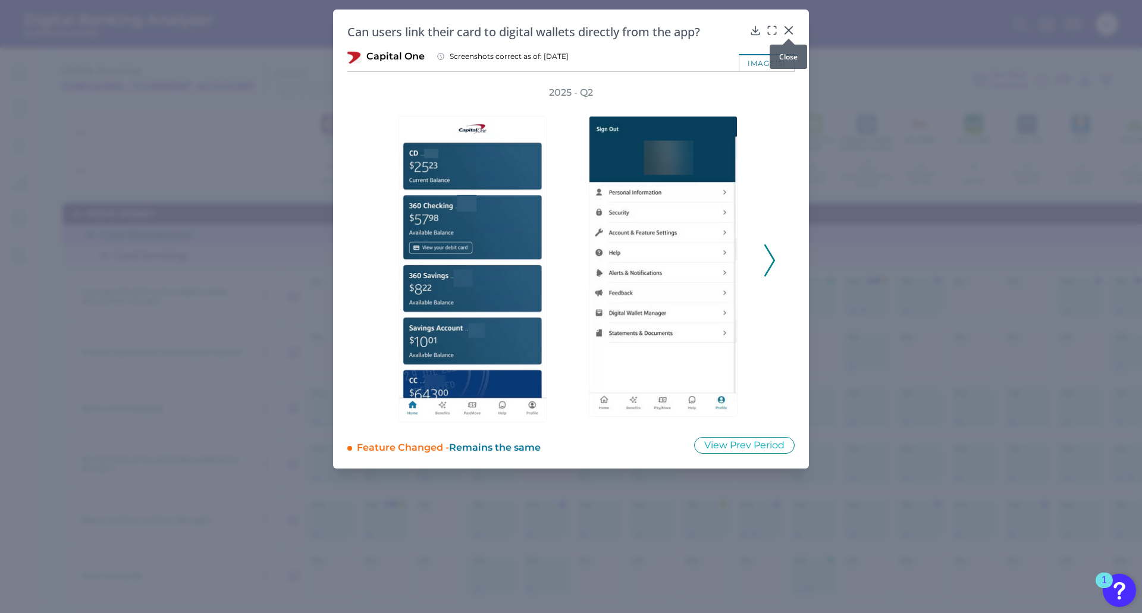
click at [791, 27] on icon at bounding box center [789, 30] width 12 height 12
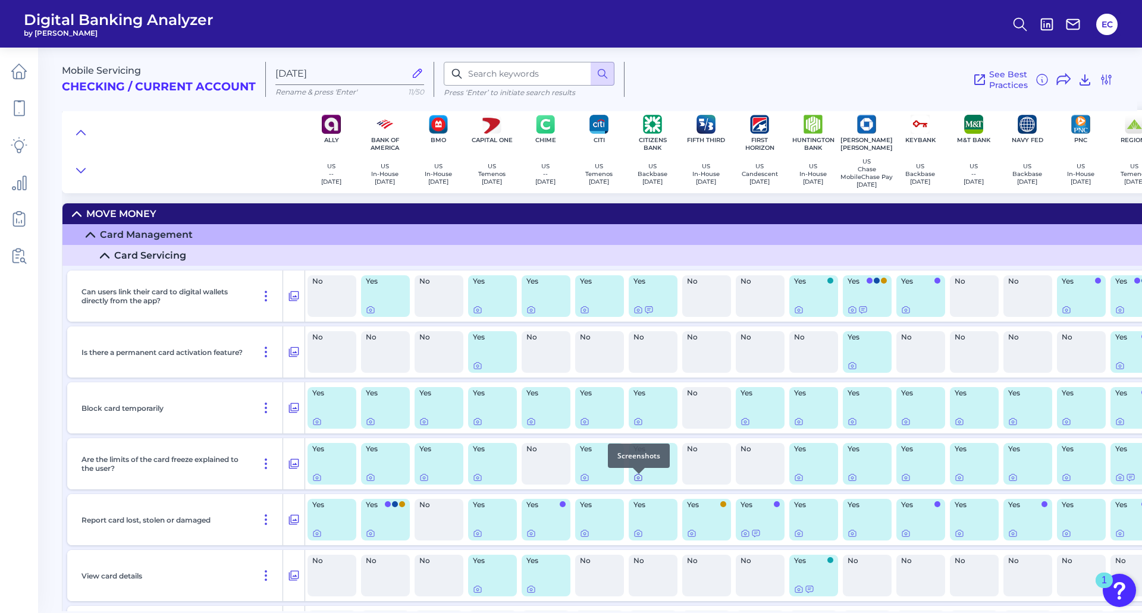
click at [639, 482] on icon at bounding box center [639, 478] width 10 height 10
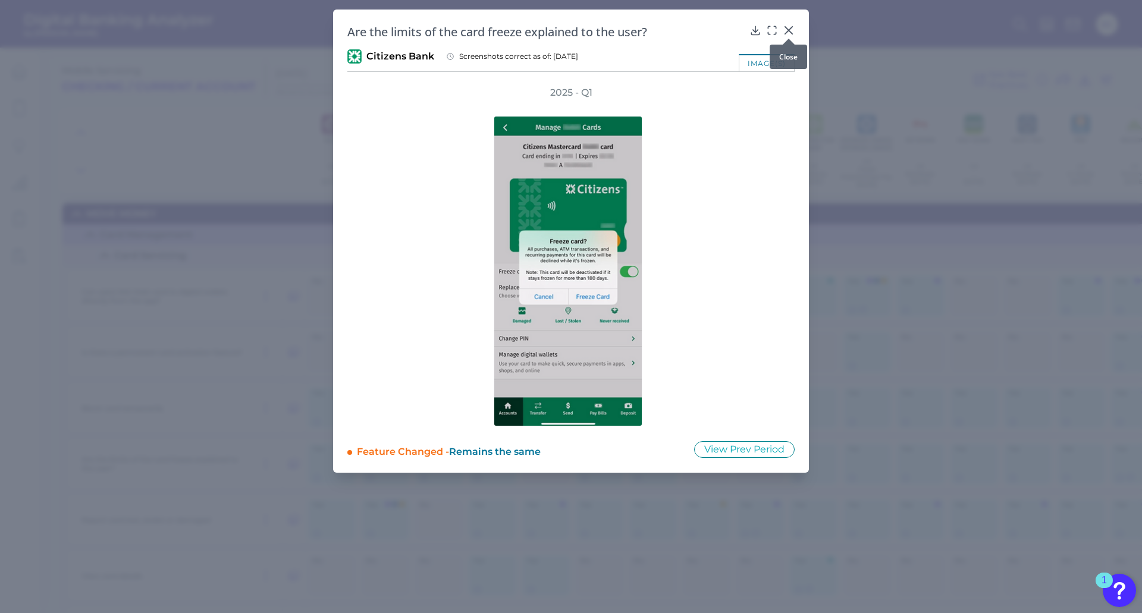
click at [791, 28] on icon at bounding box center [788, 30] width 7 height 7
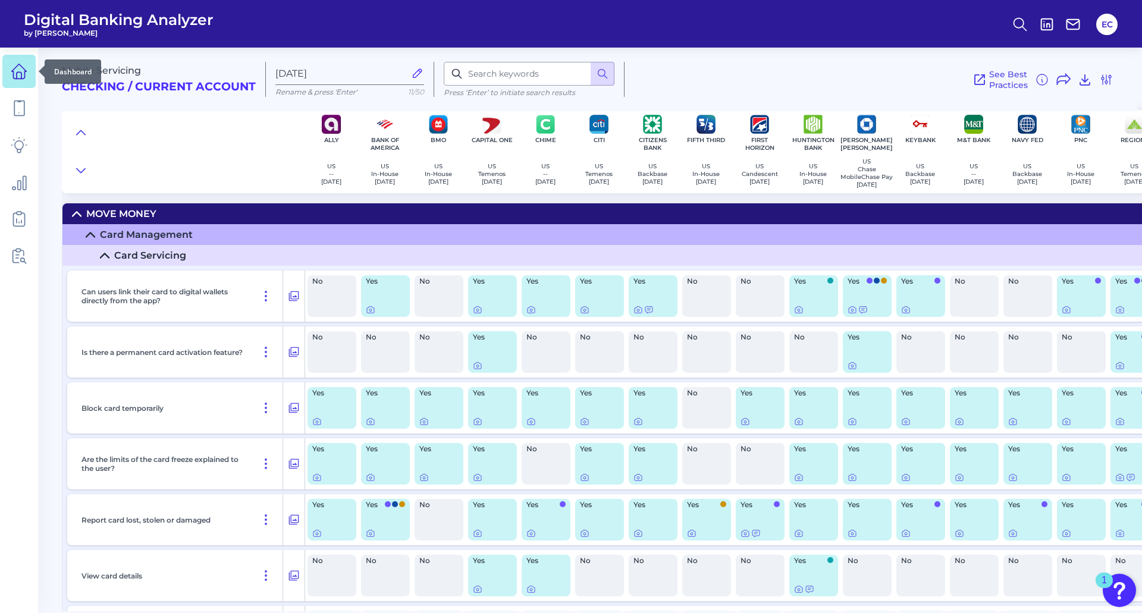
click at [17, 73] on icon at bounding box center [19, 75] width 5 height 7
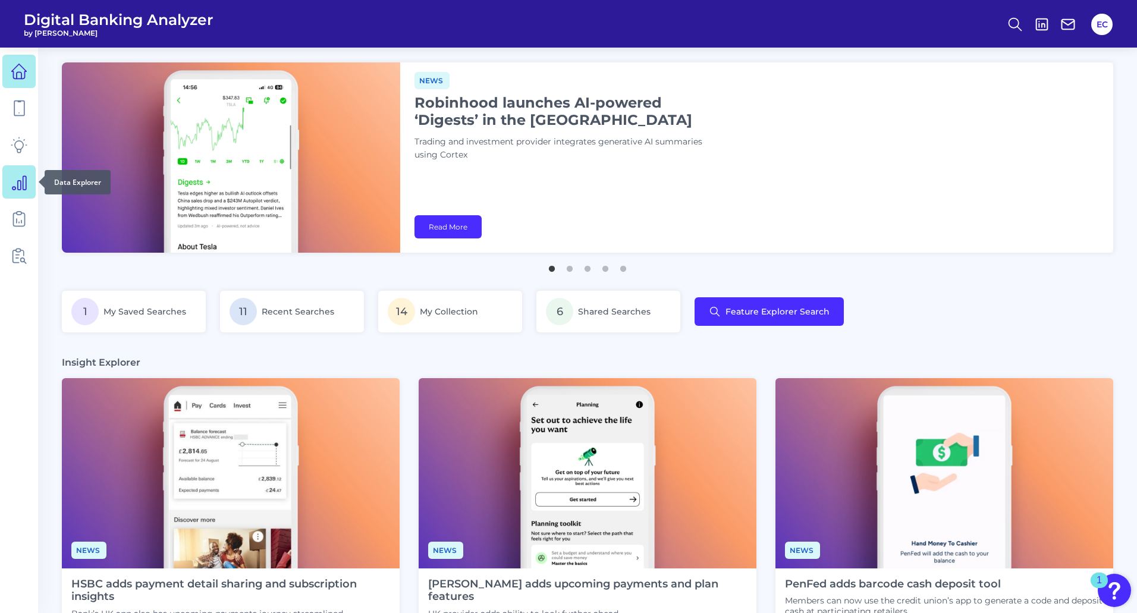
click at [20, 180] on icon at bounding box center [19, 182] width 17 height 17
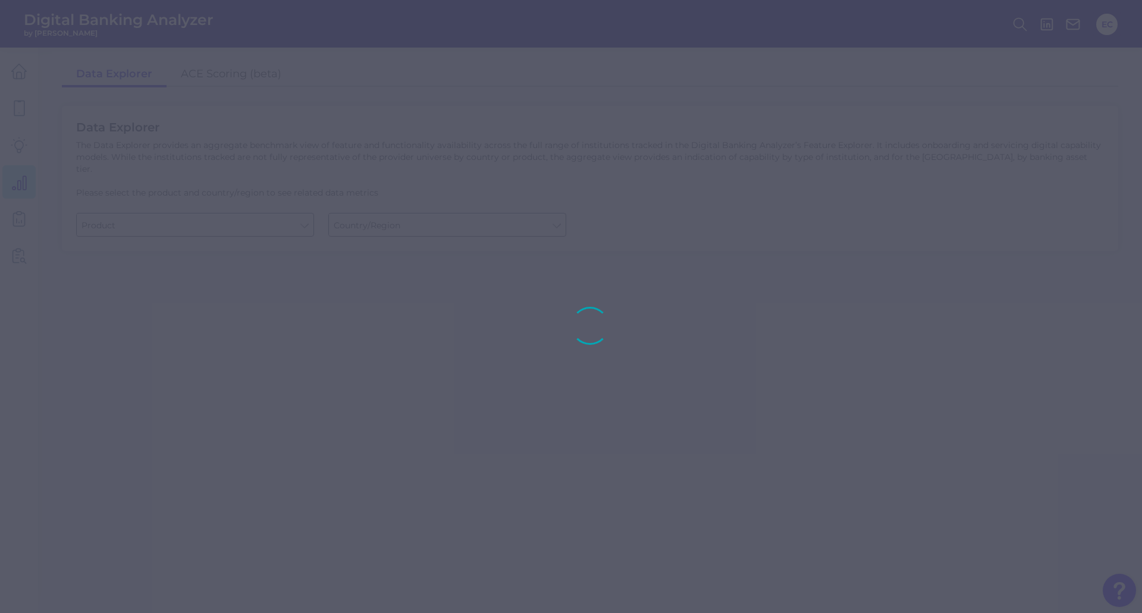
type input "Checking / Current Account"
type input "United States"
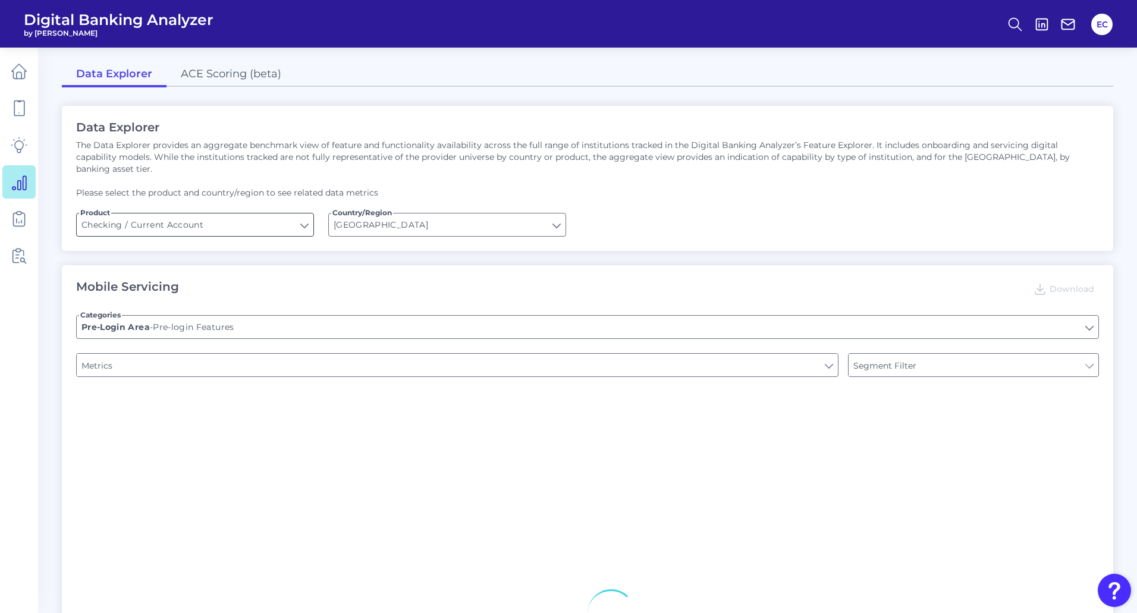
type input "Online Banking Registration"
type input "Channel"
type input "Type of Institution"
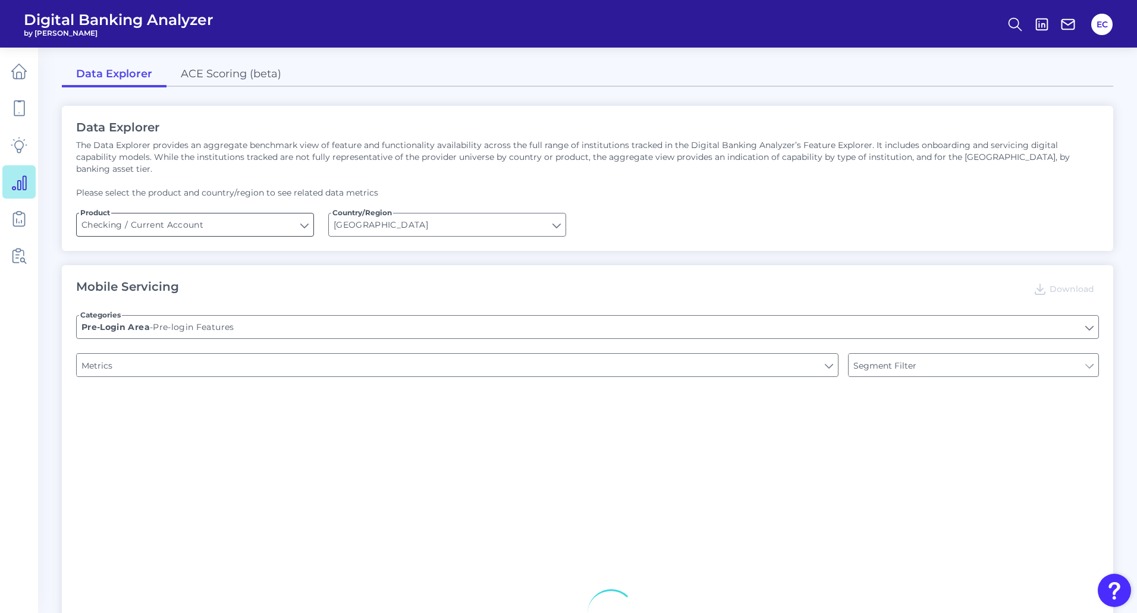
type input "Upon opening the app are users immediately prompted to use Touch/Face ID to log…"
type input "END-TO-END JOURNEY: Can you apply for the PRODUCT as a new to brand customer on…"
type input "Can you register for online banking?"
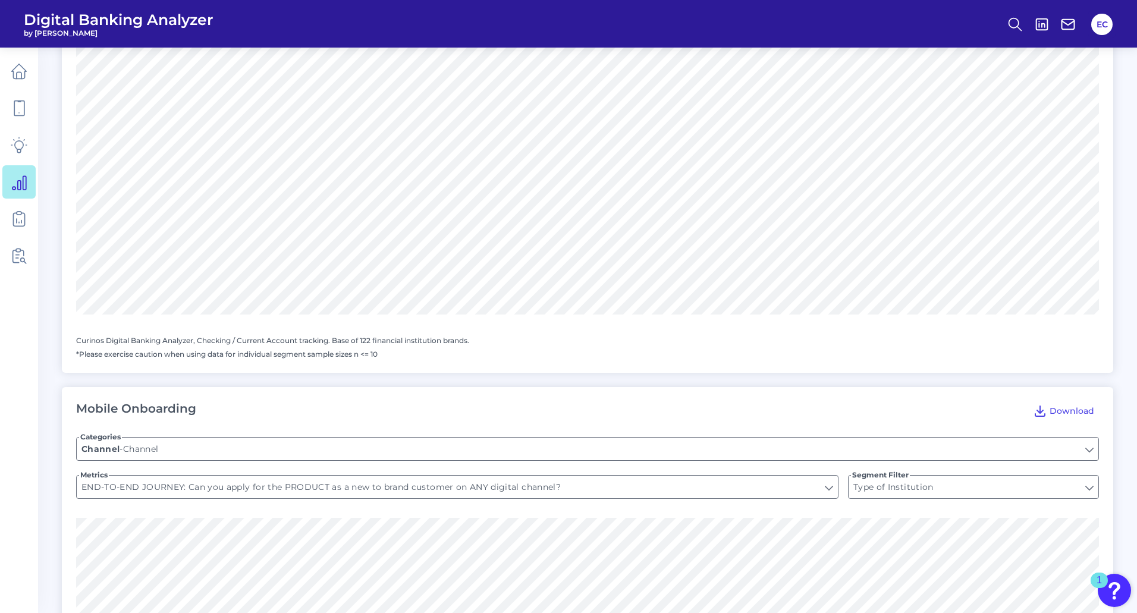
scroll to position [1130, 0]
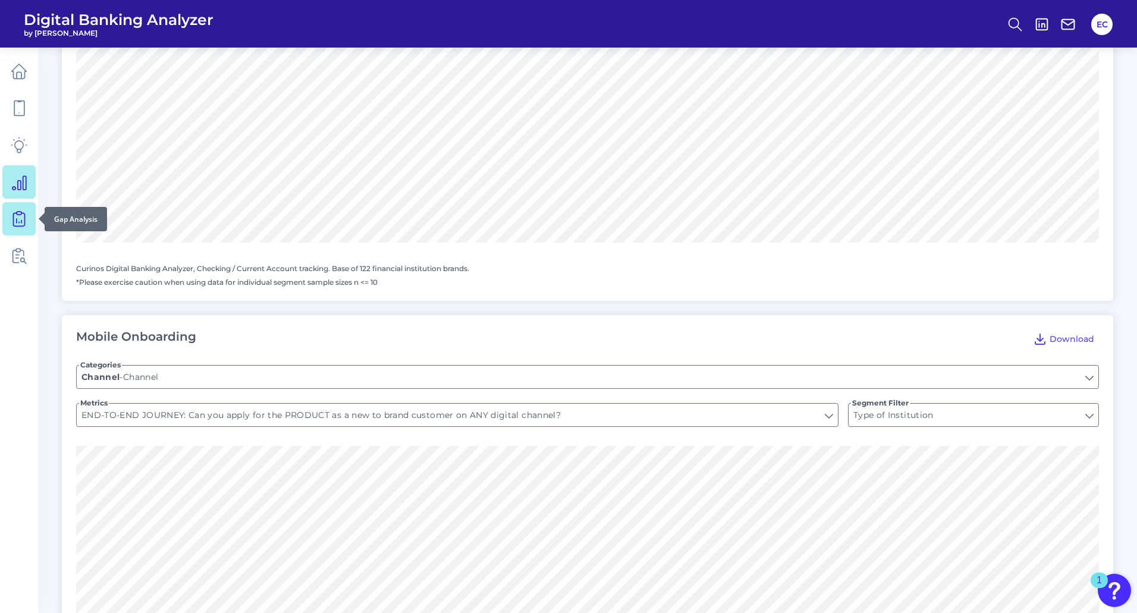
click at [12, 210] on link at bounding box center [18, 218] width 33 height 33
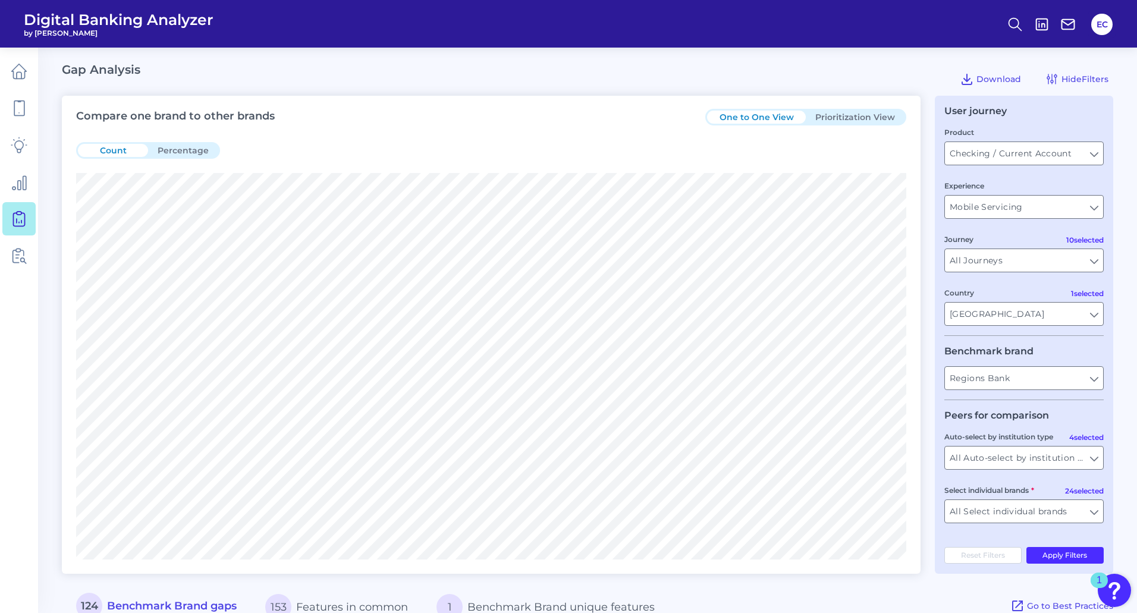
scroll to position [238, 0]
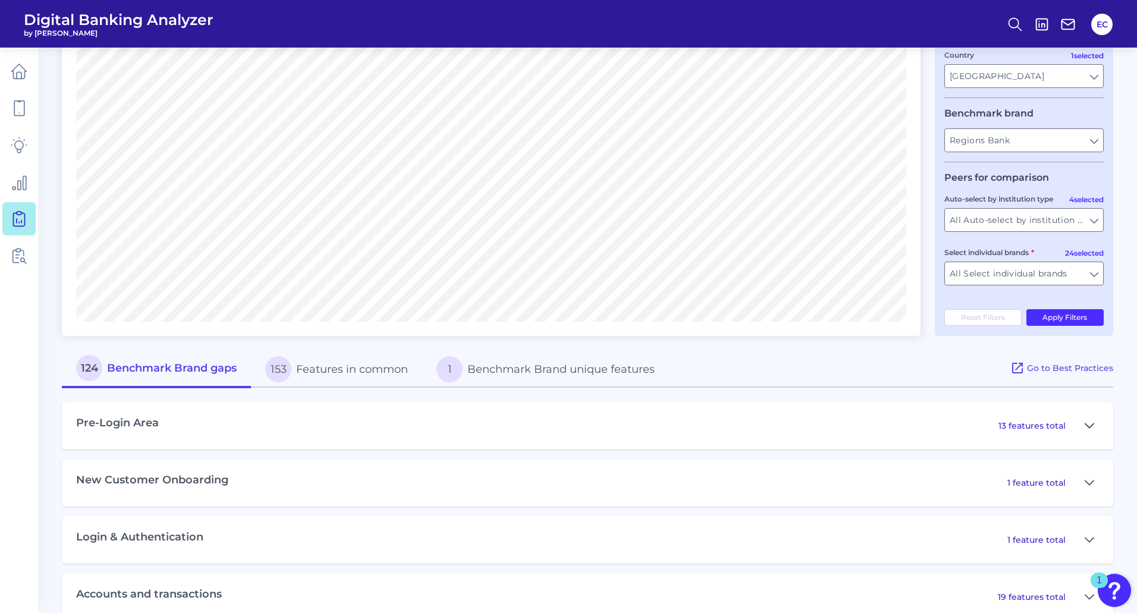
click at [1082, 417] on button at bounding box center [1089, 425] width 19 height 19
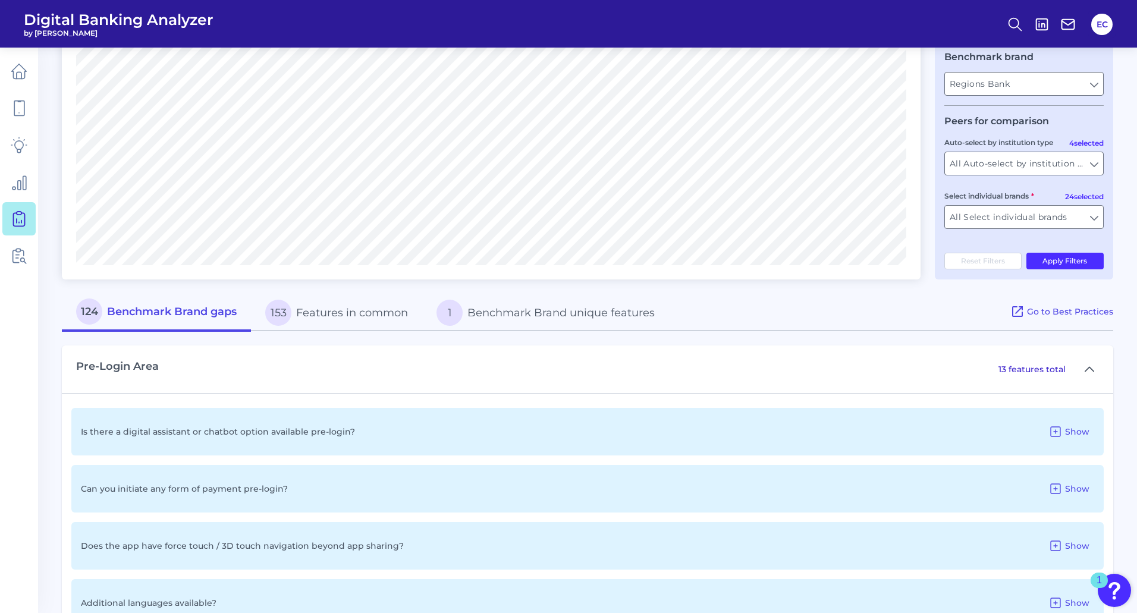
scroll to position [357, 0]
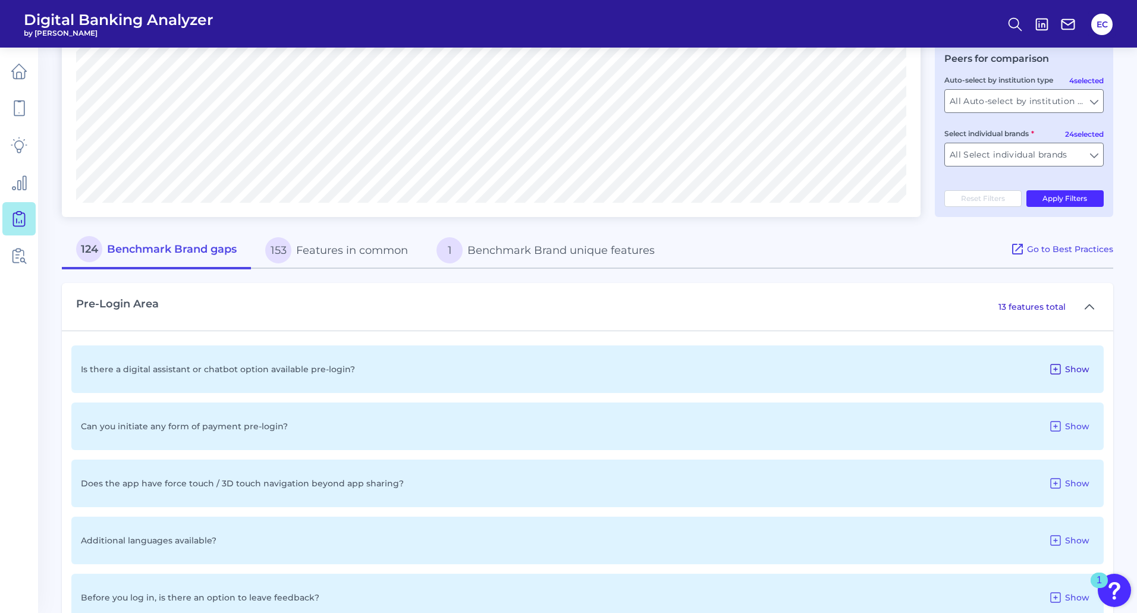
click at [1078, 373] on span "Show" at bounding box center [1077, 369] width 24 height 11
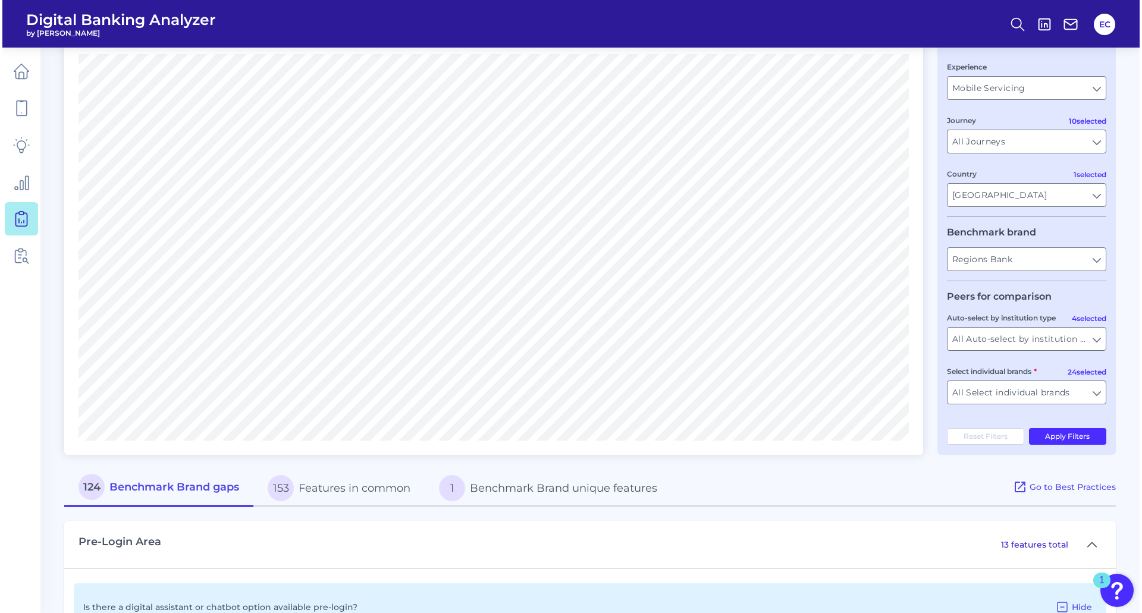
scroll to position [0, 0]
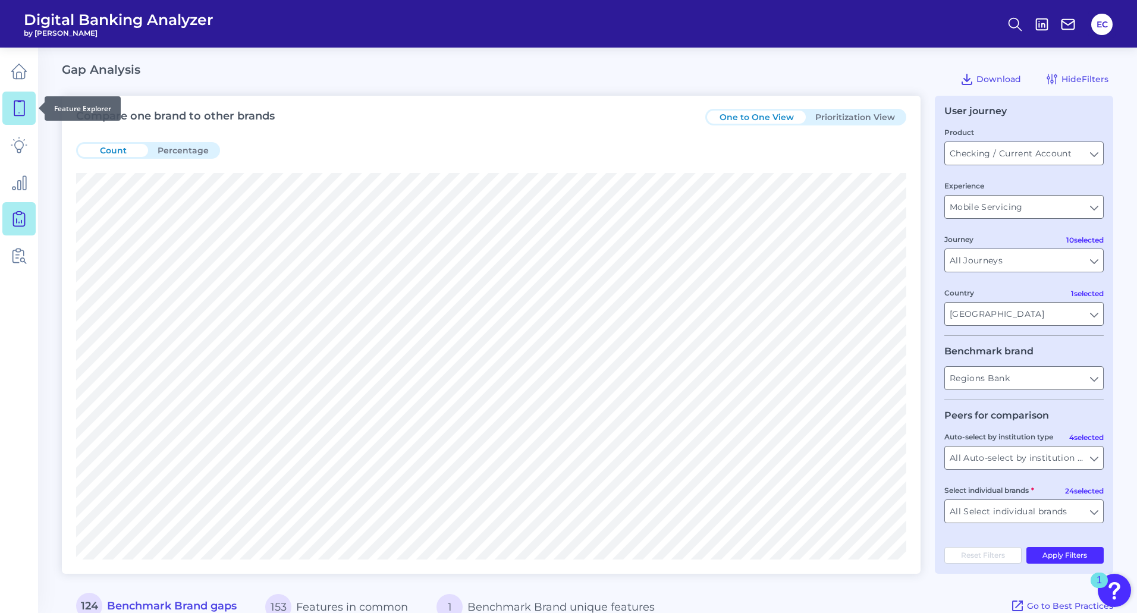
click at [15, 107] on icon at bounding box center [19, 108] width 17 height 17
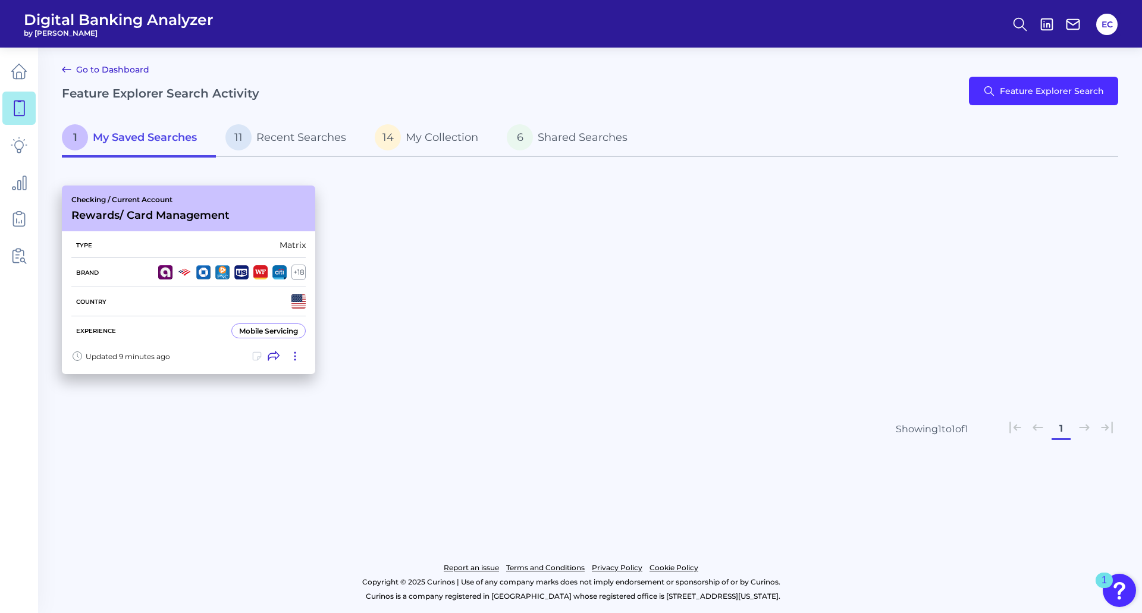
click at [256, 332] on div "Mobile Servicing" at bounding box center [268, 331] width 59 height 9
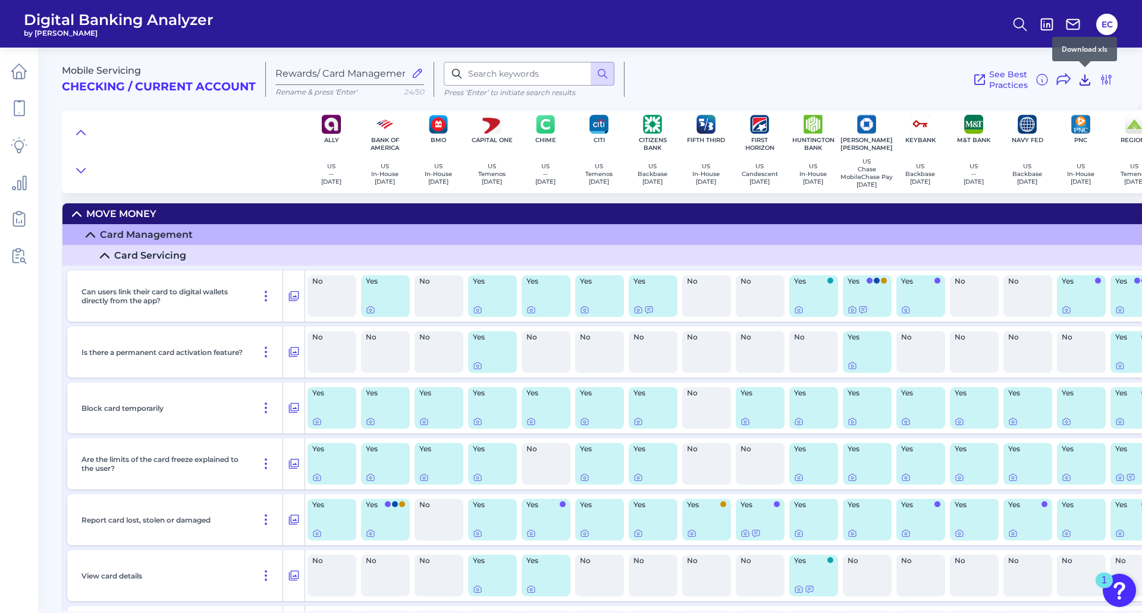
click at [1087, 81] on icon at bounding box center [1085, 80] width 14 height 14
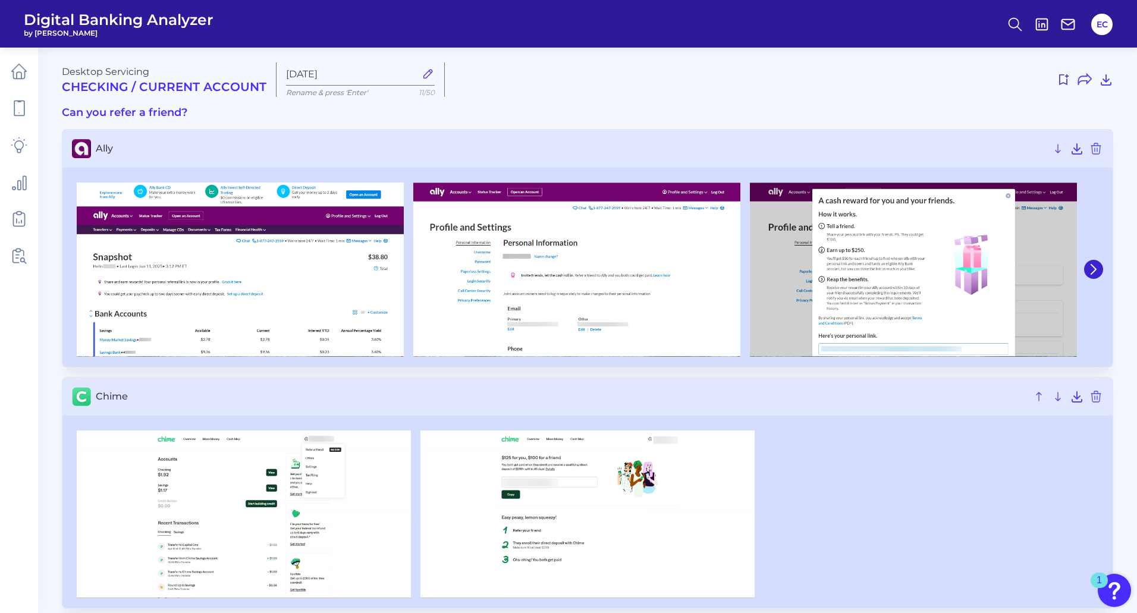
click at [975, 78] on div at bounding box center [783, 79] width 659 height 19
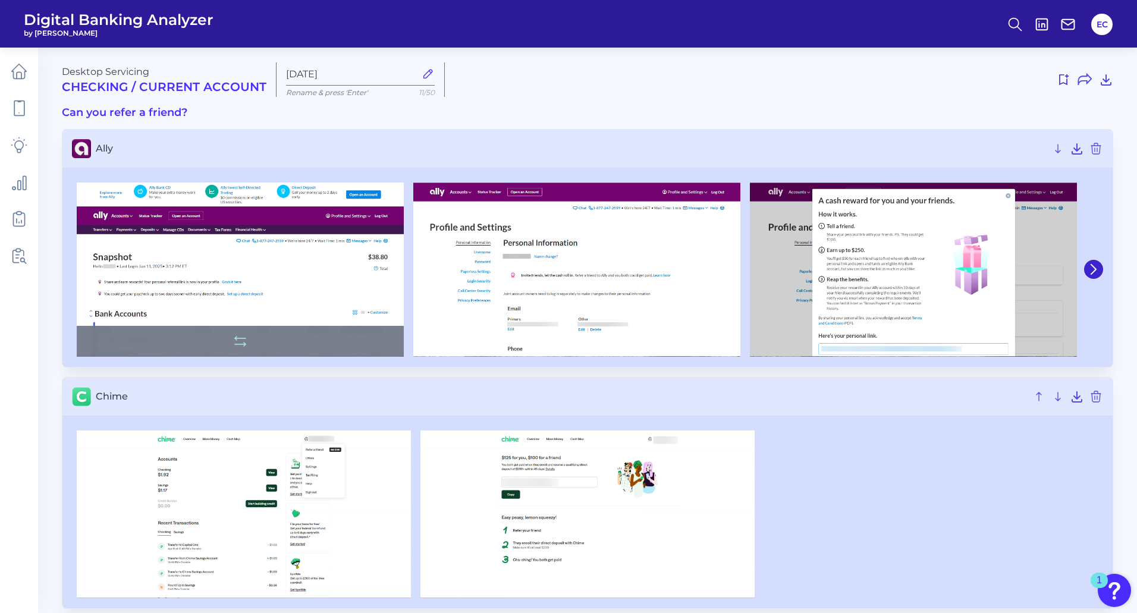
click at [271, 278] on img at bounding box center [240, 270] width 327 height 174
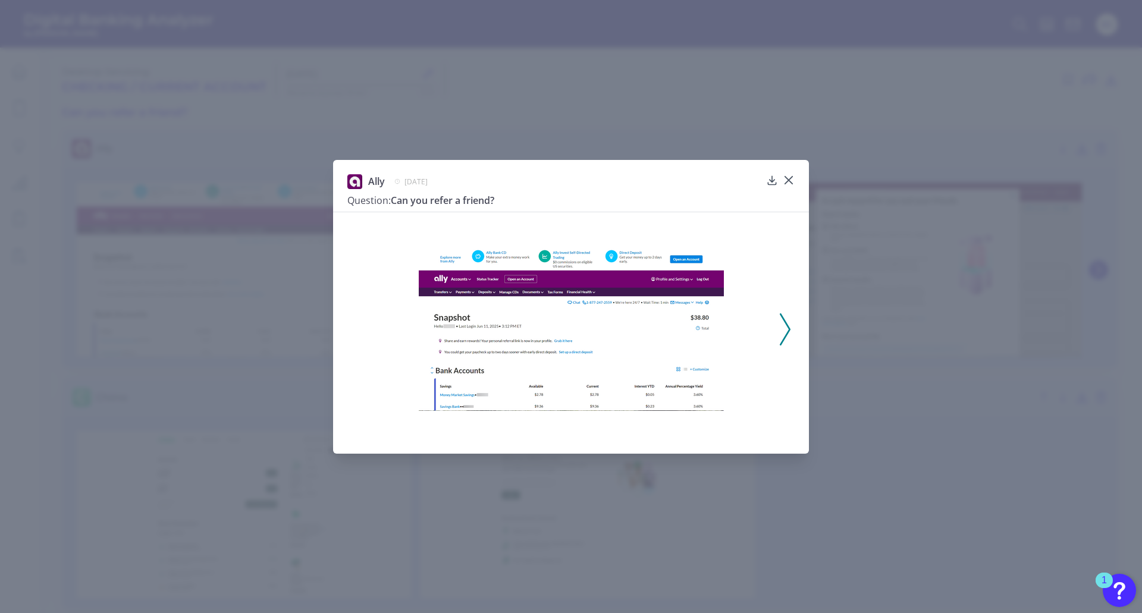
click at [782, 331] on icon at bounding box center [785, 329] width 11 height 32
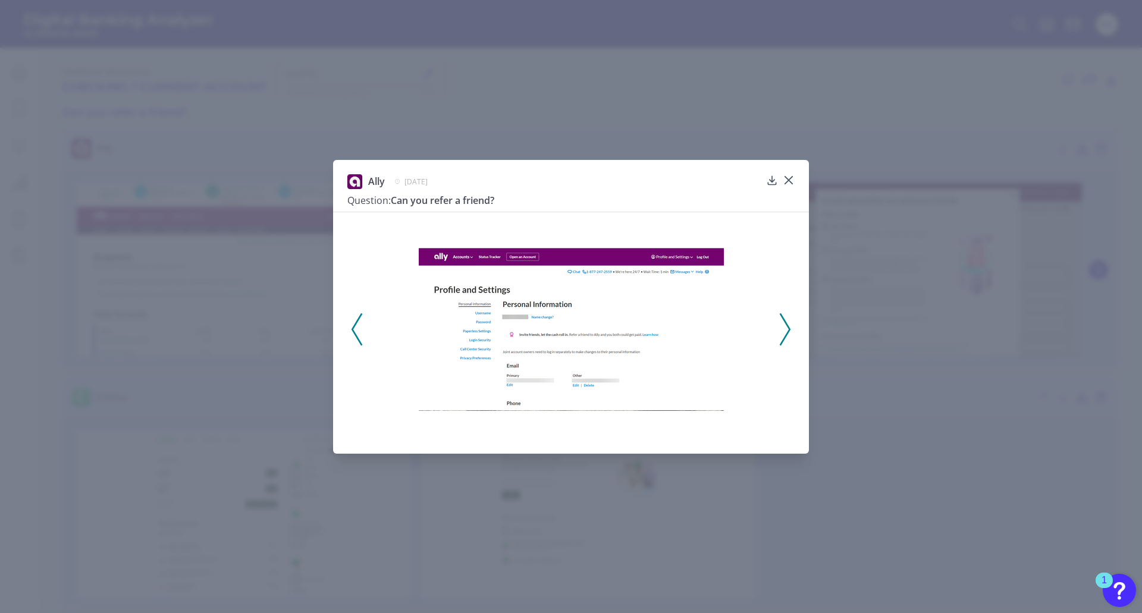
click at [784, 327] on icon at bounding box center [785, 329] width 11 height 32
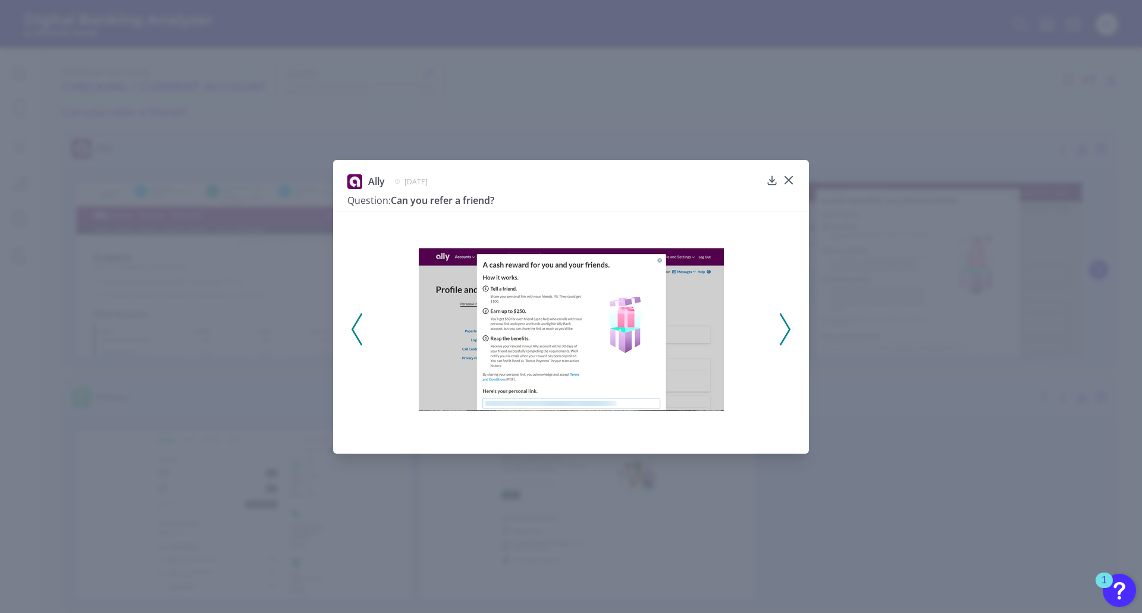
click at [784, 327] on icon at bounding box center [785, 329] width 11 height 32
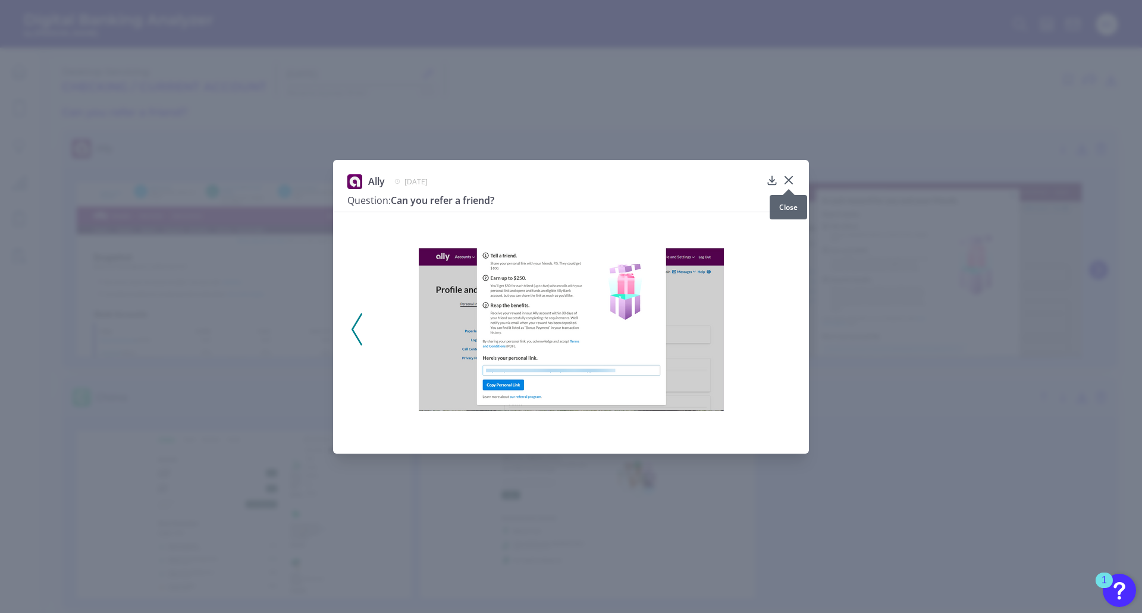
click at [790, 175] on icon at bounding box center [789, 180] width 12 height 12
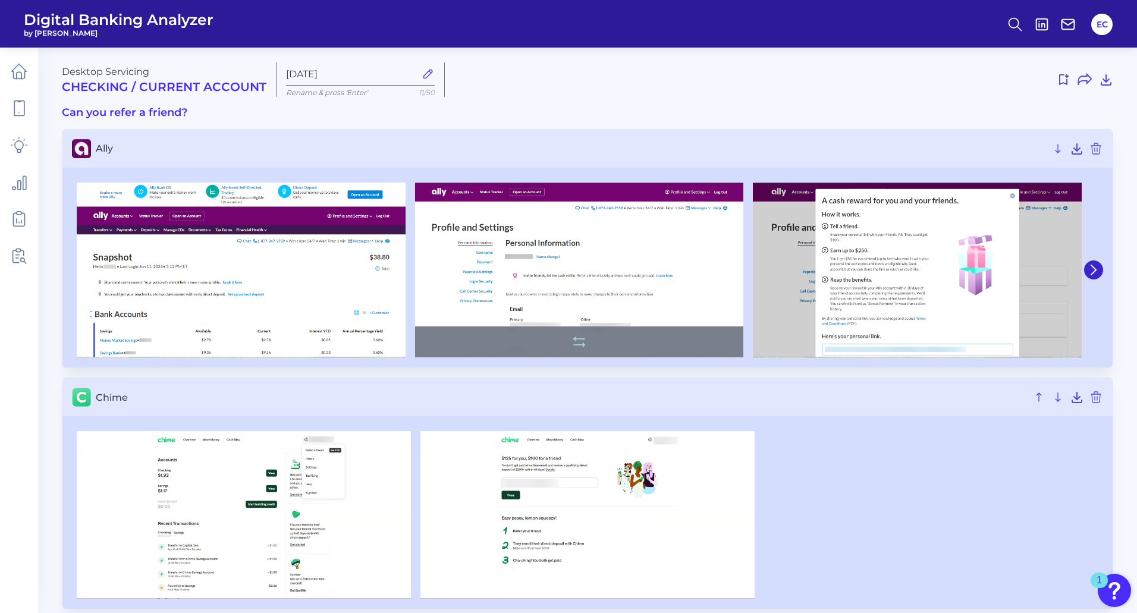
scroll to position [238, 0]
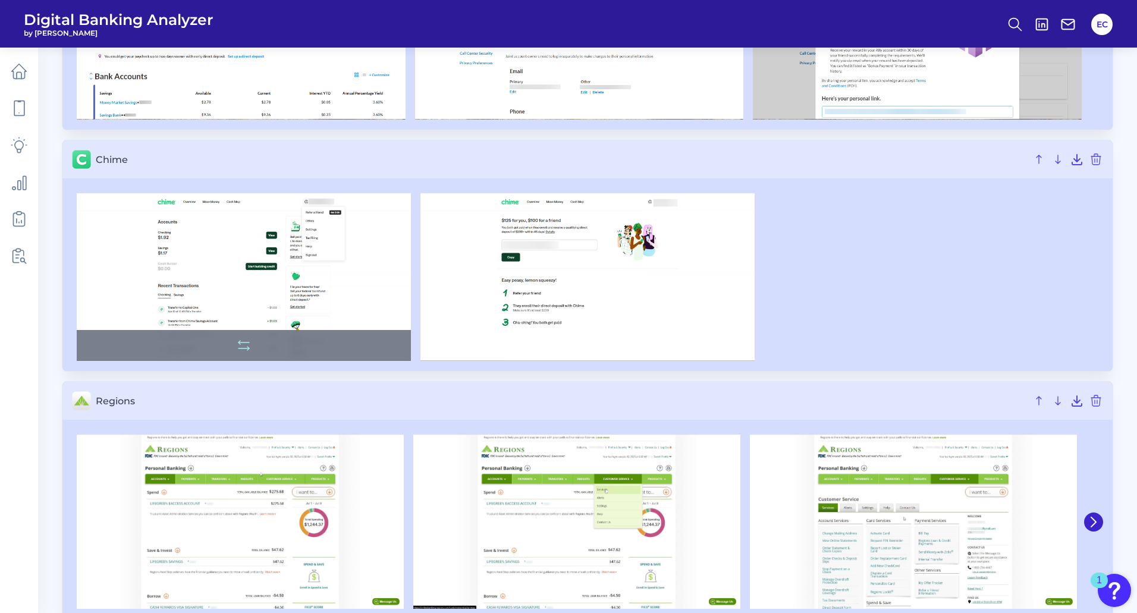
click at [211, 250] on img at bounding box center [244, 277] width 334 height 168
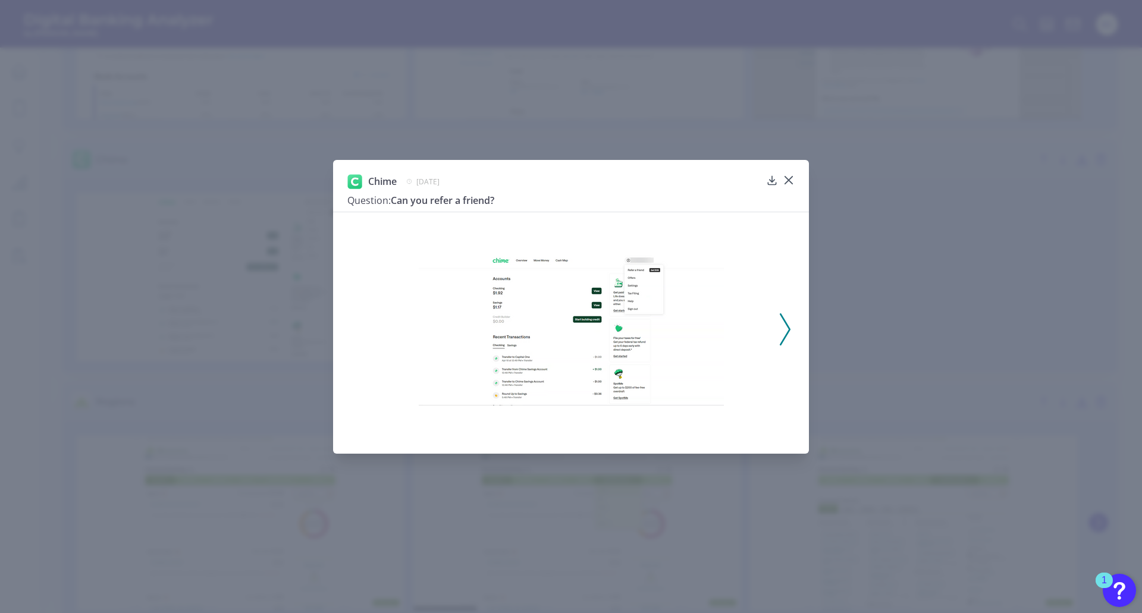
click at [778, 318] on div at bounding box center [571, 326] width 476 height 228
click at [789, 325] on icon at bounding box center [785, 329] width 11 height 32
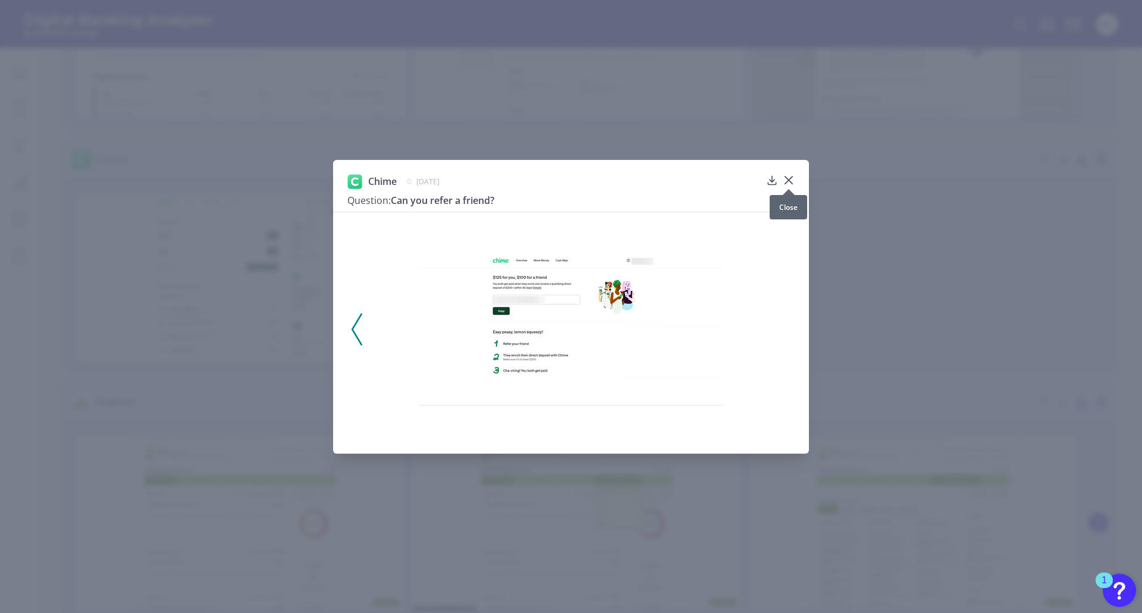
click at [788, 177] on icon at bounding box center [789, 180] width 12 height 12
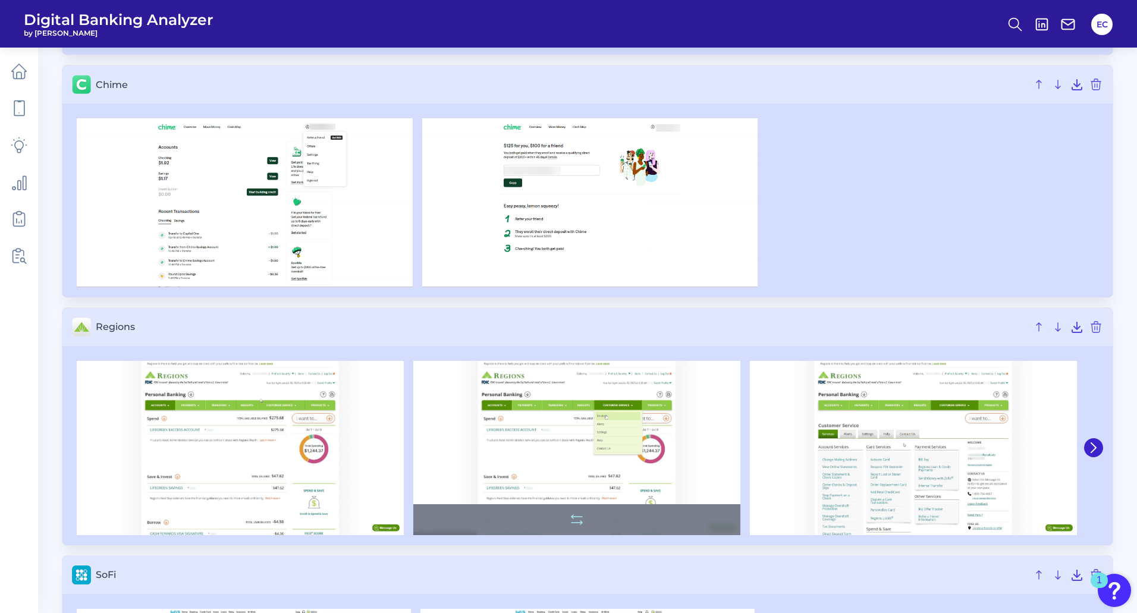
scroll to position [416, 0]
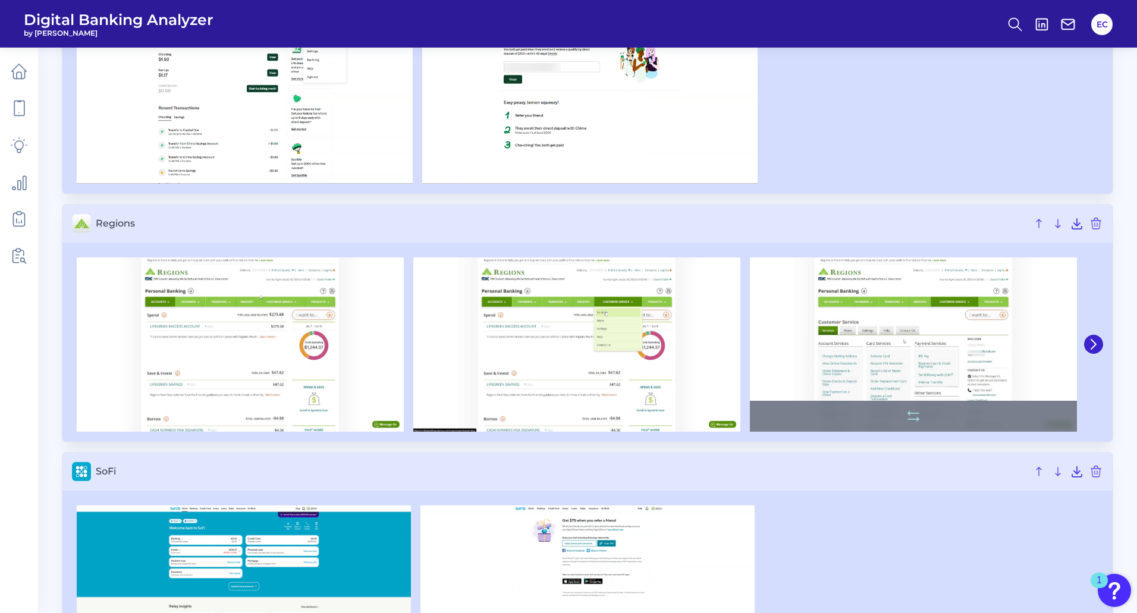
click at [874, 316] on img at bounding box center [913, 345] width 327 height 174
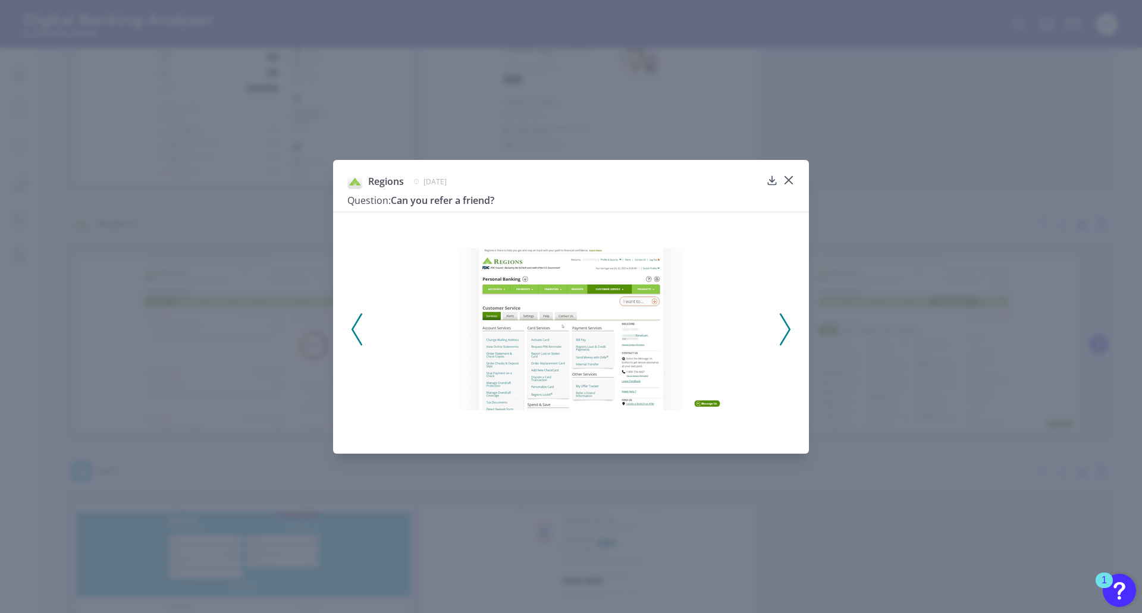
click at [789, 325] on icon at bounding box center [785, 329] width 11 height 32
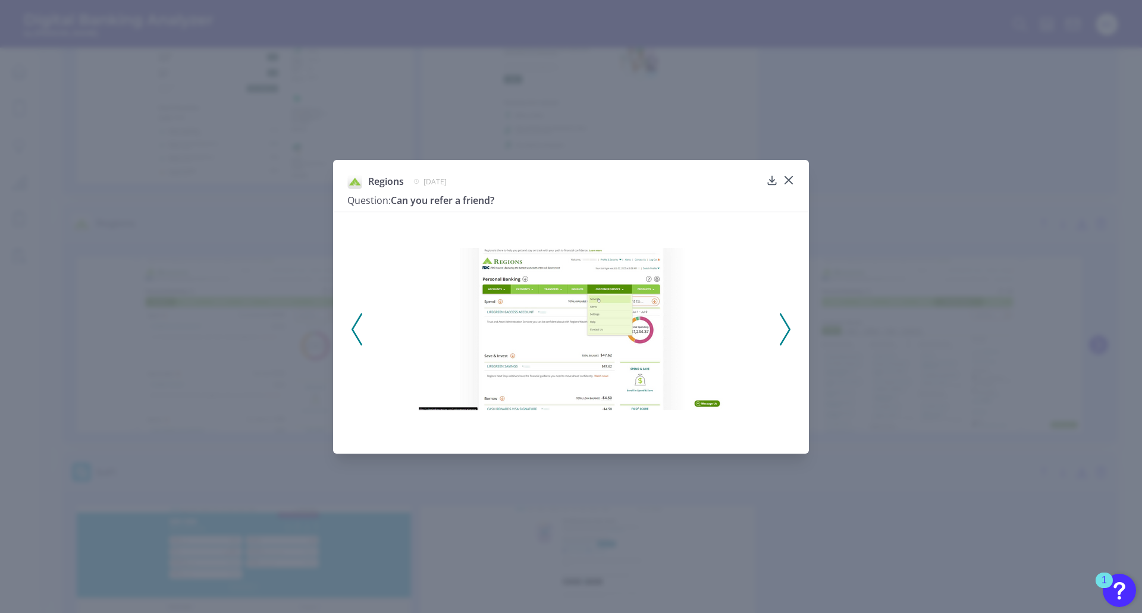
click at [789, 325] on icon at bounding box center [785, 329] width 11 height 32
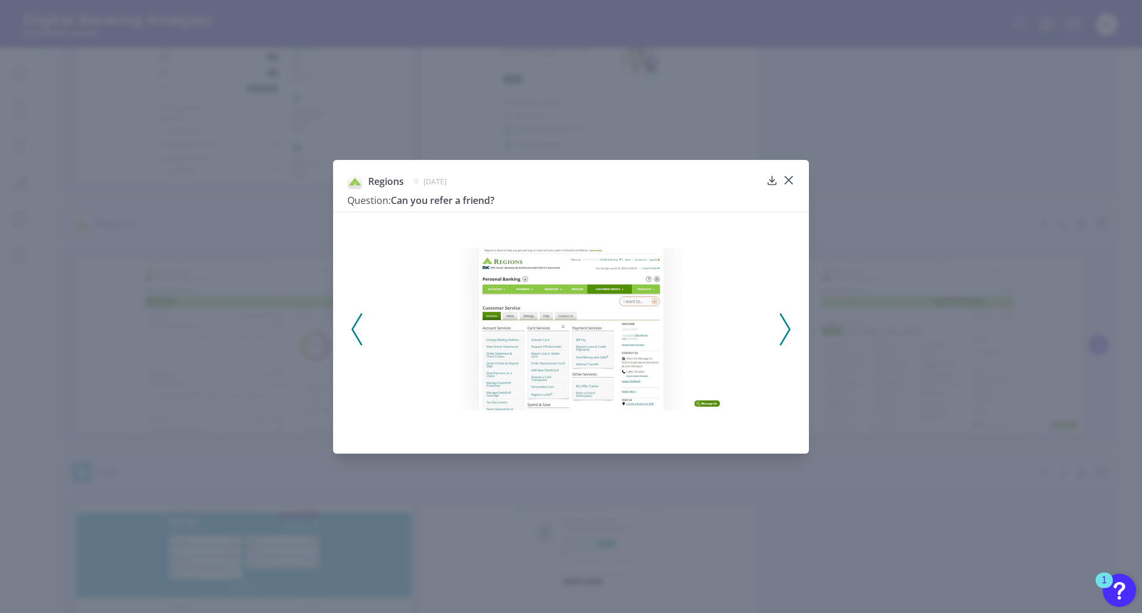
click at [789, 325] on icon at bounding box center [785, 329] width 11 height 32
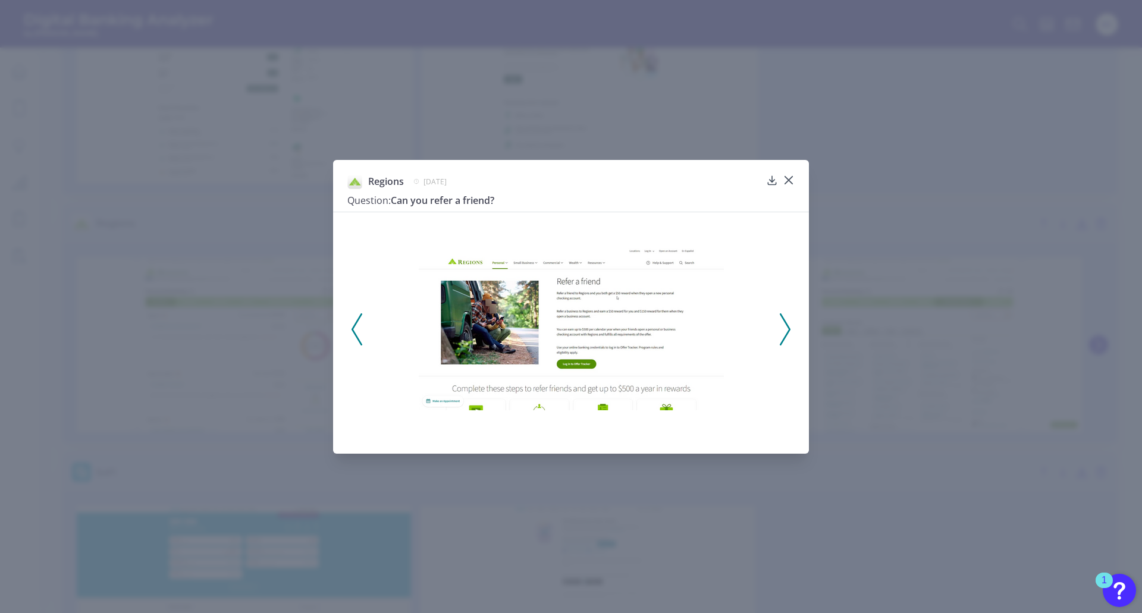
click at [789, 325] on icon at bounding box center [785, 329] width 11 height 32
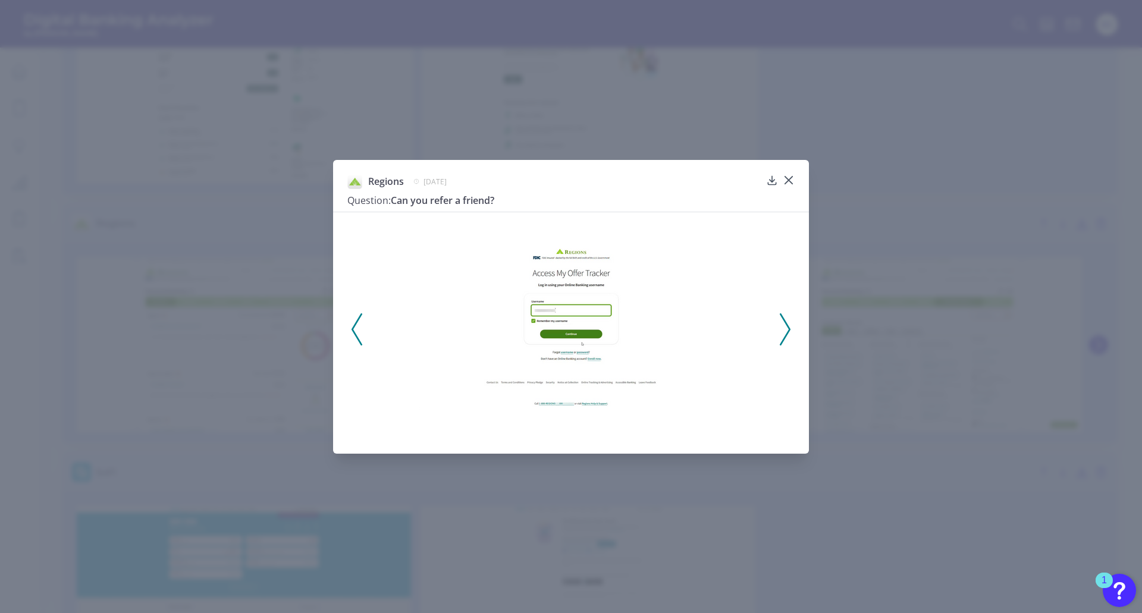
click at [789, 325] on icon at bounding box center [785, 329] width 11 height 32
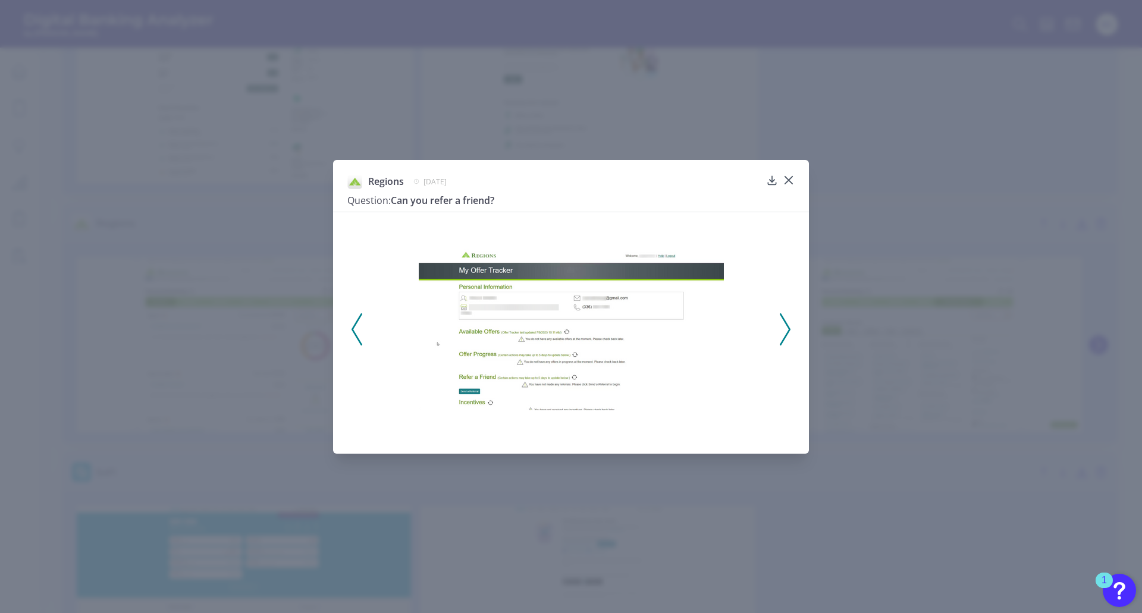
click at [788, 319] on icon at bounding box center [785, 329] width 11 height 32
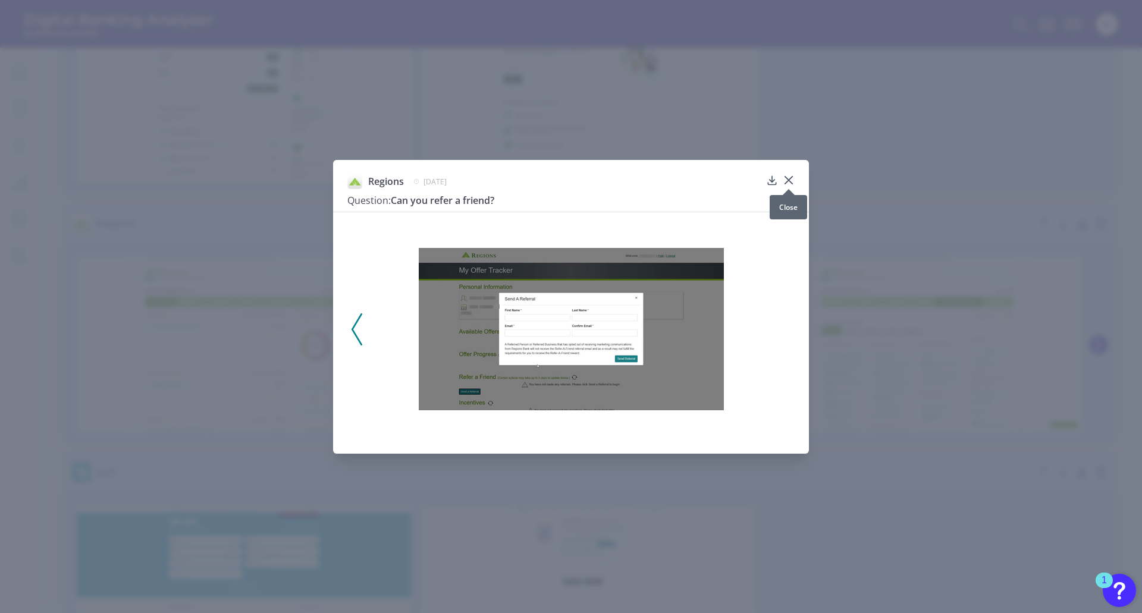
click at [787, 186] on div at bounding box center [789, 189] width 12 height 12
click at [788, 182] on icon at bounding box center [788, 180] width 7 height 7
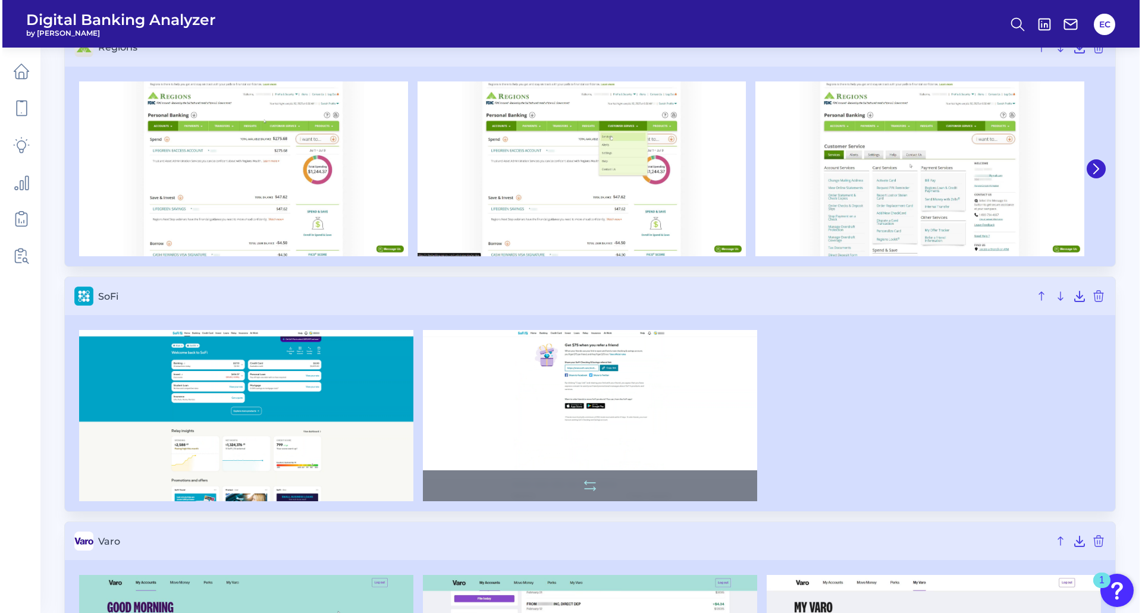
scroll to position [714, 0]
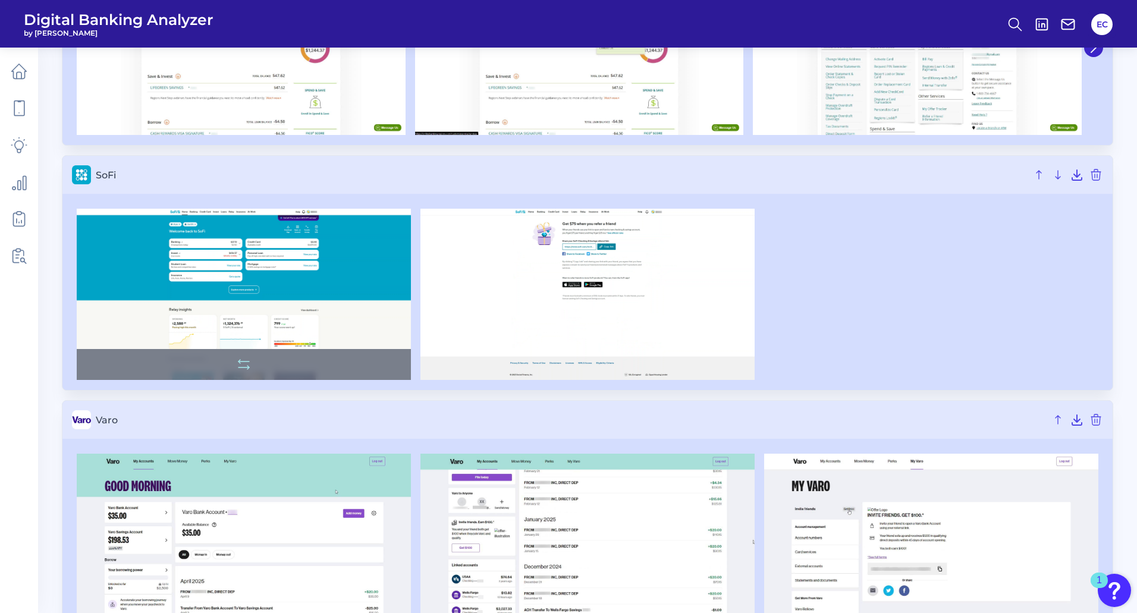
click at [325, 289] on img at bounding box center [244, 294] width 334 height 171
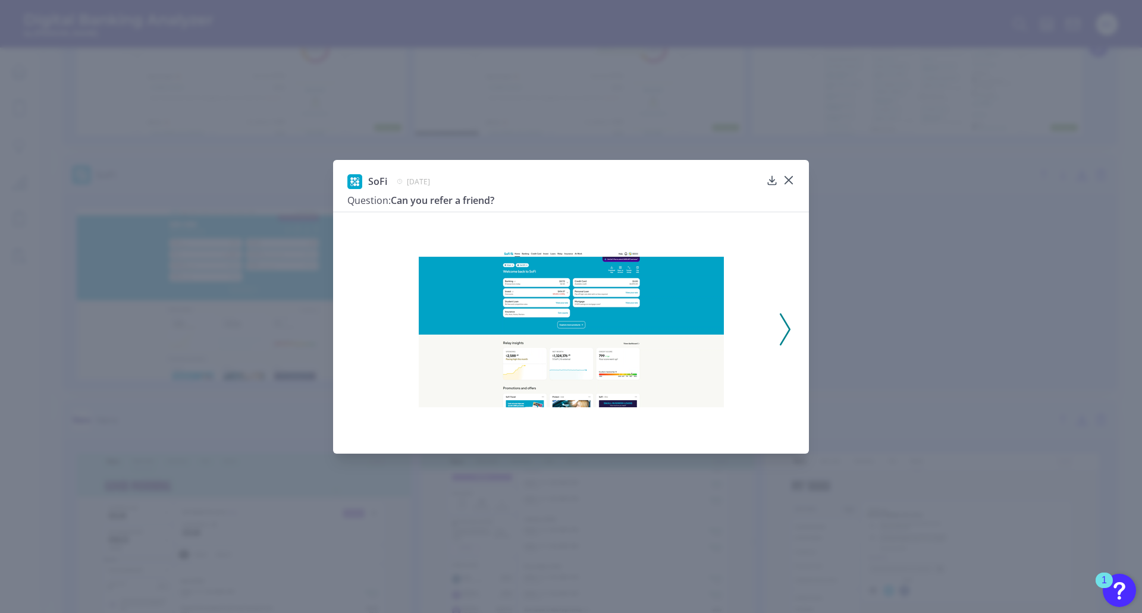
click at [784, 330] on icon at bounding box center [785, 329] width 11 height 32
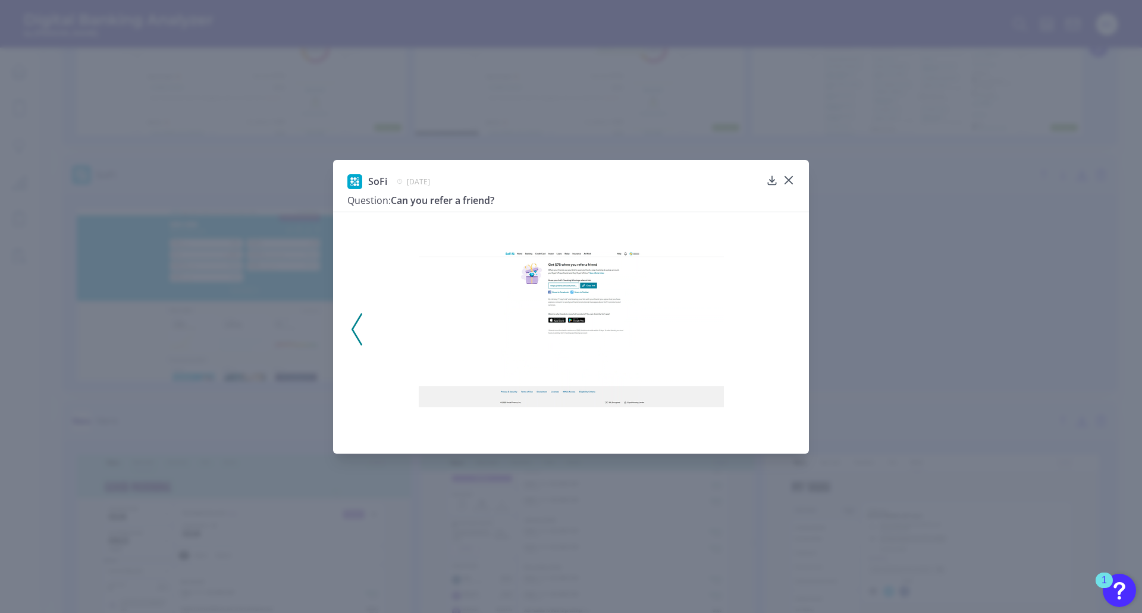
click at [552, 288] on img at bounding box center [571, 329] width 305 height 156
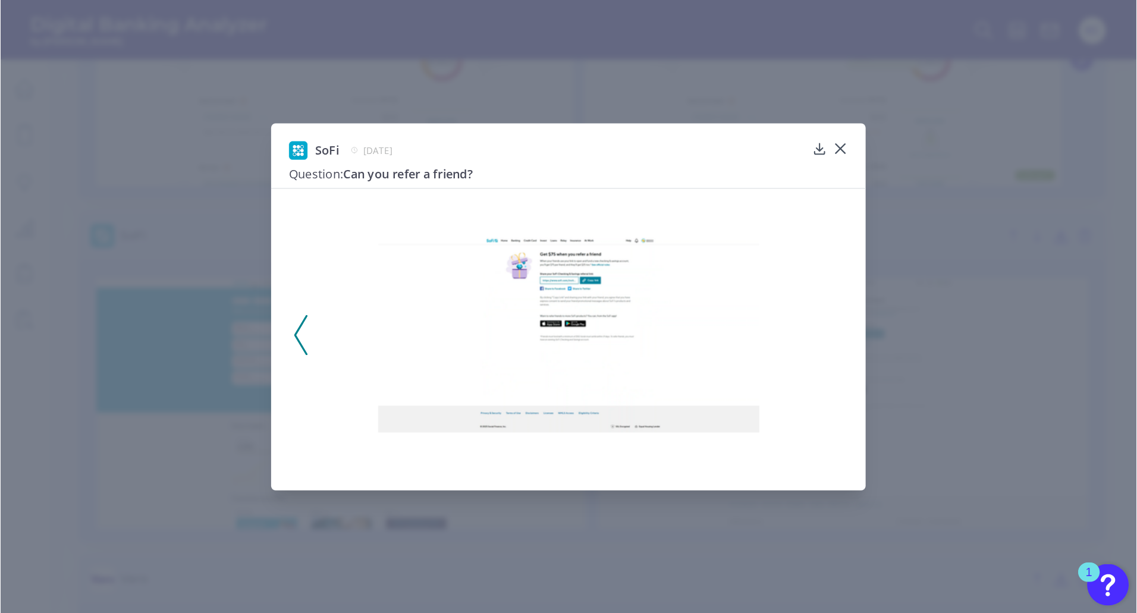
scroll to position [712, 0]
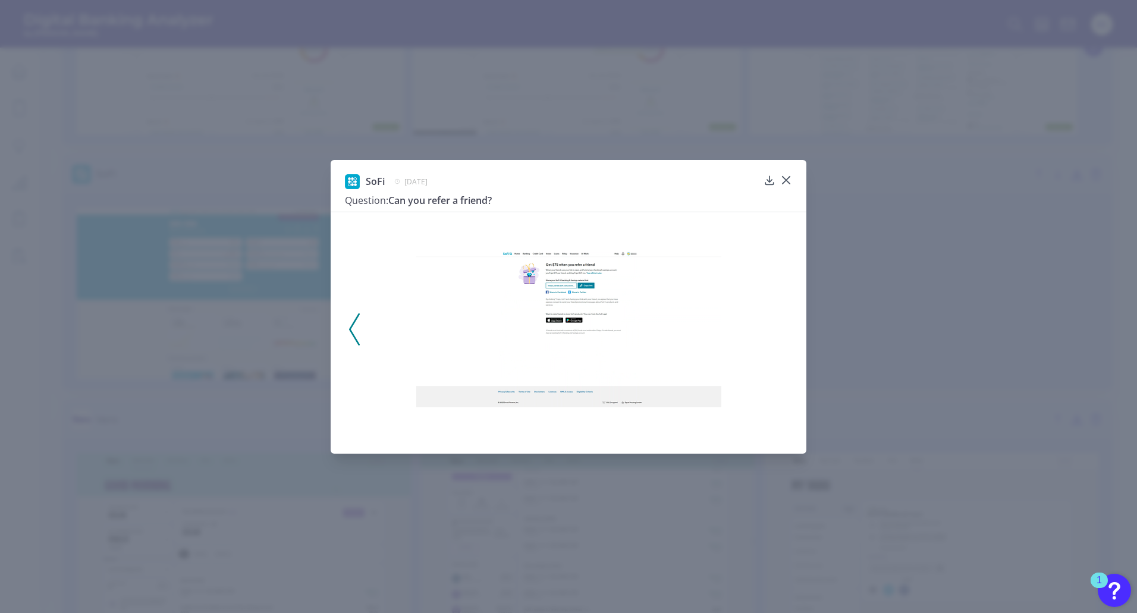
click at [352, 323] on icon at bounding box center [354, 329] width 11 height 32
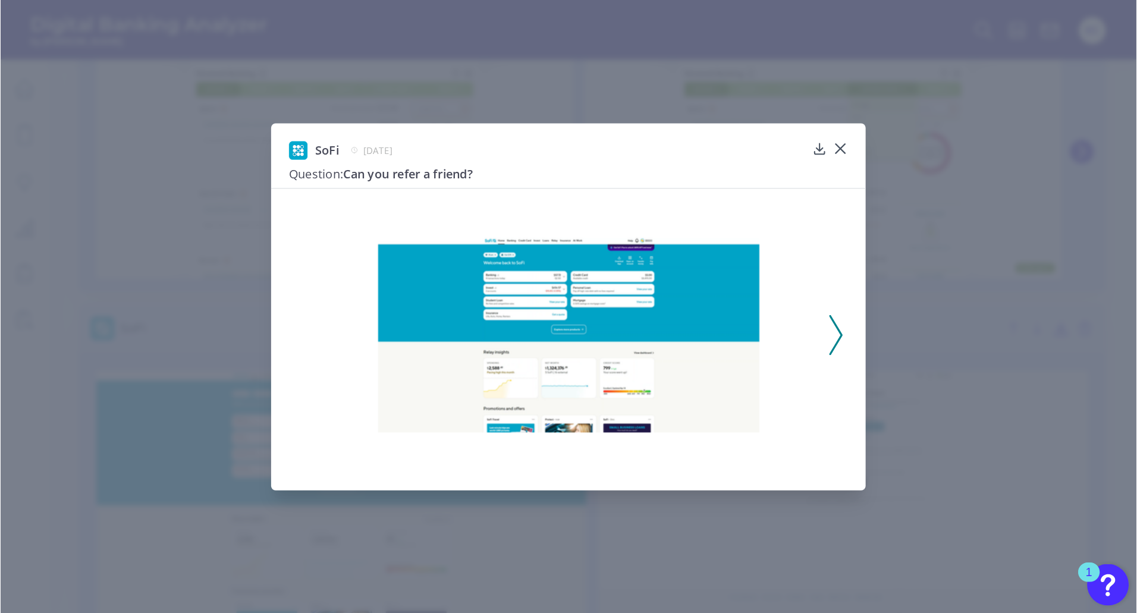
scroll to position [653, 0]
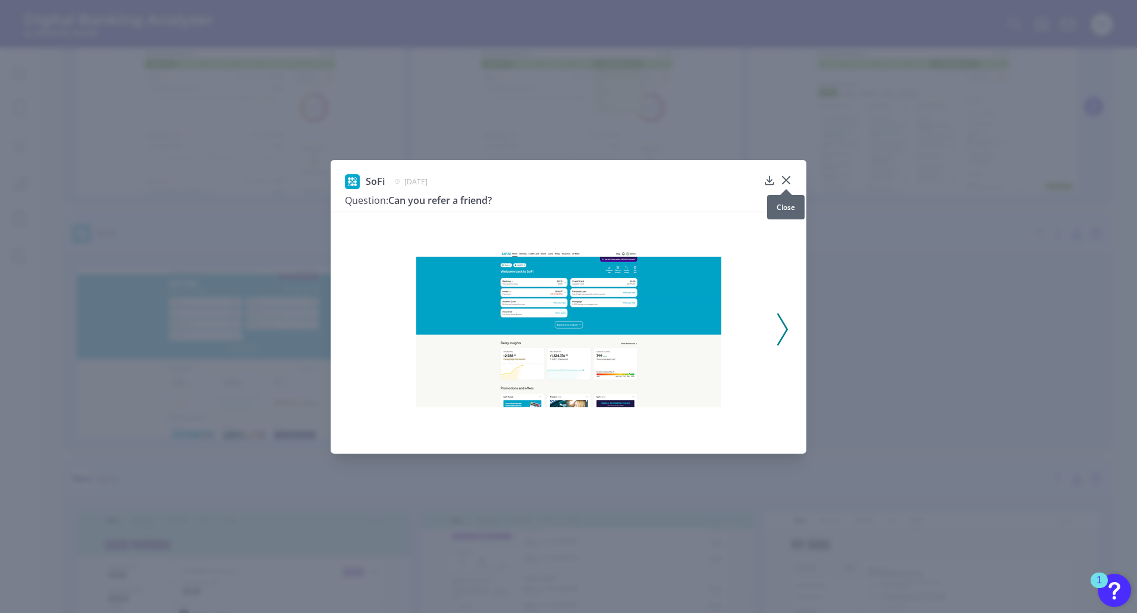
click at [786, 180] on icon at bounding box center [786, 180] width 7 height 7
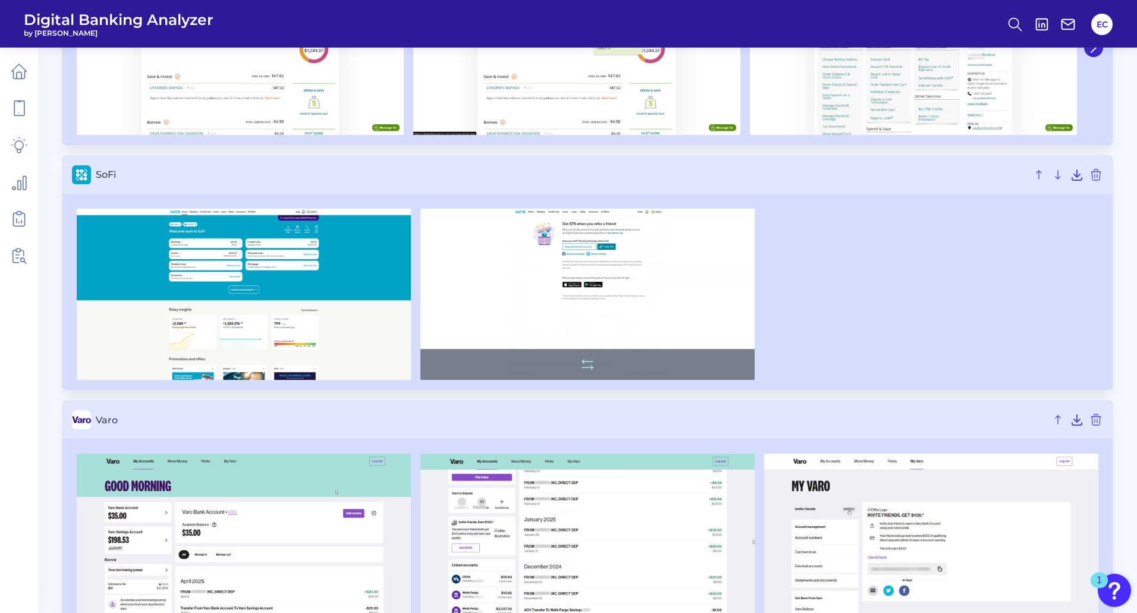
scroll to position [777, 0]
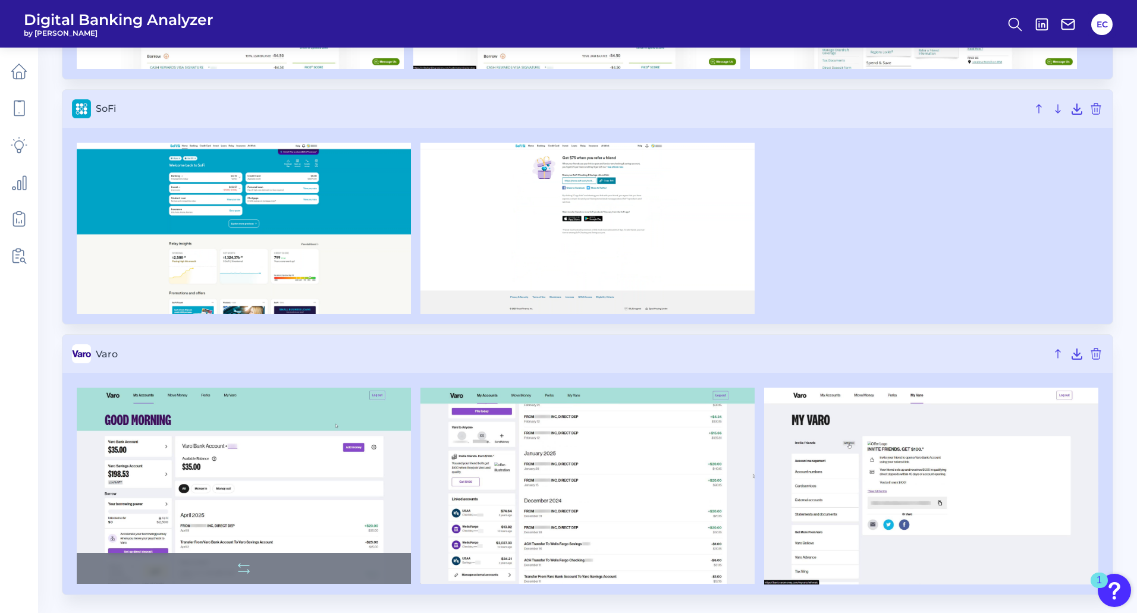
click at [209, 468] on img at bounding box center [244, 486] width 334 height 196
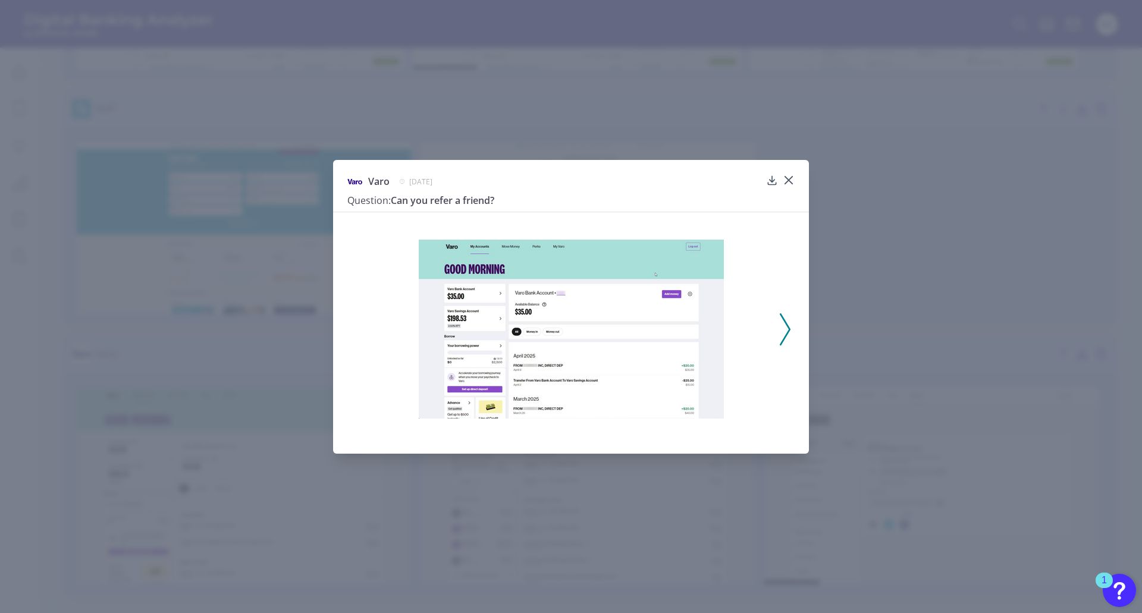
click at [780, 317] on icon at bounding box center [785, 329] width 11 height 32
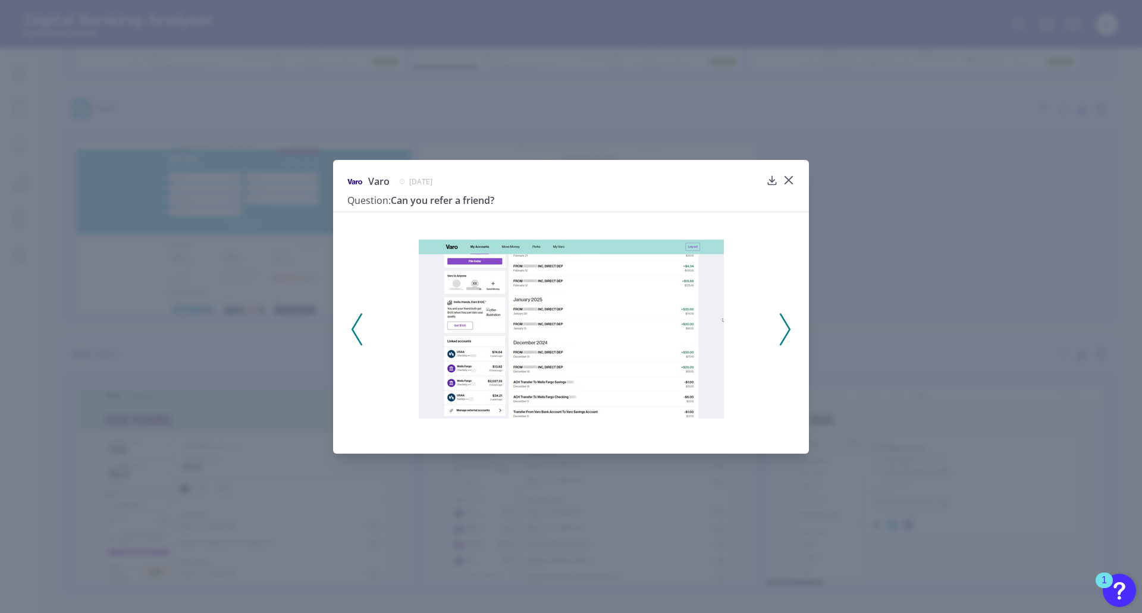
click at [787, 325] on polyline at bounding box center [784, 329] width 9 height 30
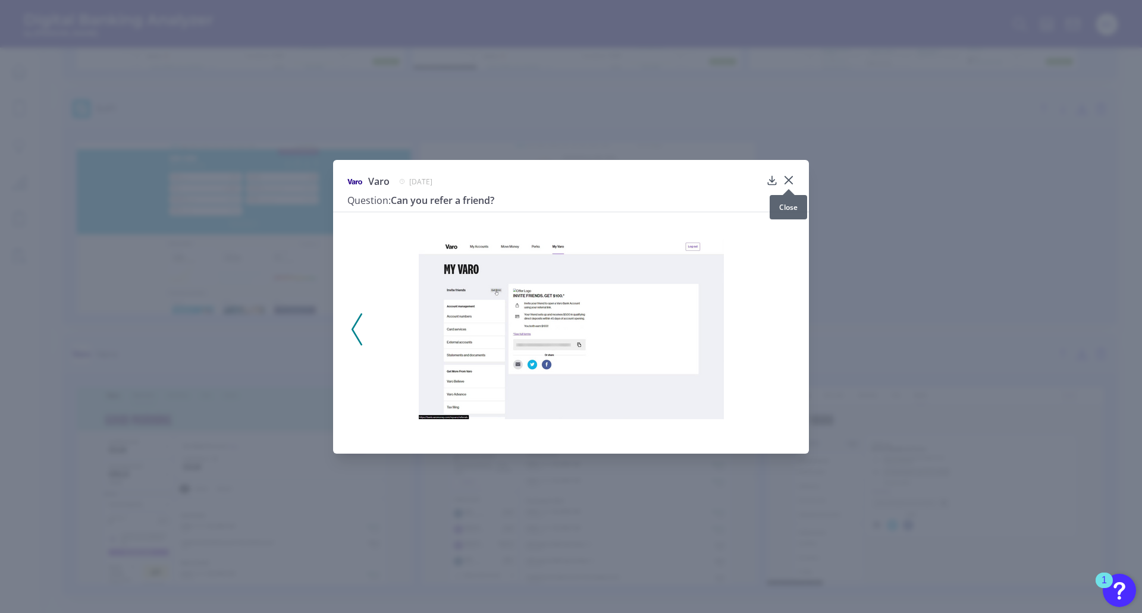
click at [785, 175] on icon at bounding box center [789, 180] width 12 height 12
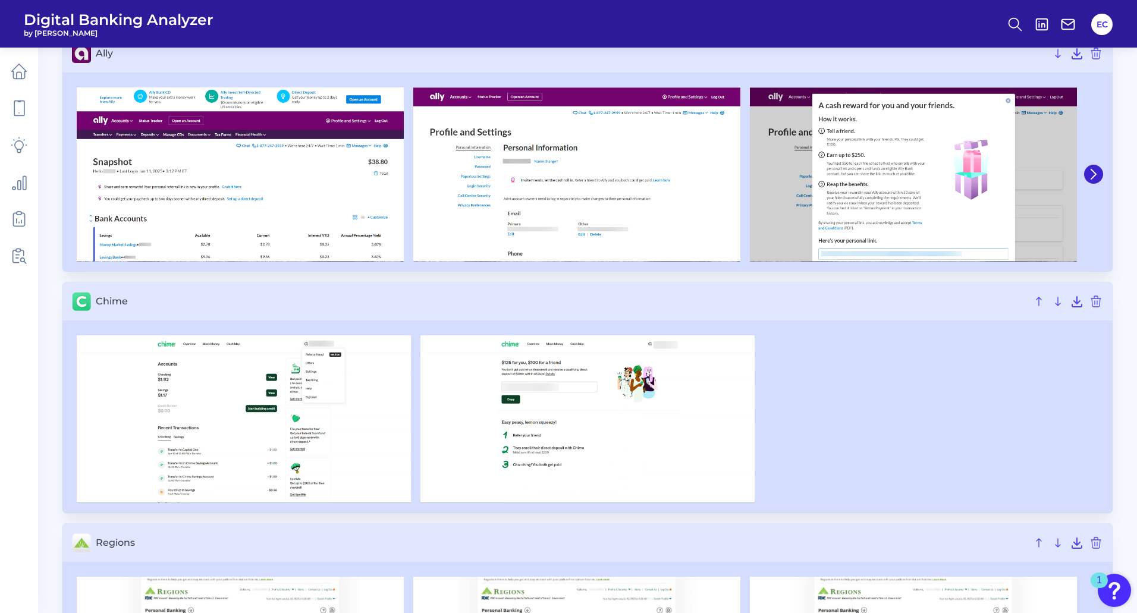
scroll to position [0, 0]
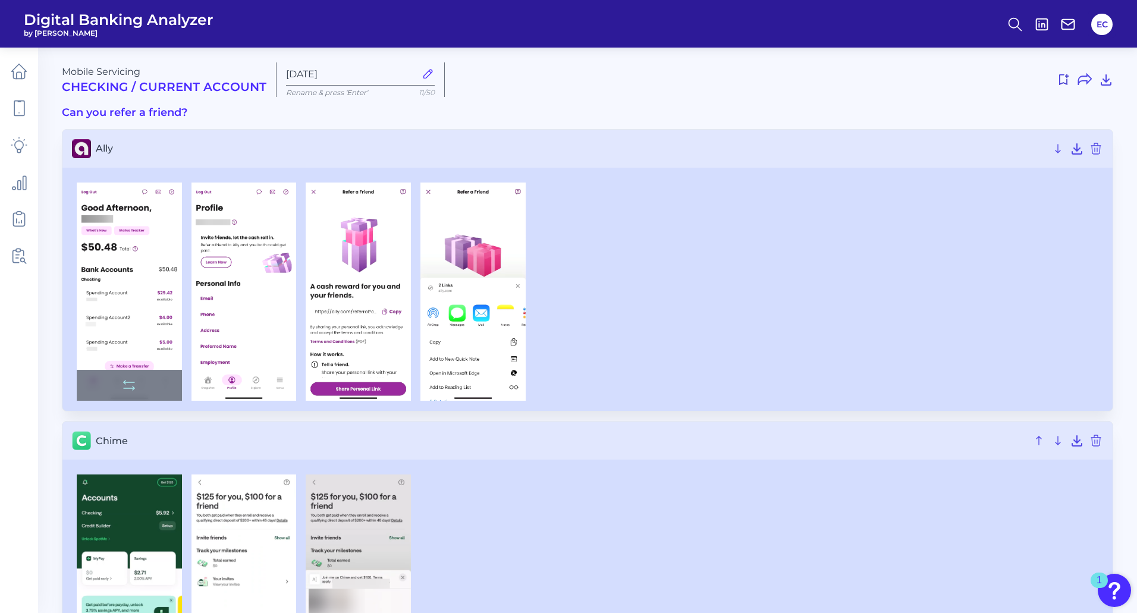
click at [126, 267] on img at bounding box center [129, 292] width 105 height 219
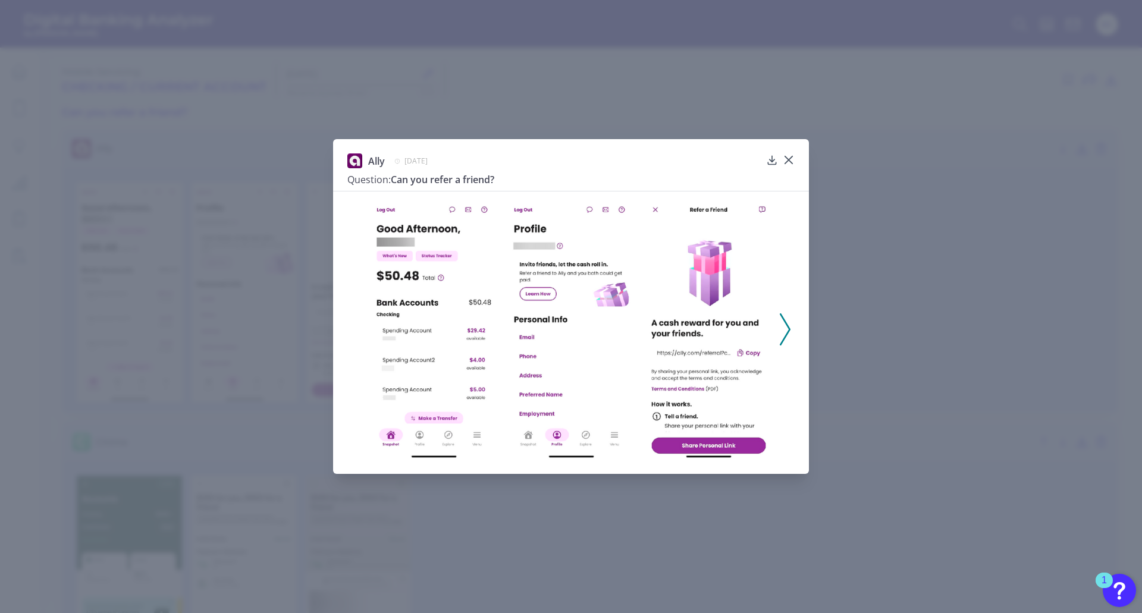
click at [782, 324] on icon at bounding box center [785, 329] width 11 height 32
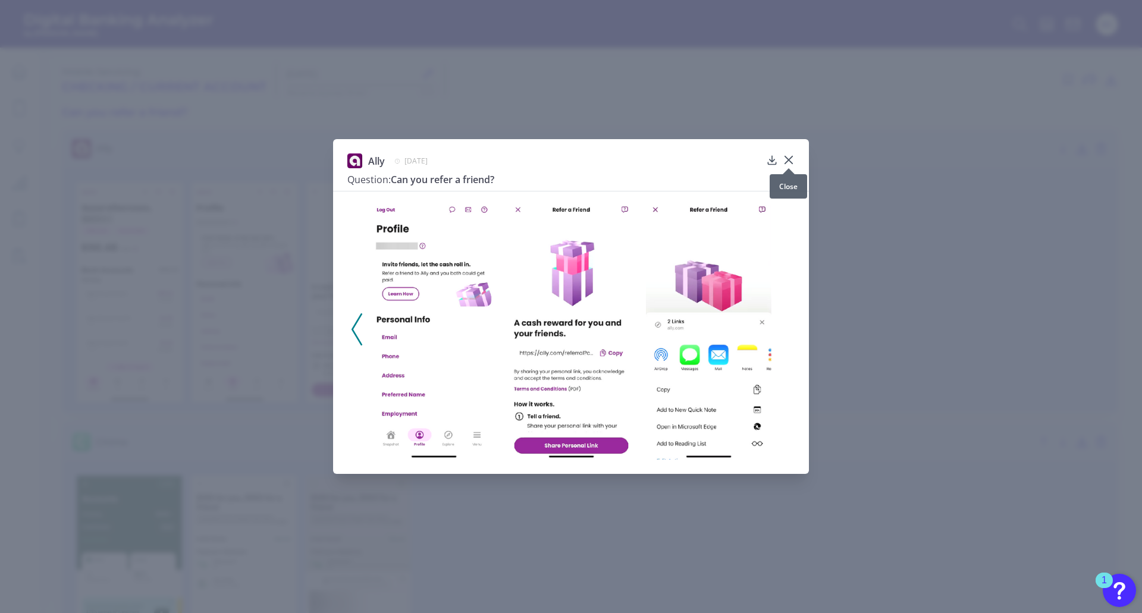
click at [794, 157] on icon at bounding box center [789, 160] width 12 height 12
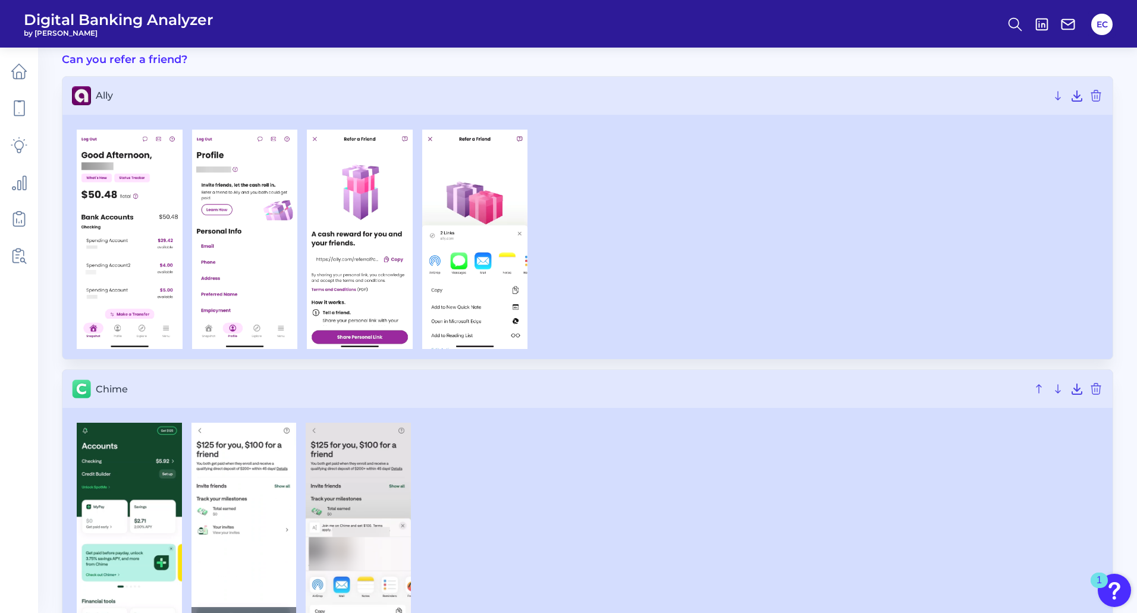
scroll to position [238, 0]
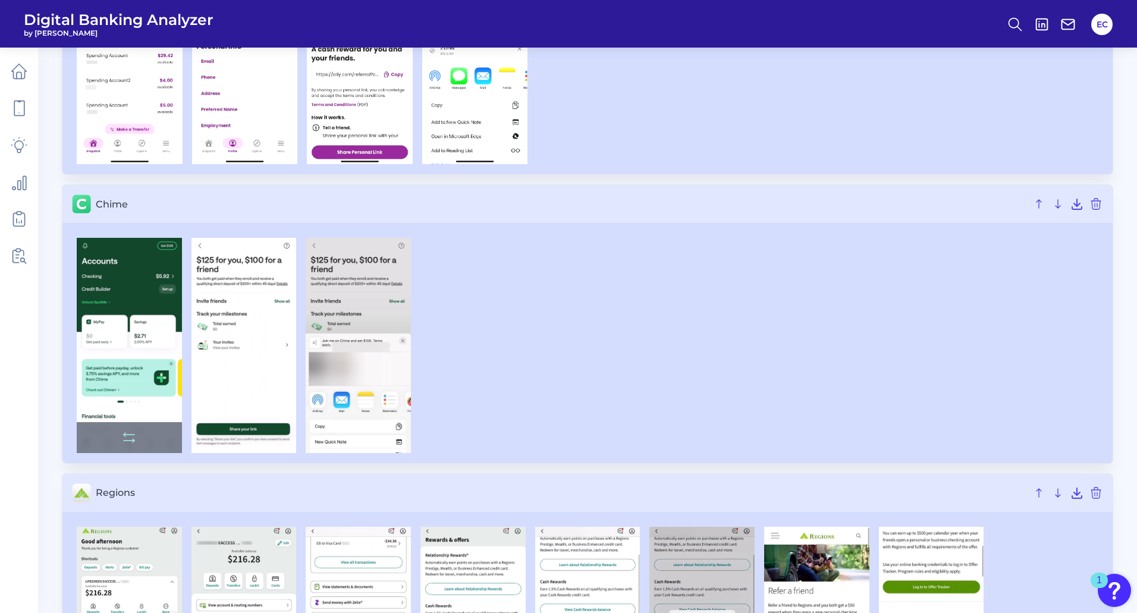
click at [129, 313] on img at bounding box center [129, 345] width 105 height 215
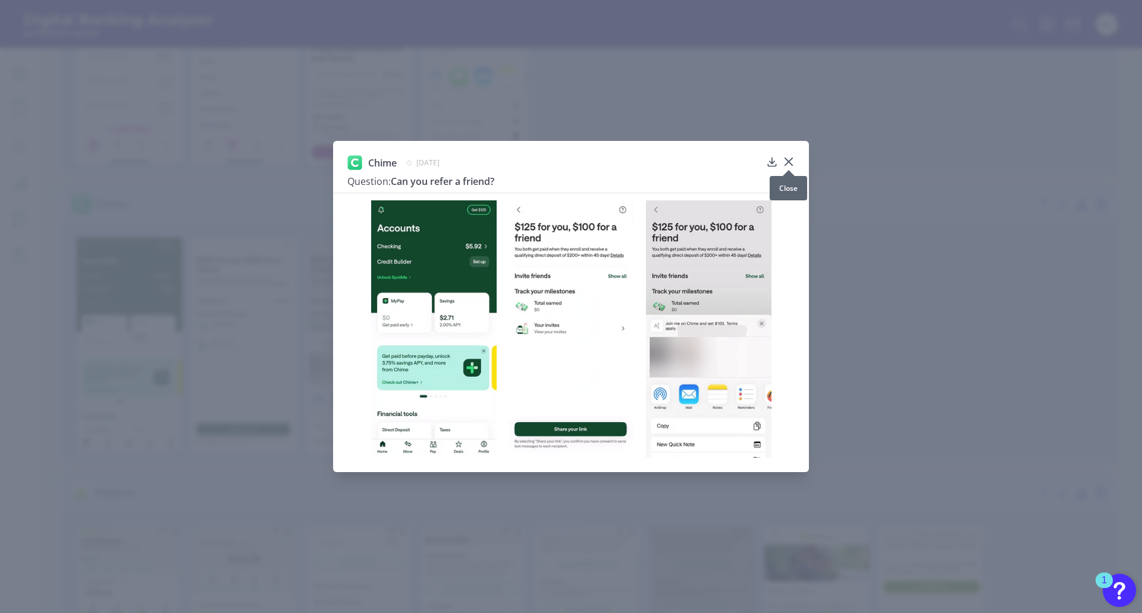
click at [792, 162] on icon at bounding box center [789, 162] width 12 height 12
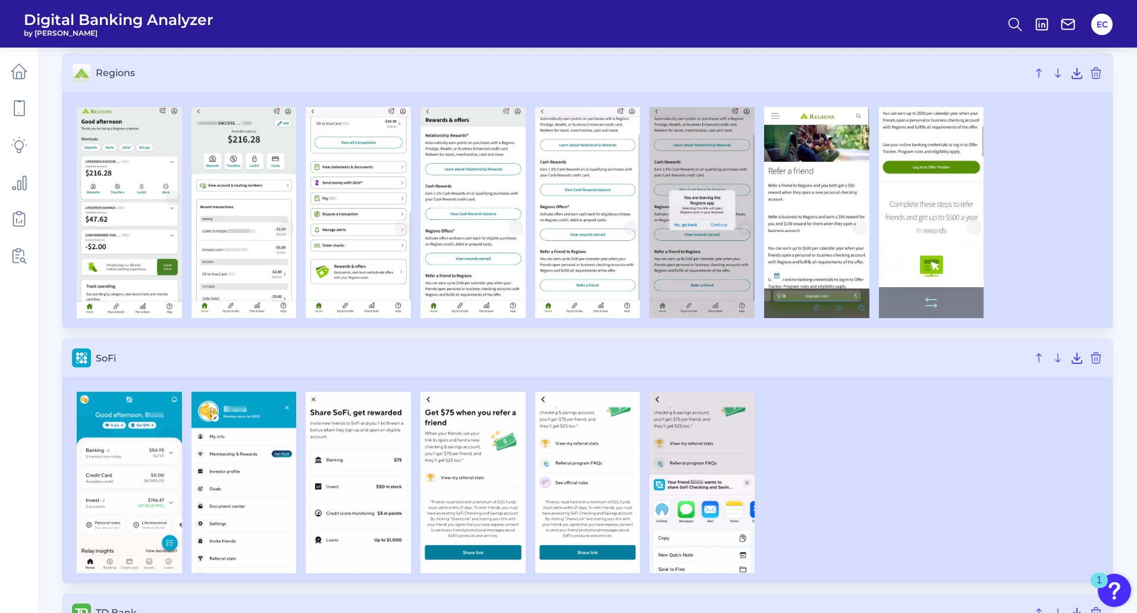
scroll to position [654, 0]
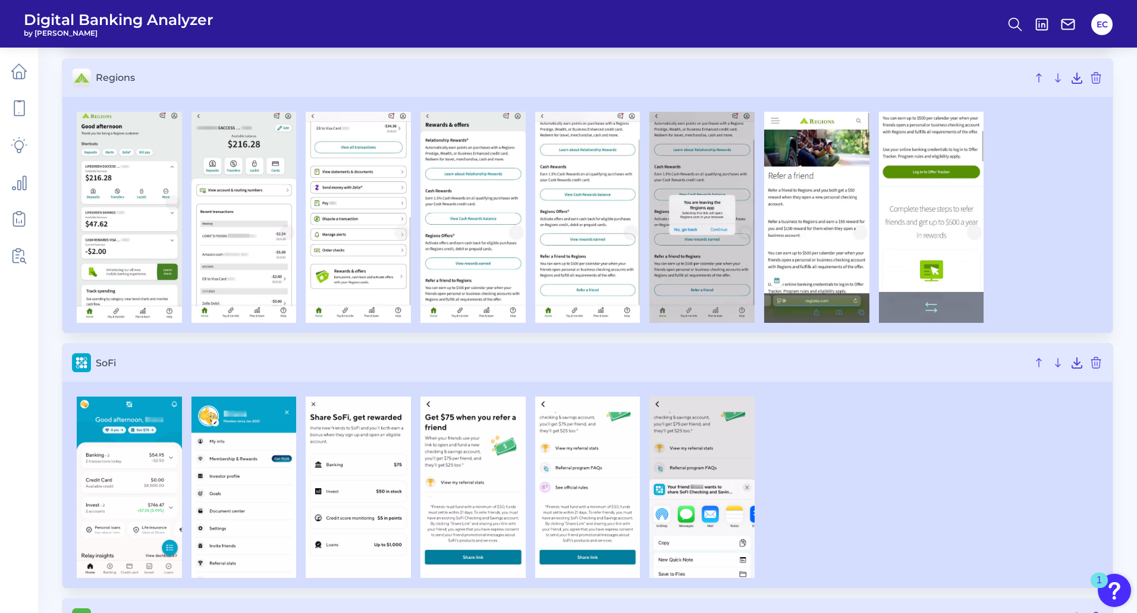
click at [925, 224] on img at bounding box center [931, 217] width 105 height 211
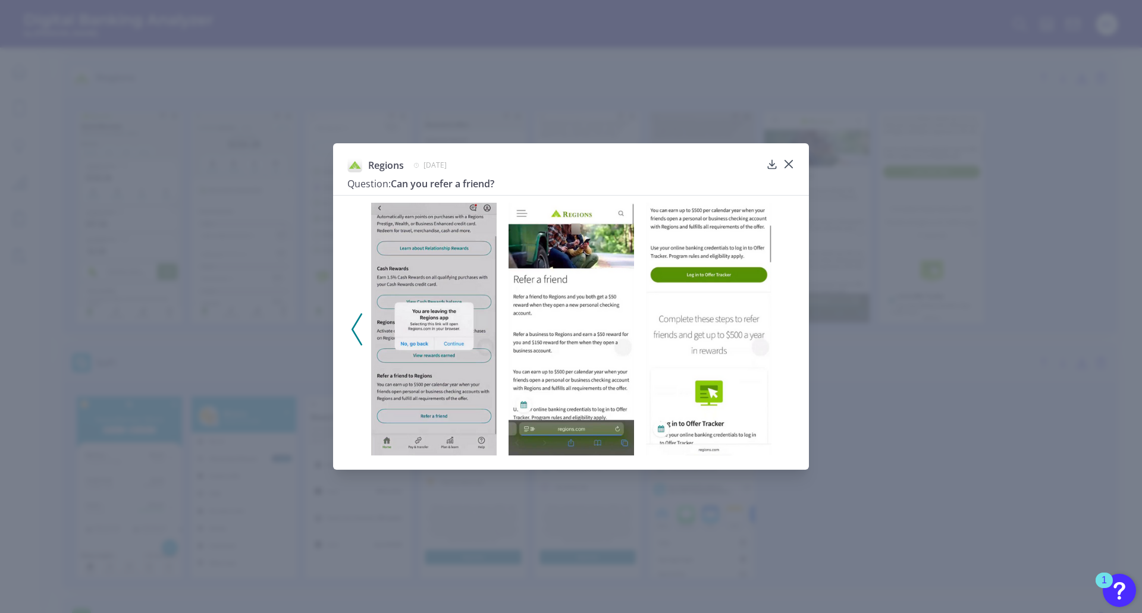
click at [955, 272] on div "Regions August 8, 2025 Question: Can you refer a friend?" at bounding box center [571, 306] width 1142 height 613
click at [961, 177] on div "Regions August 8, 2025 Question: Can you refer a friend?" at bounding box center [571, 306] width 1142 height 613
click at [788, 162] on icon at bounding box center [788, 164] width 7 height 7
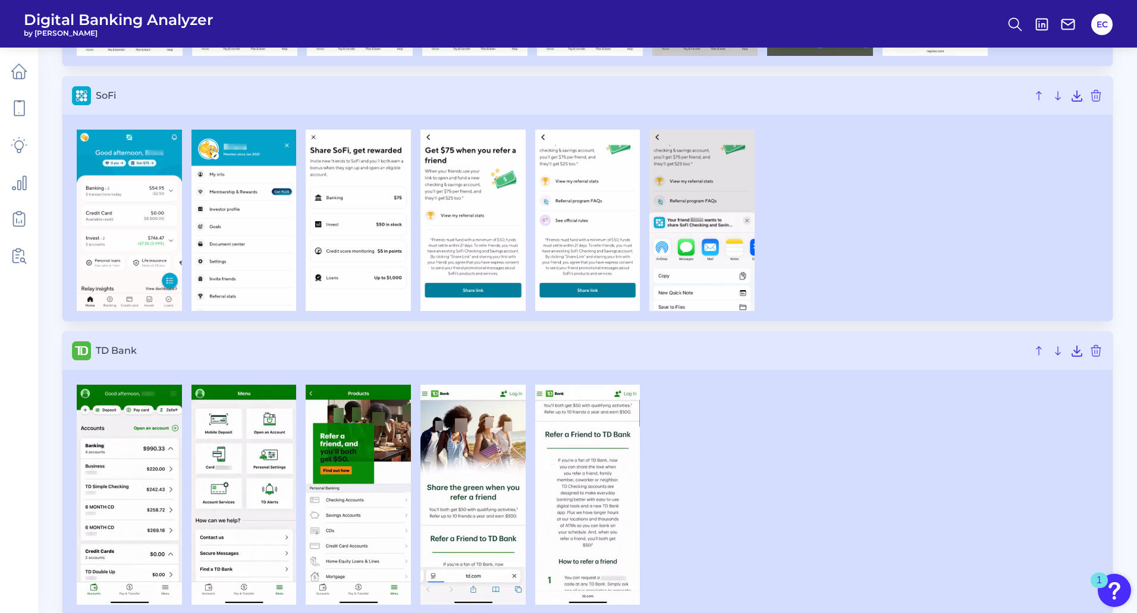
scroll to position [952, 0]
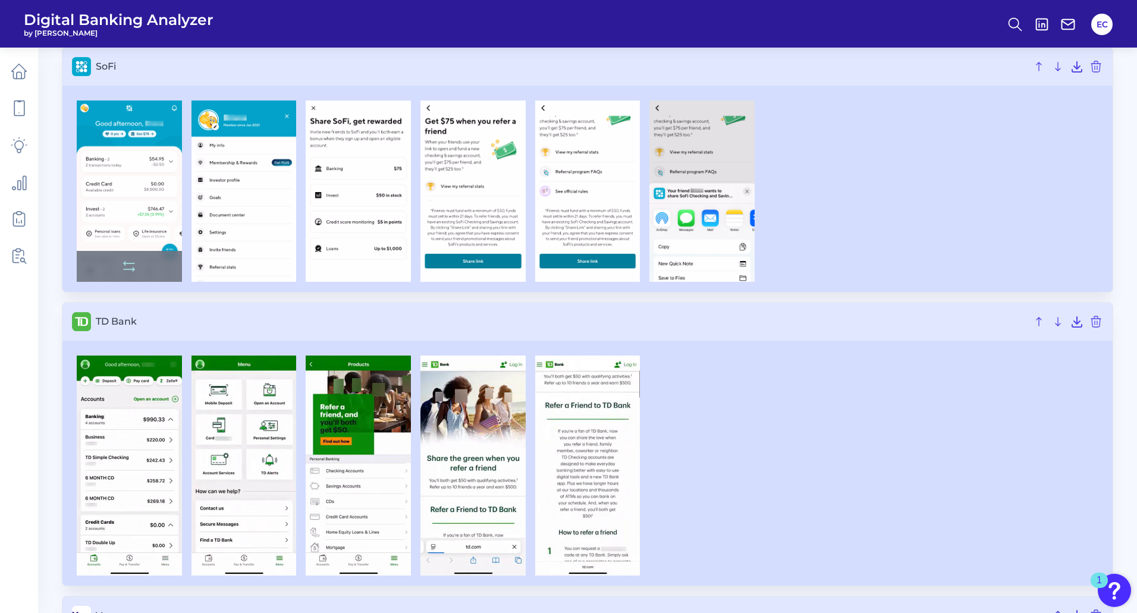
click at [128, 186] on img at bounding box center [129, 191] width 105 height 181
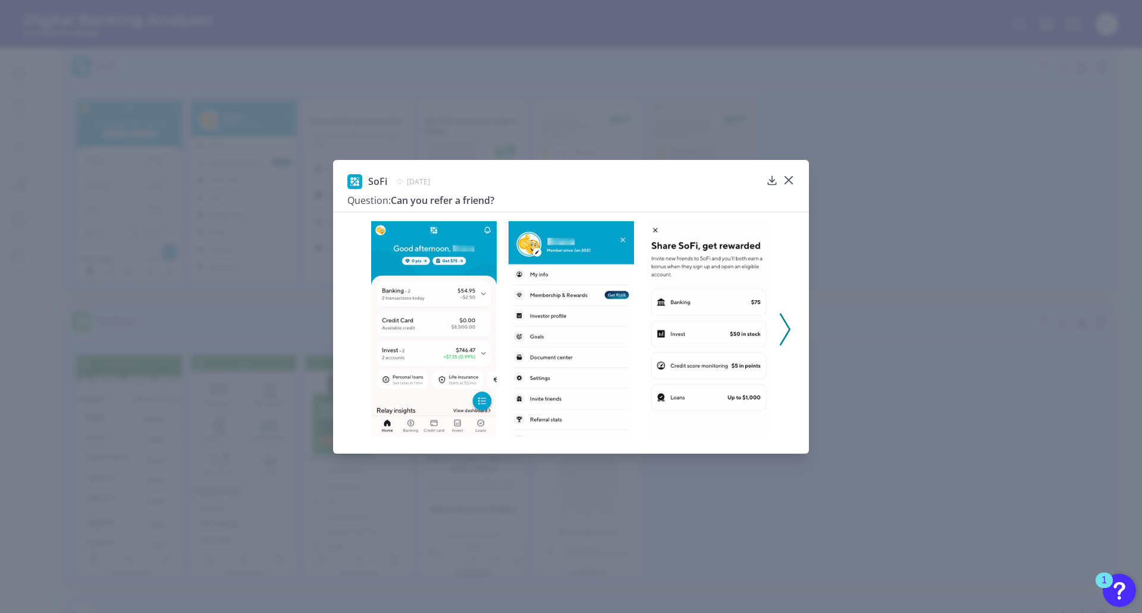
click at [780, 318] on icon at bounding box center [785, 329] width 11 height 32
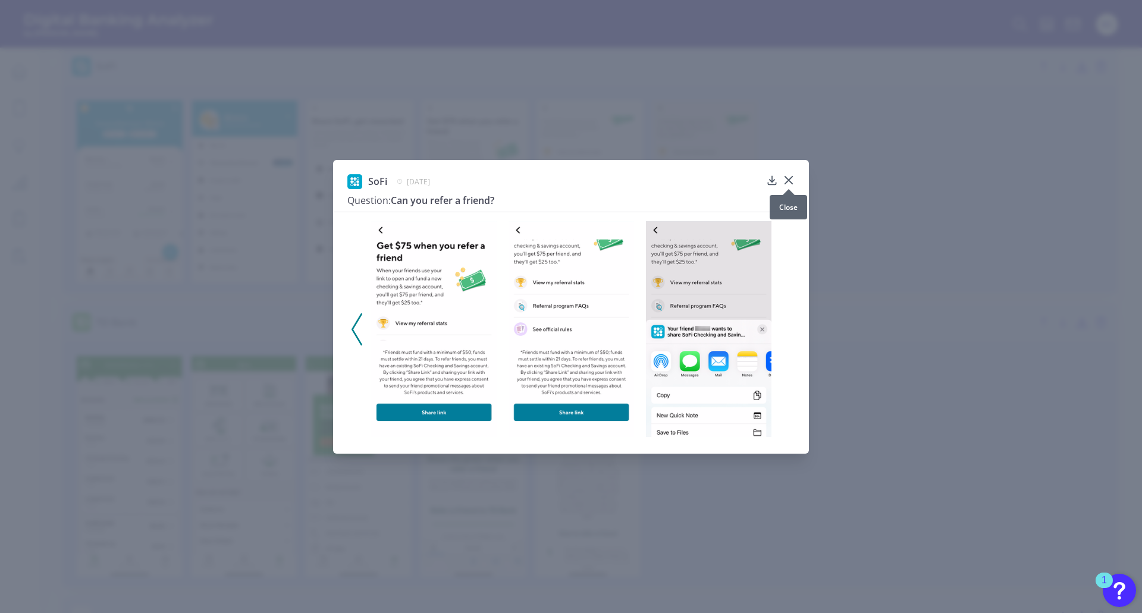
click at [789, 177] on icon at bounding box center [789, 180] width 12 height 12
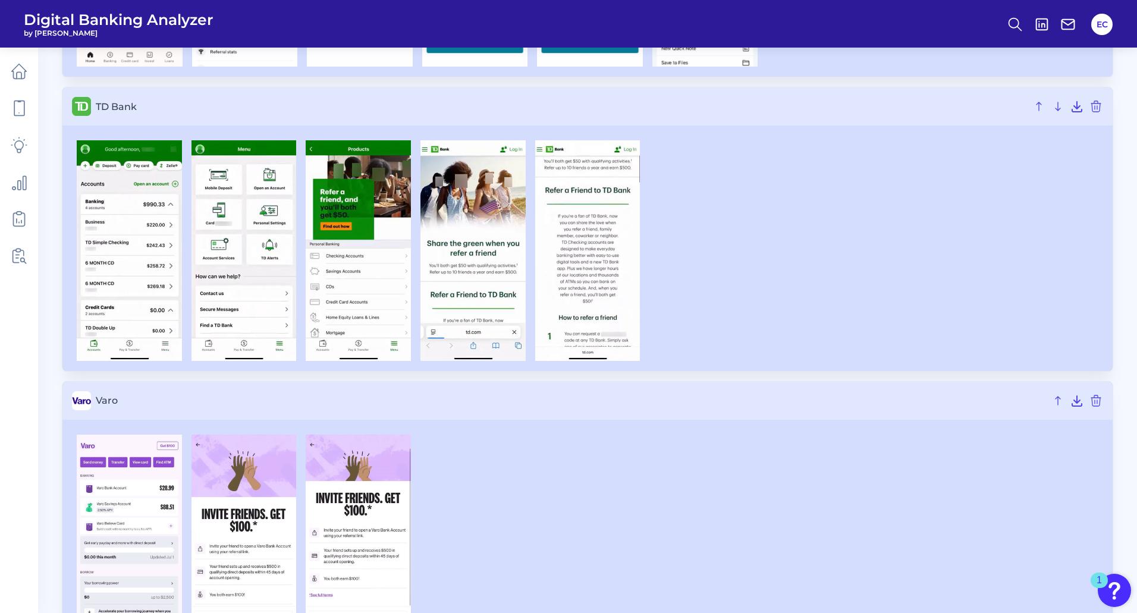
scroll to position [1233, 0]
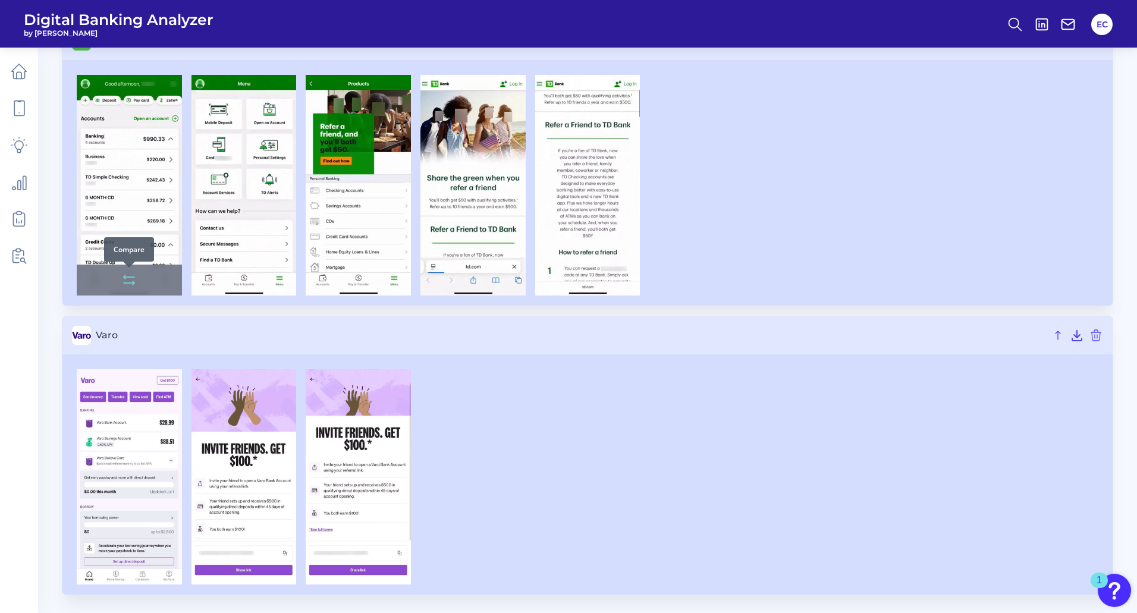
click at [123, 237] on div "Compare" at bounding box center [129, 249] width 50 height 24
click at [140, 208] on img at bounding box center [129, 185] width 105 height 221
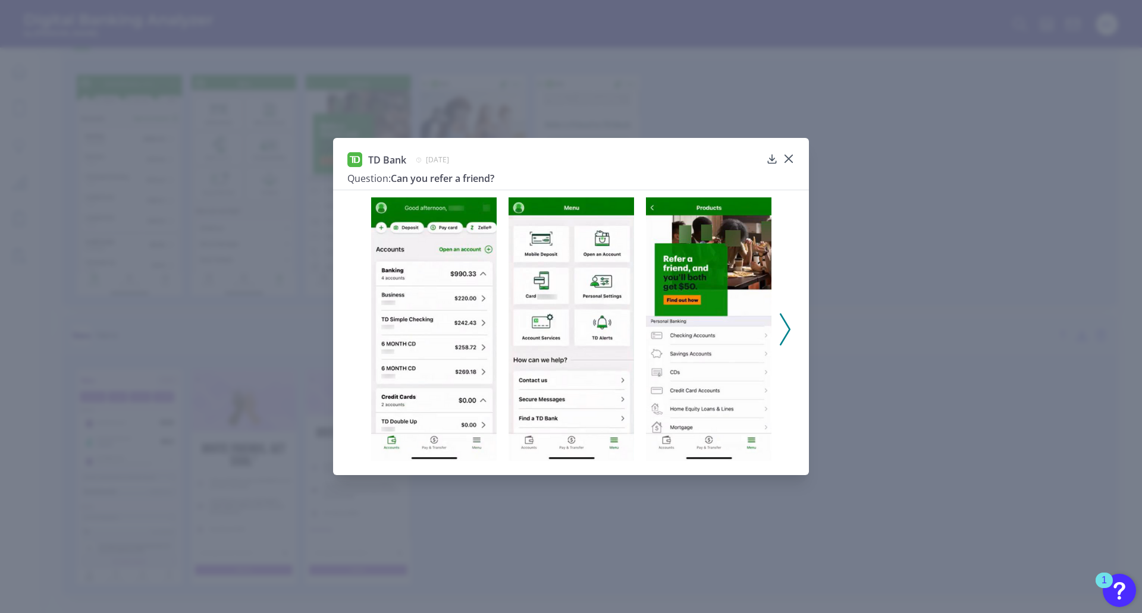
click at [786, 318] on icon at bounding box center [785, 329] width 11 height 32
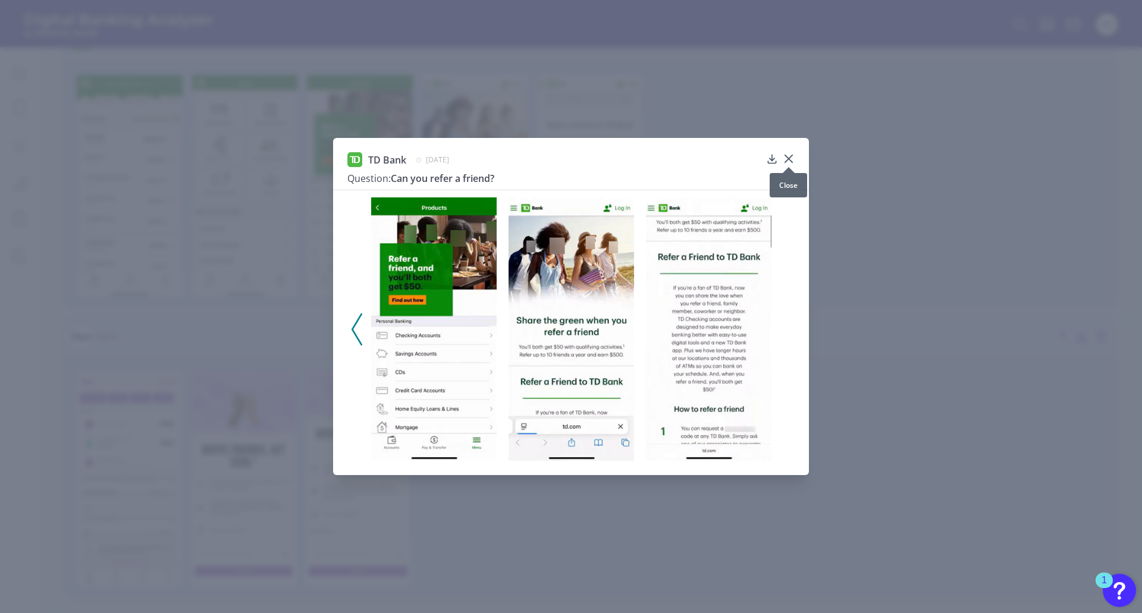
click at [794, 156] on icon at bounding box center [789, 159] width 12 height 12
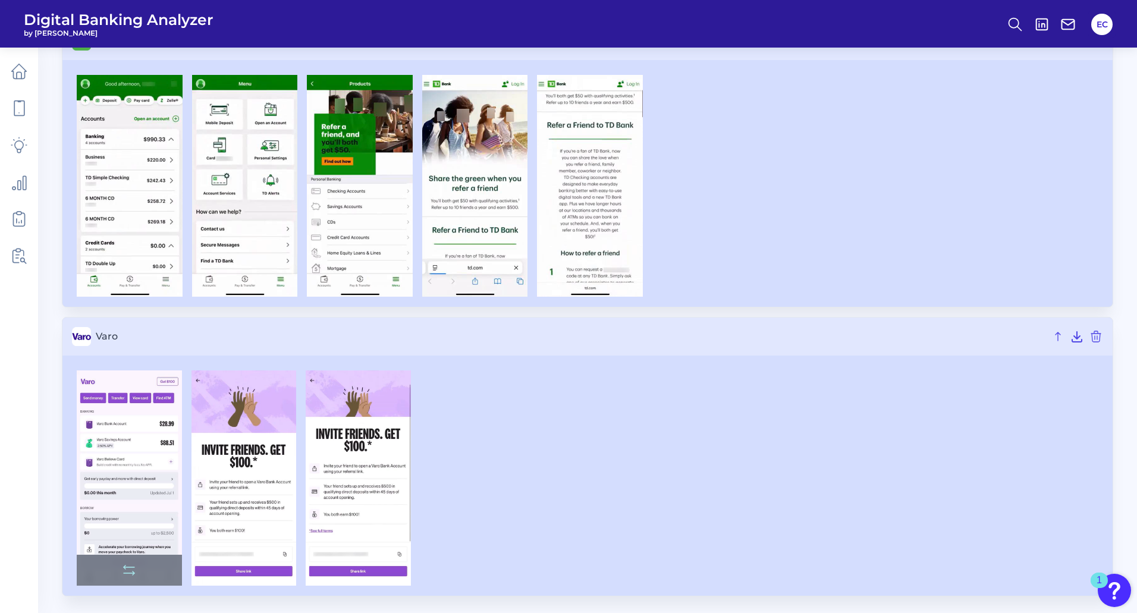
click at [117, 484] on img at bounding box center [129, 478] width 105 height 215
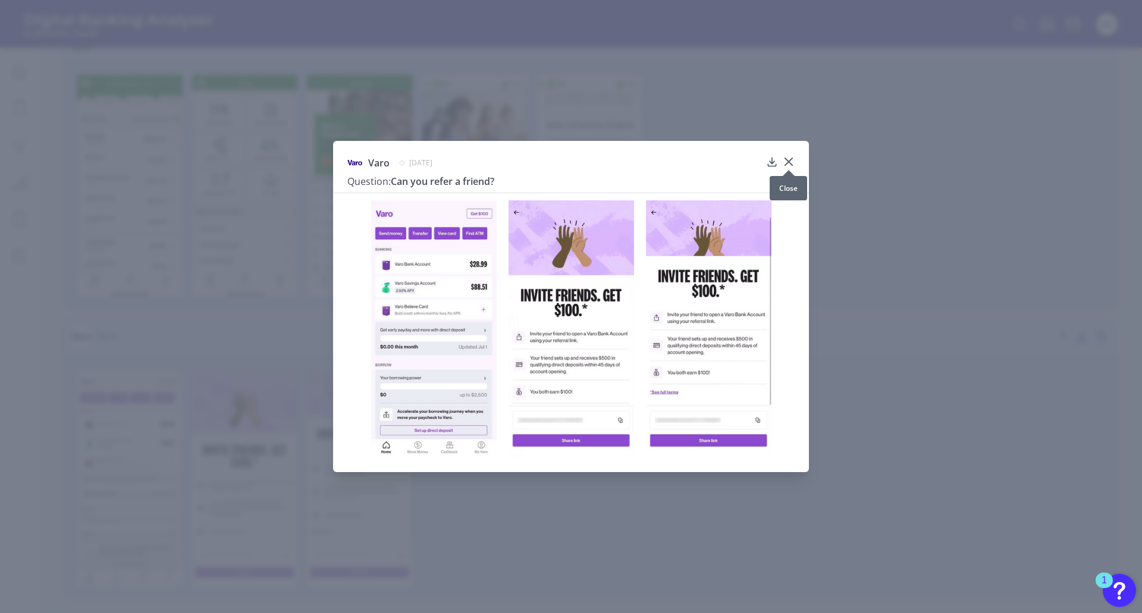
click at [786, 159] on icon at bounding box center [788, 161] width 7 height 7
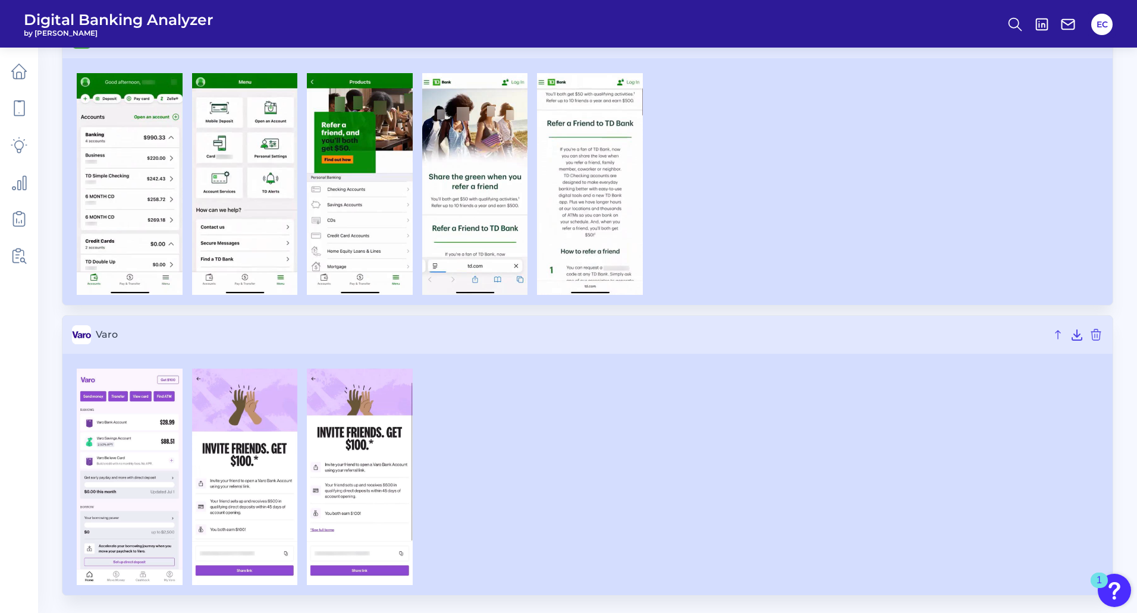
scroll to position [1236, 0]
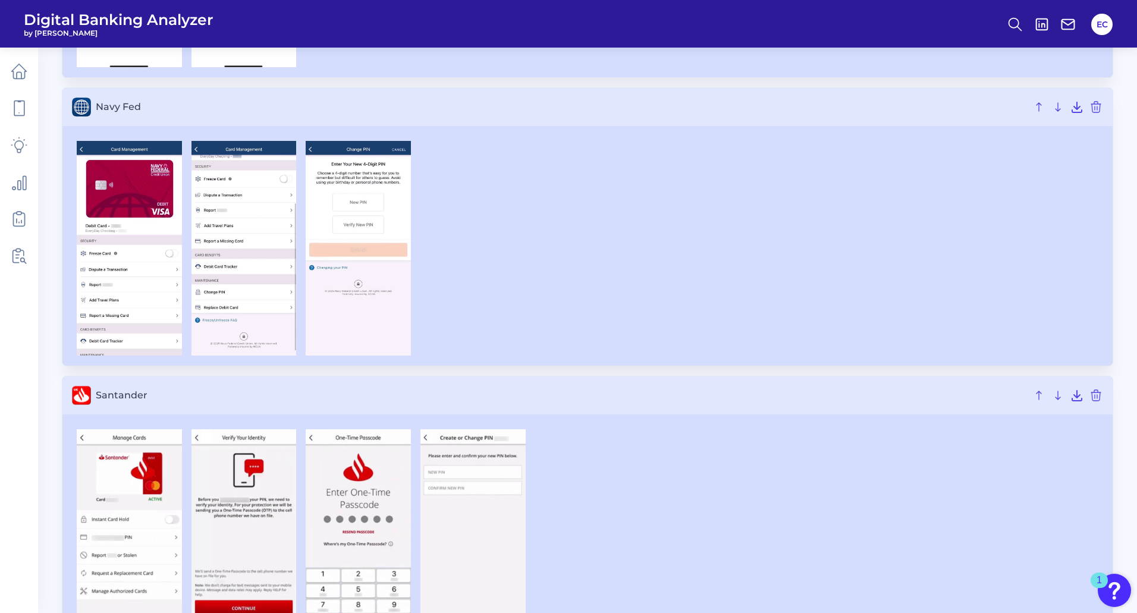
scroll to position [1911, 0]
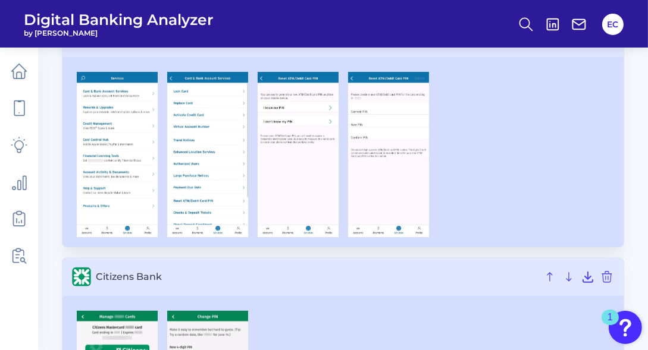
scroll to position [748, 0]
